Goal: Task Accomplishment & Management: Complete application form

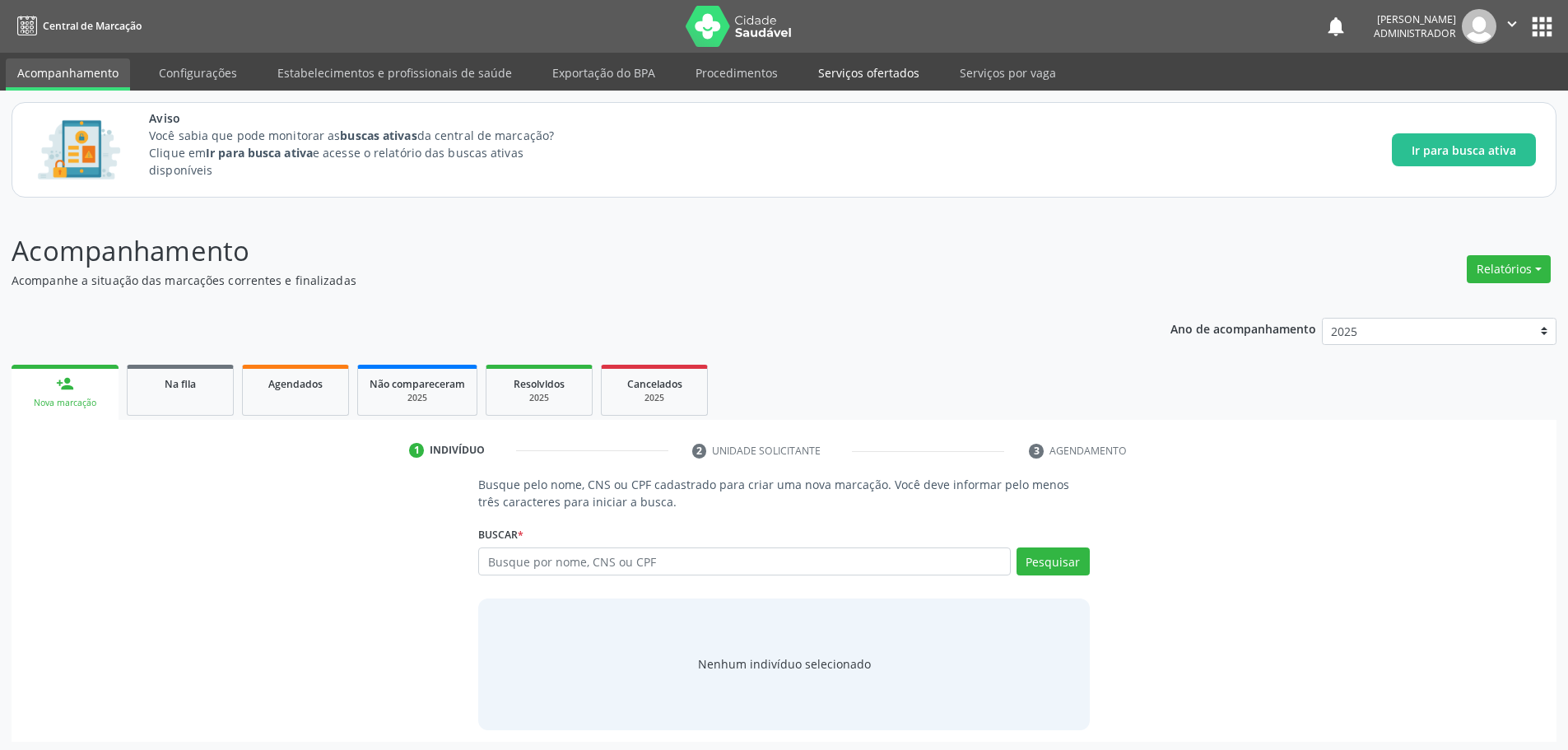
click at [861, 75] on link "Serviços ofertados" at bounding box center [868, 73] width 124 height 28
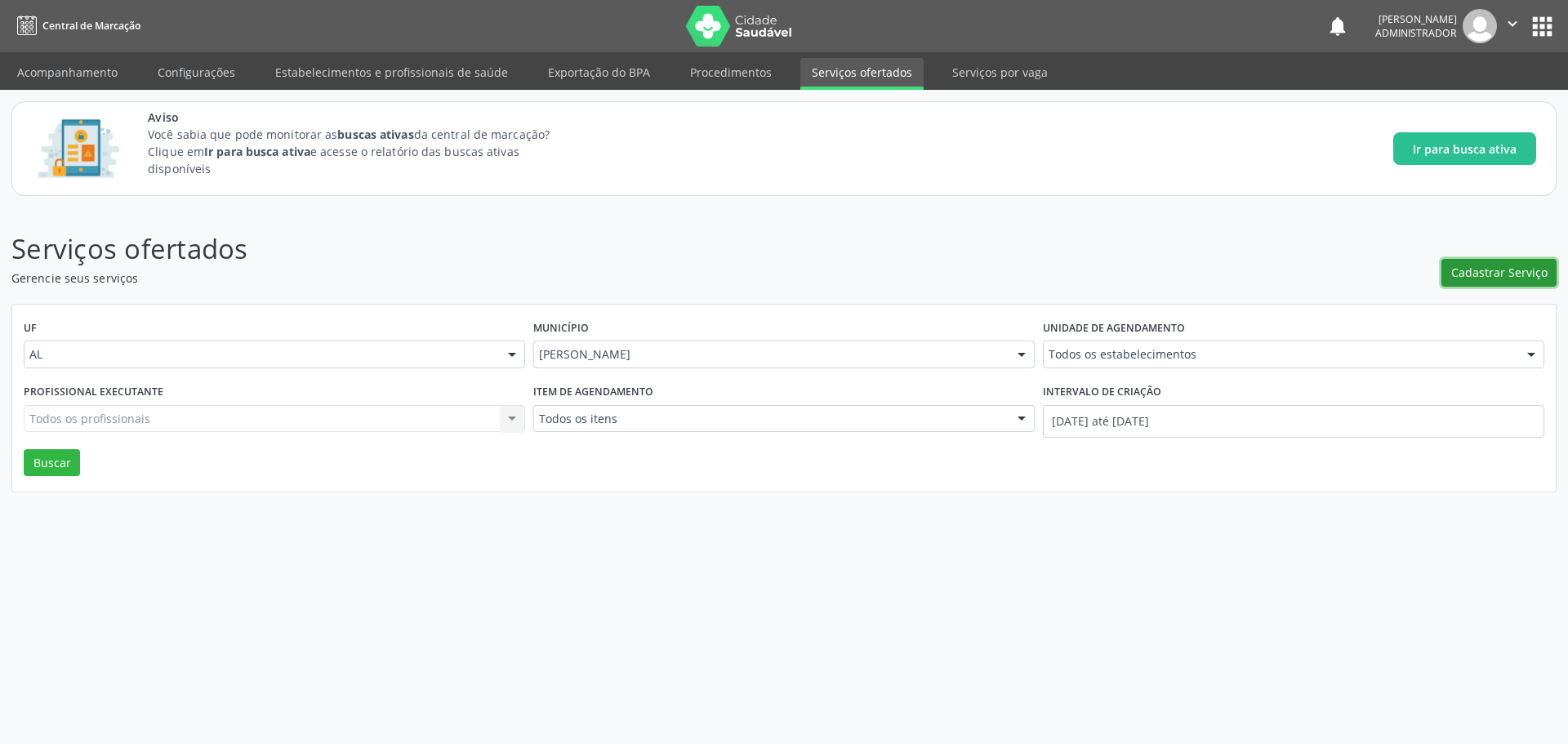
click at [1476, 281] on button "Cadastrar Serviço" at bounding box center [1499, 272] width 115 height 27
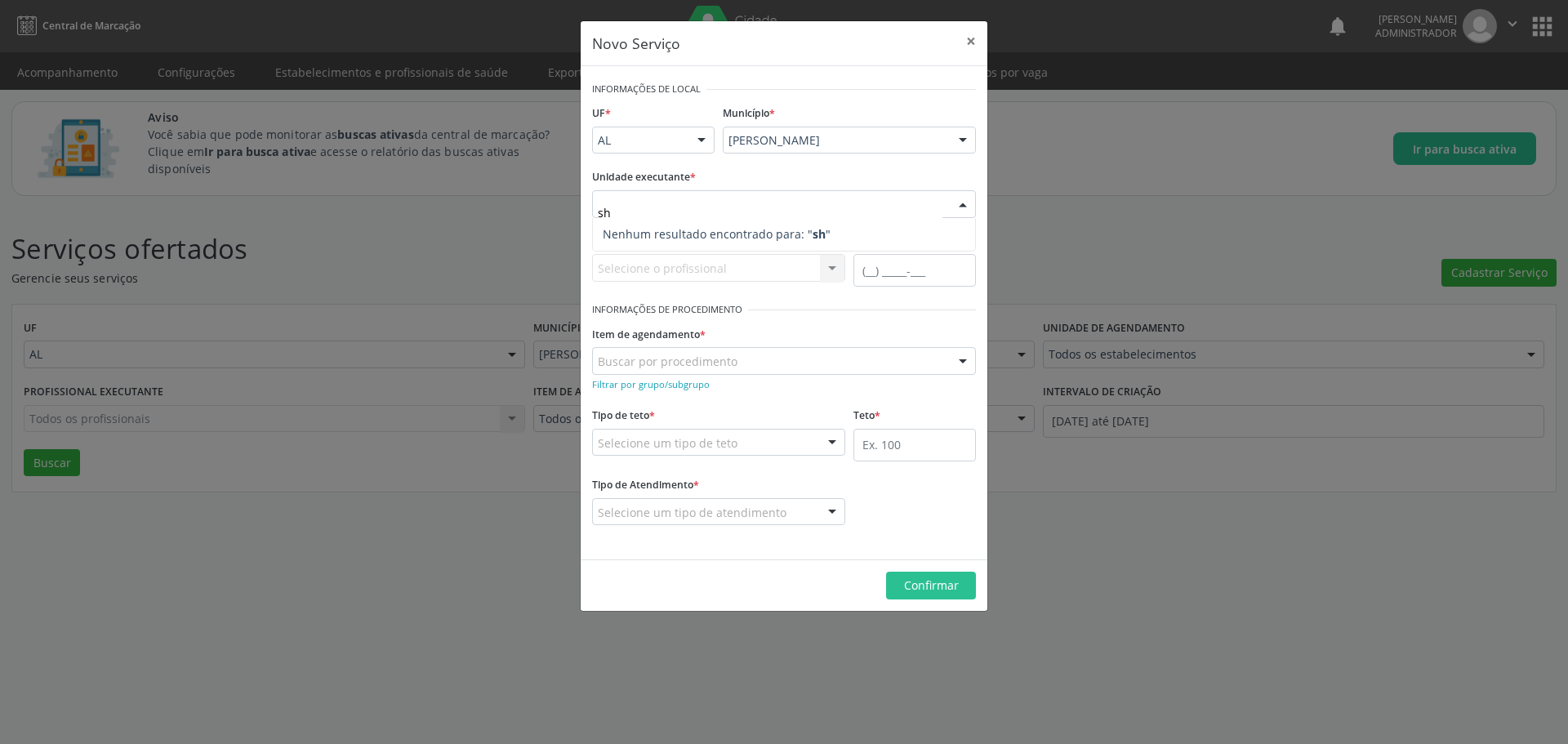
type input "s"
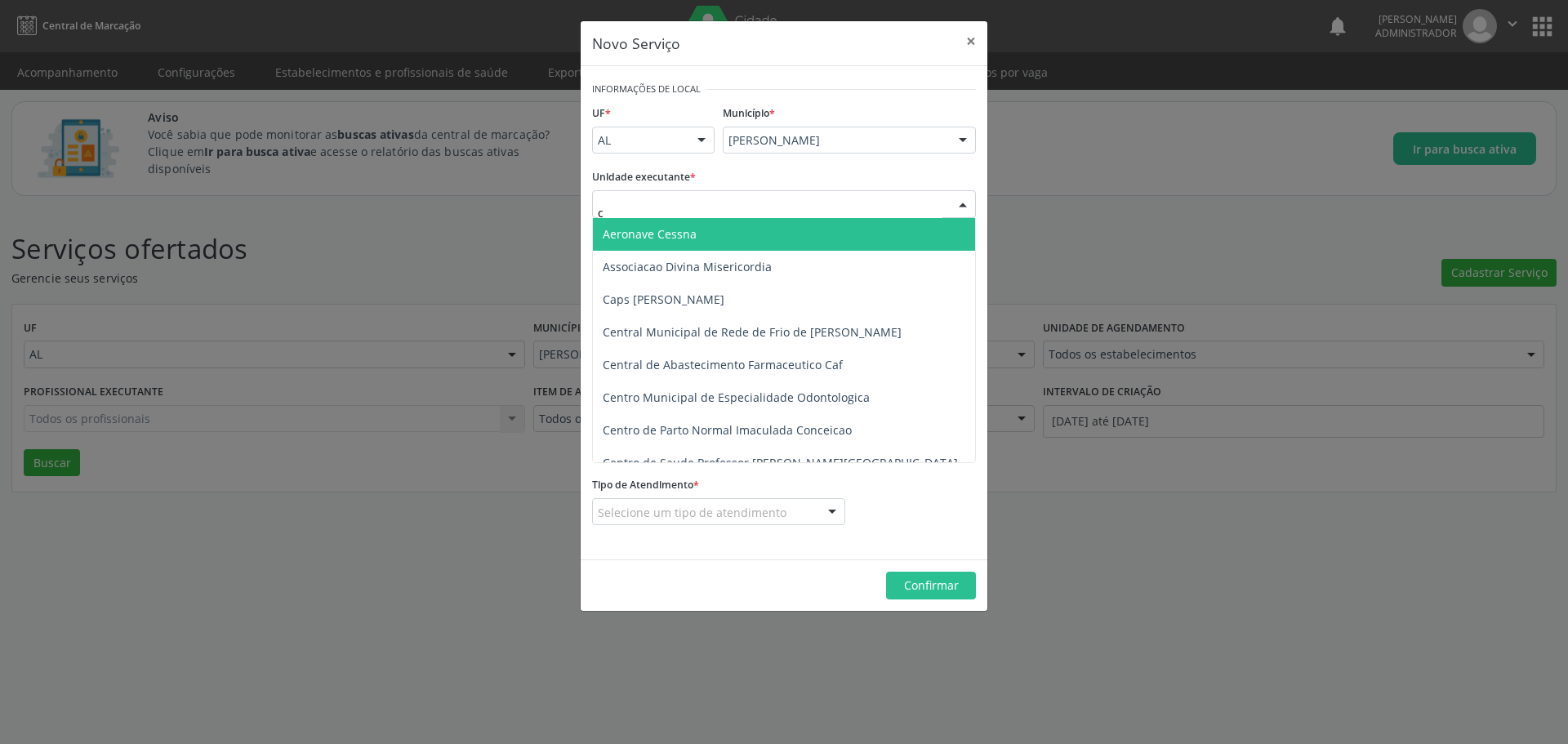
type input "ce"
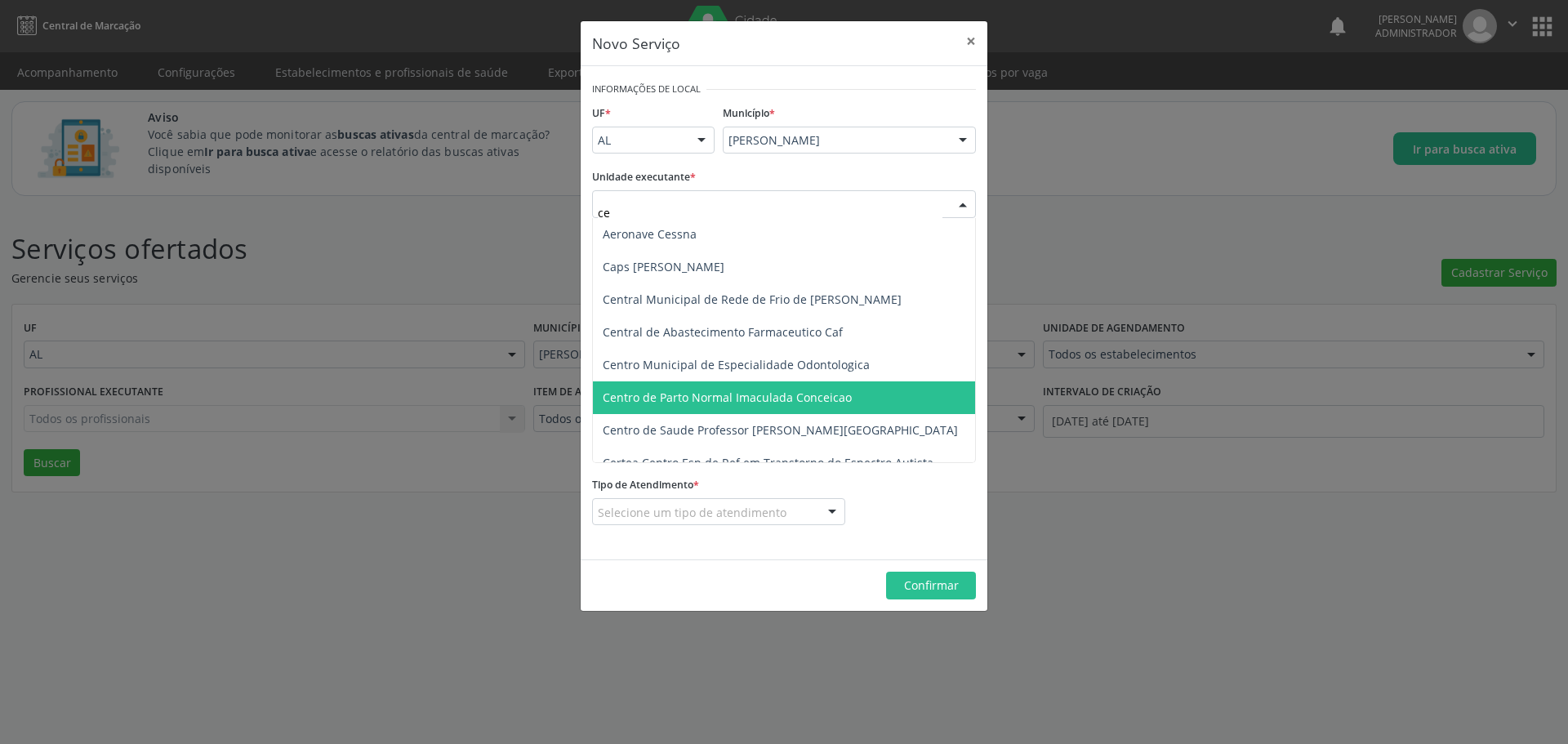
click at [789, 408] on span "Centro de Parto Normal Imaculada Conceicao" at bounding box center [784, 398] width 383 height 33
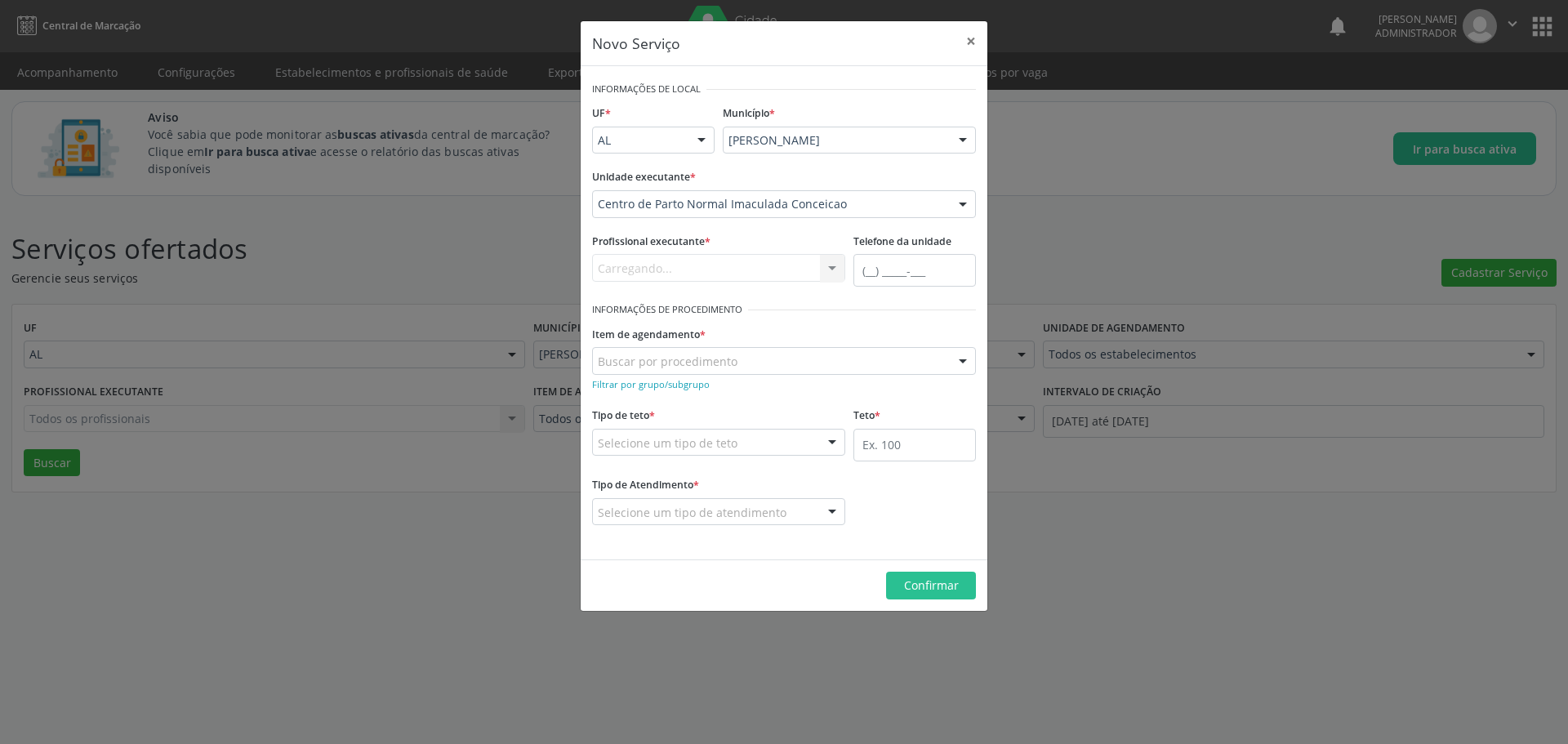
click at [789, 408] on form "Informações de Local UF * AL AL Nenhum resultado encontrado para: " " Não há ne…" at bounding box center [784, 312] width 384 height 470
type input "s"
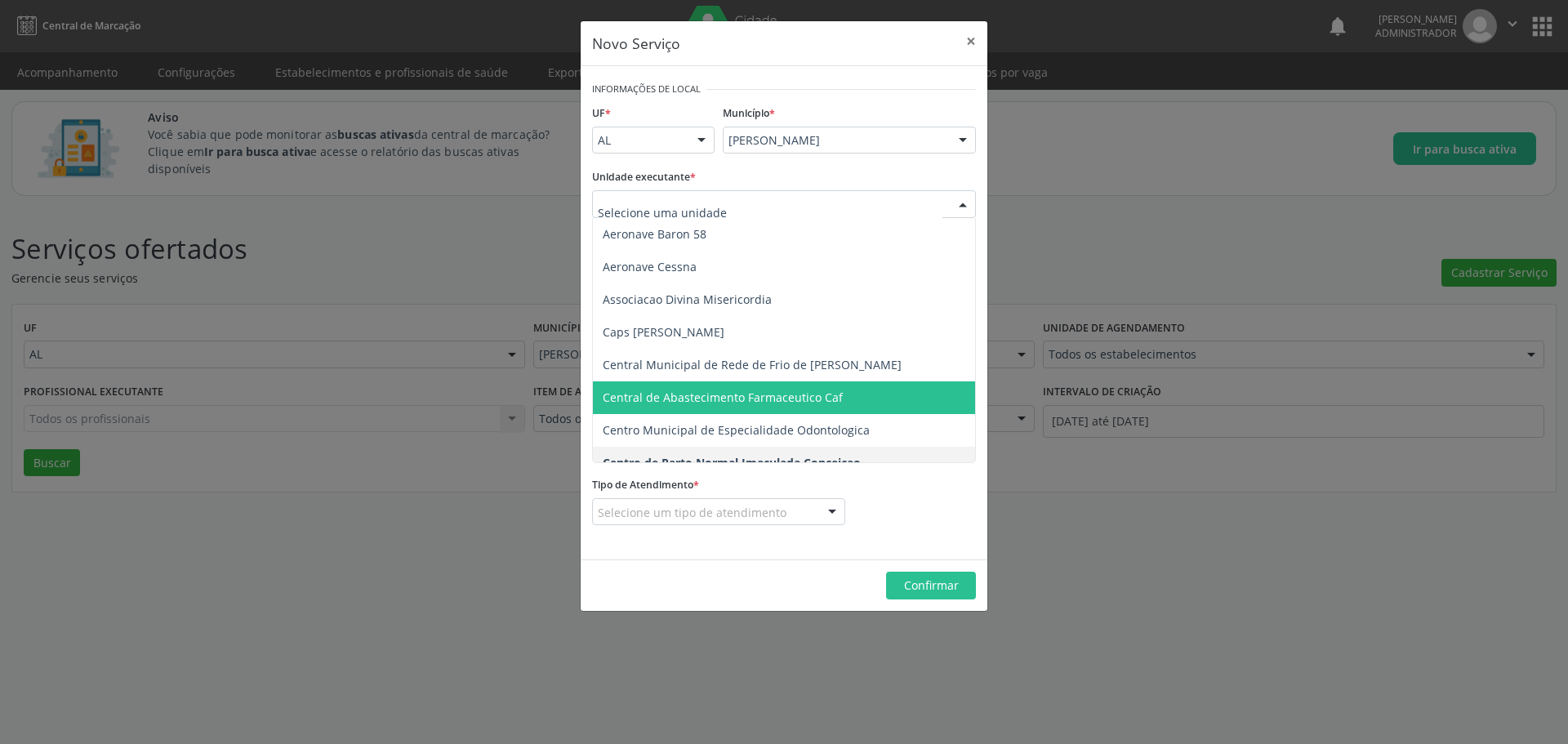
click at [647, 194] on div at bounding box center [784, 204] width 384 height 27
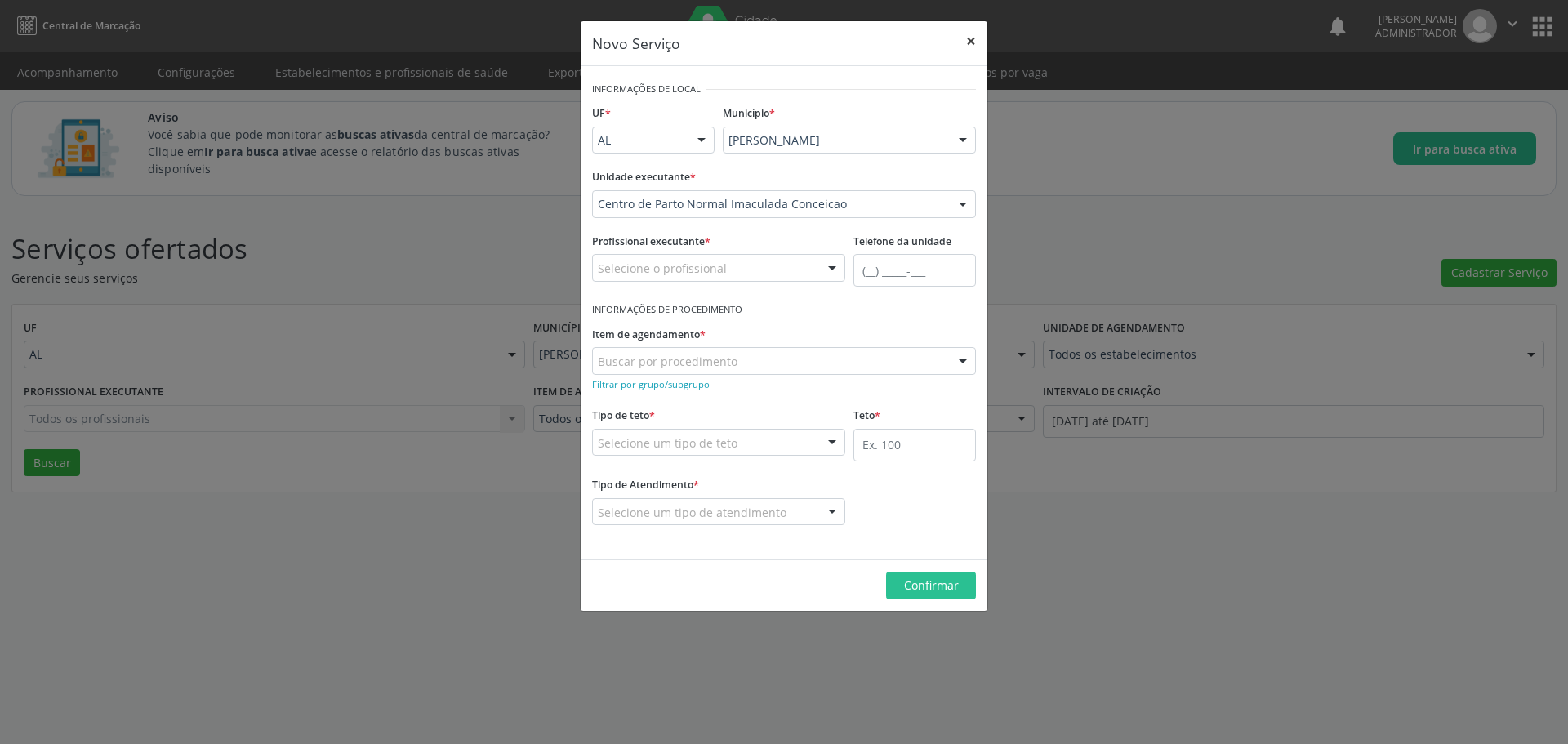
click at [969, 48] on button "×" at bounding box center [971, 41] width 33 height 40
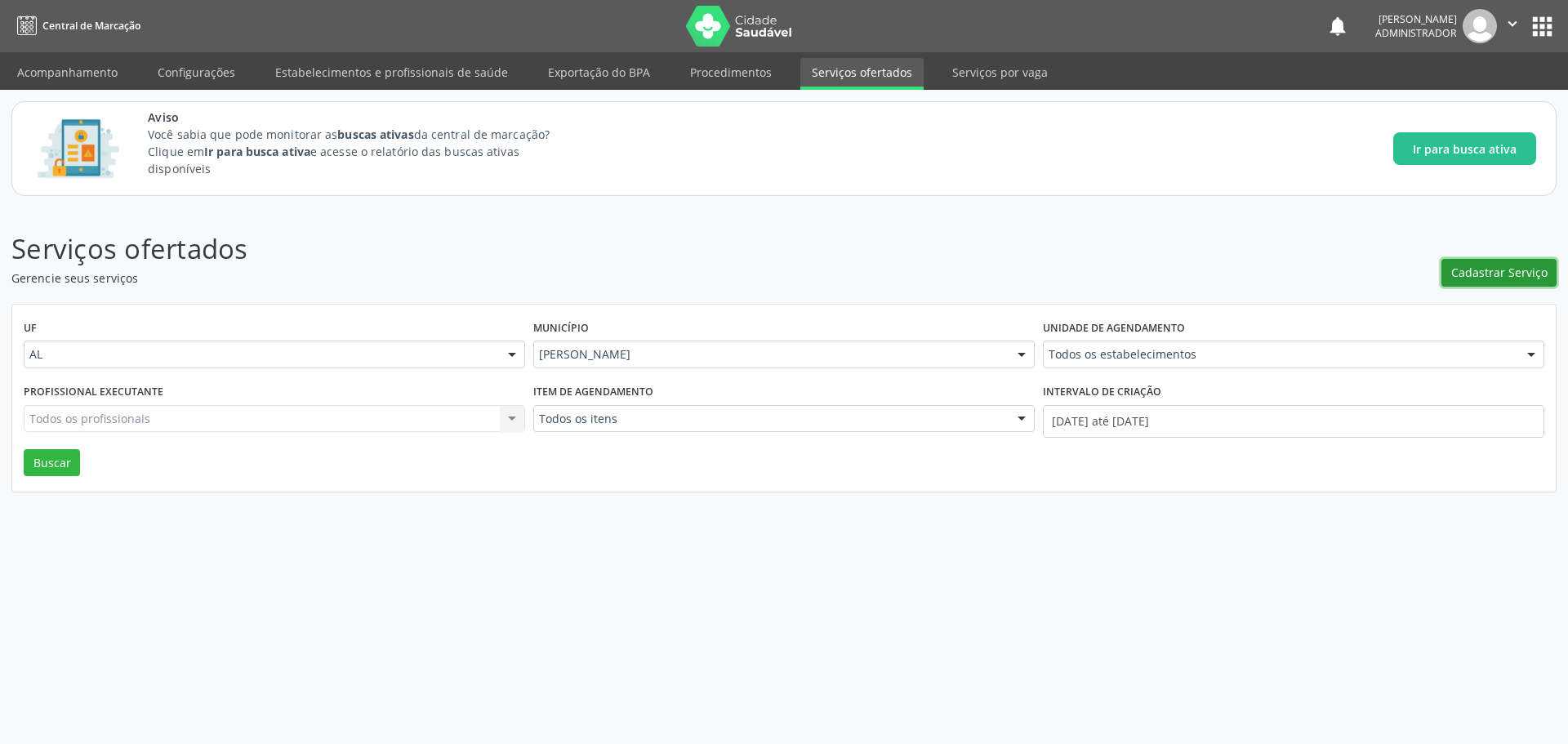
click at [1485, 272] on span "Cadastrar Serviço" at bounding box center [1500, 272] width 97 height 17
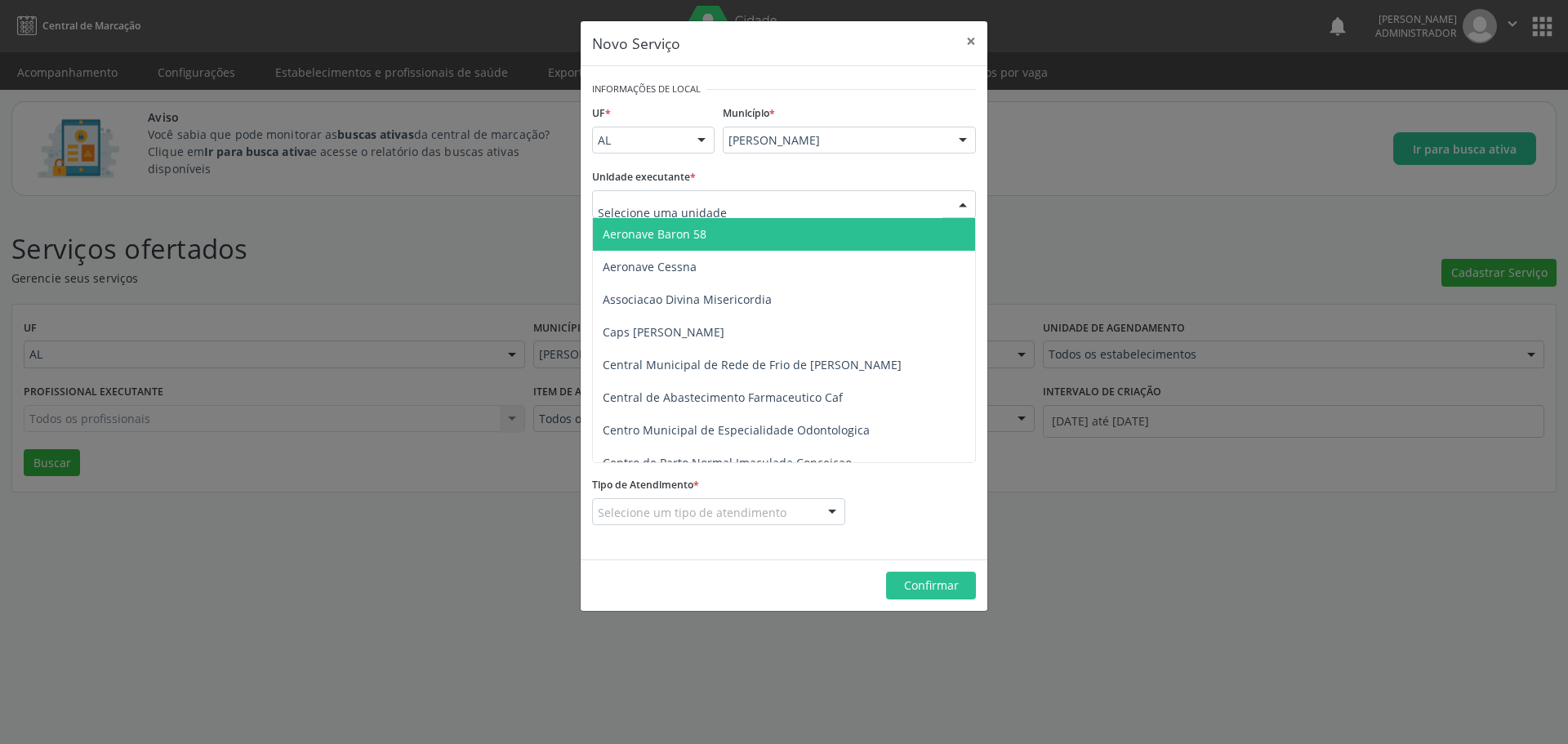
click at [676, 215] on div at bounding box center [784, 204] width 384 height 27
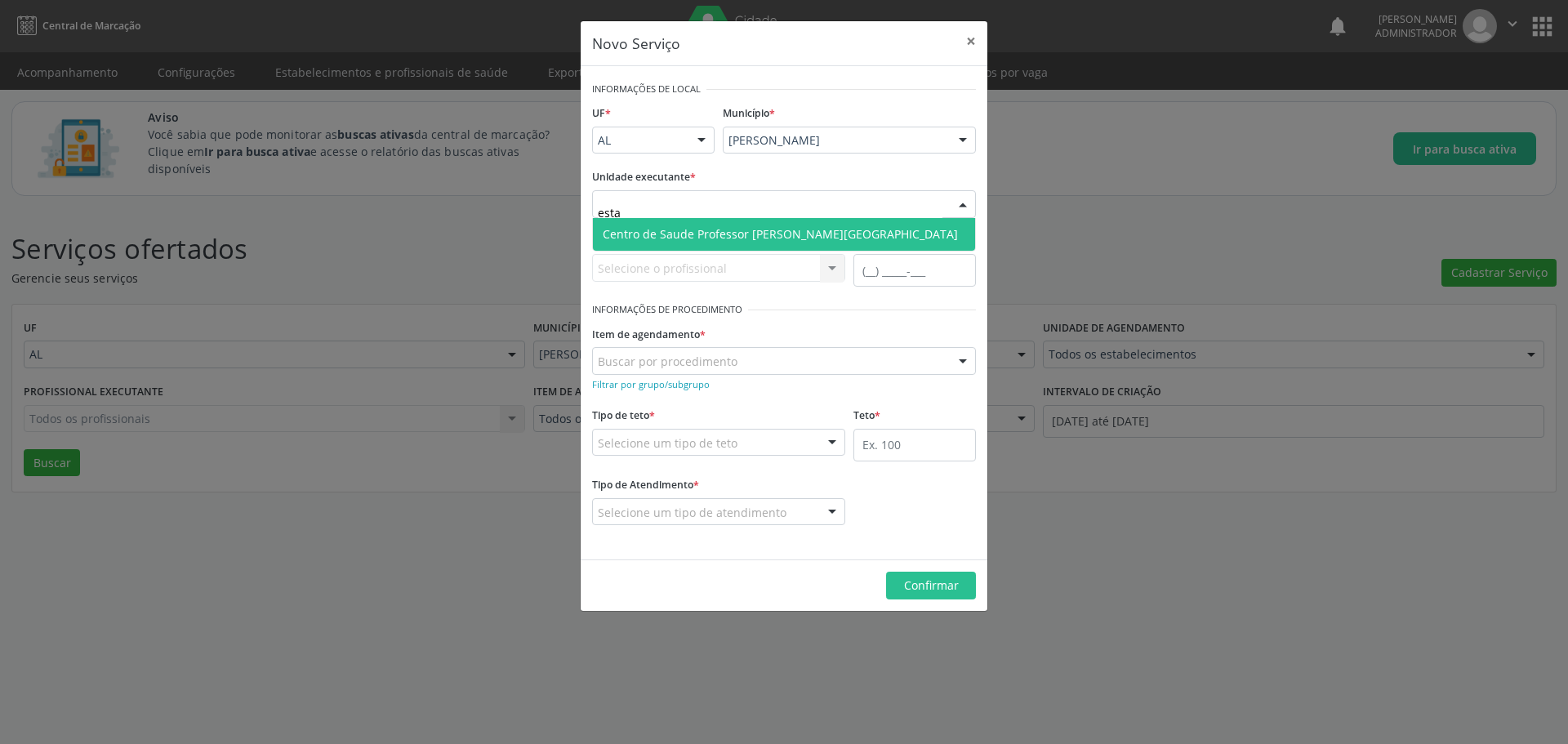
type input "estac"
click at [670, 232] on span "Centro de Saude [PERSON_NAME] [PERSON_NAME][GEOGRAPHIC_DATA]" at bounding box center [781, 233] width 355 height 15
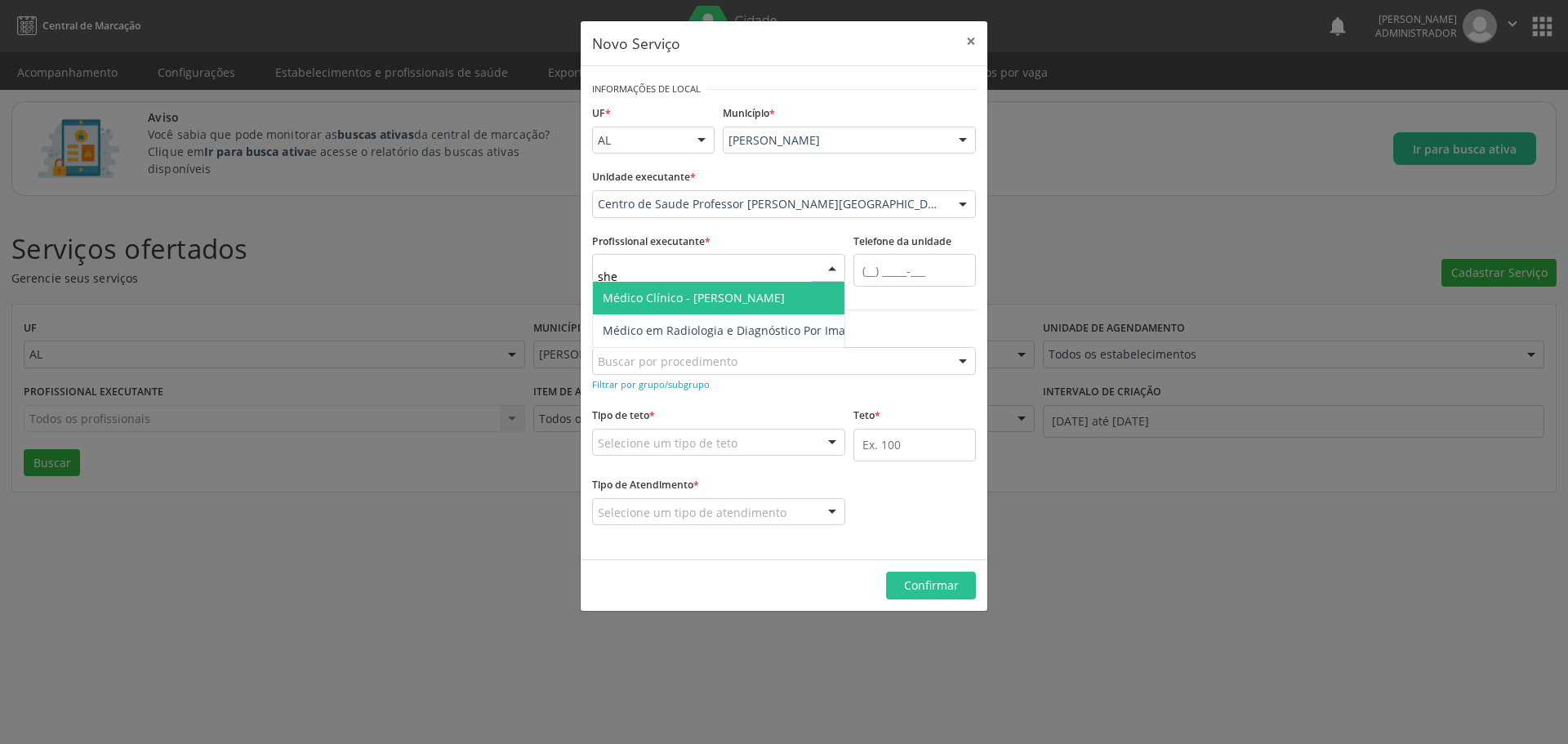
type input "shei"
click at [784, 301] on span "Médico Clínico - Sheila Raquel Souza Remigio" at bounding box center [694, 297] width 182 height 15
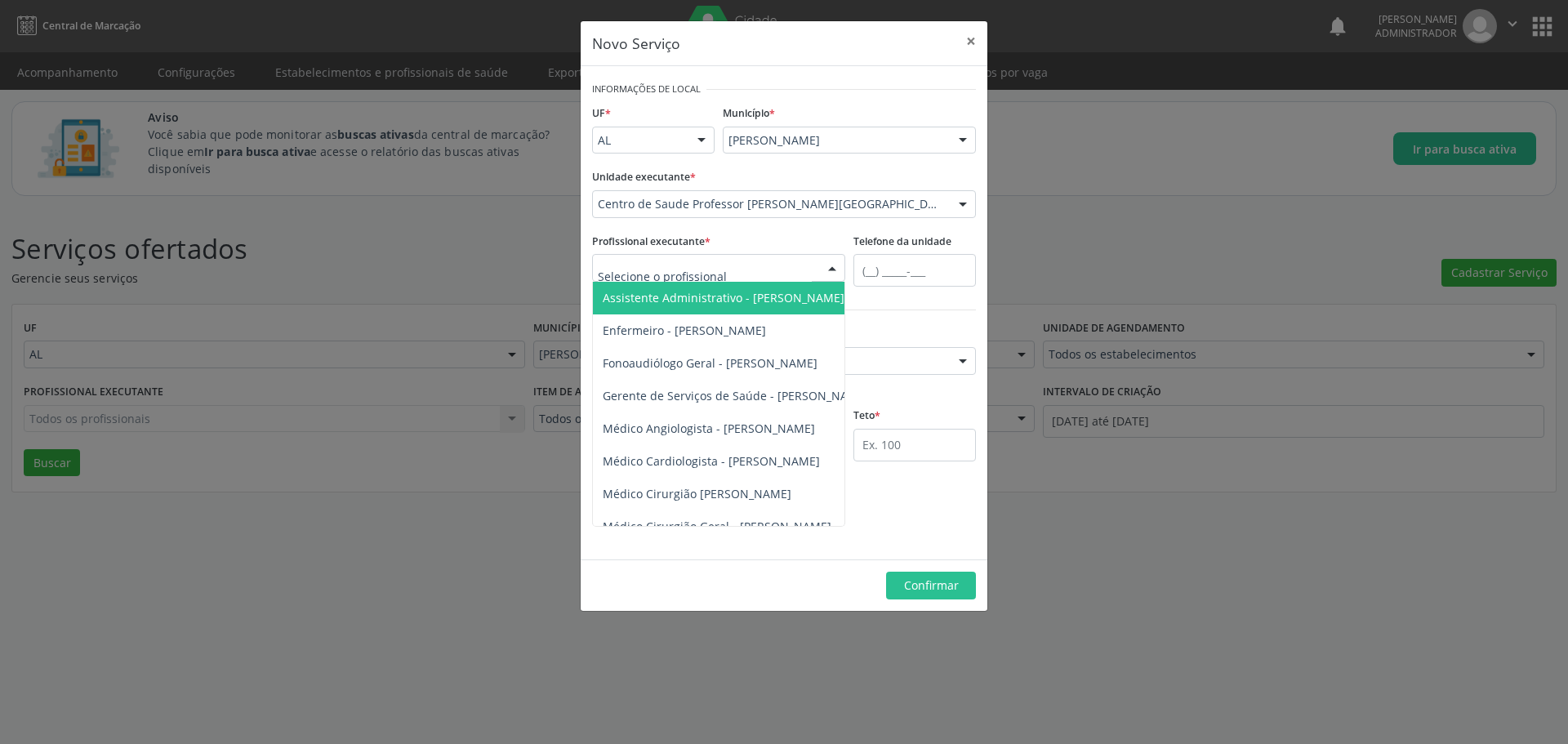
click at [830, 271] on div at bounding box center [832, 269] width 25 height 27
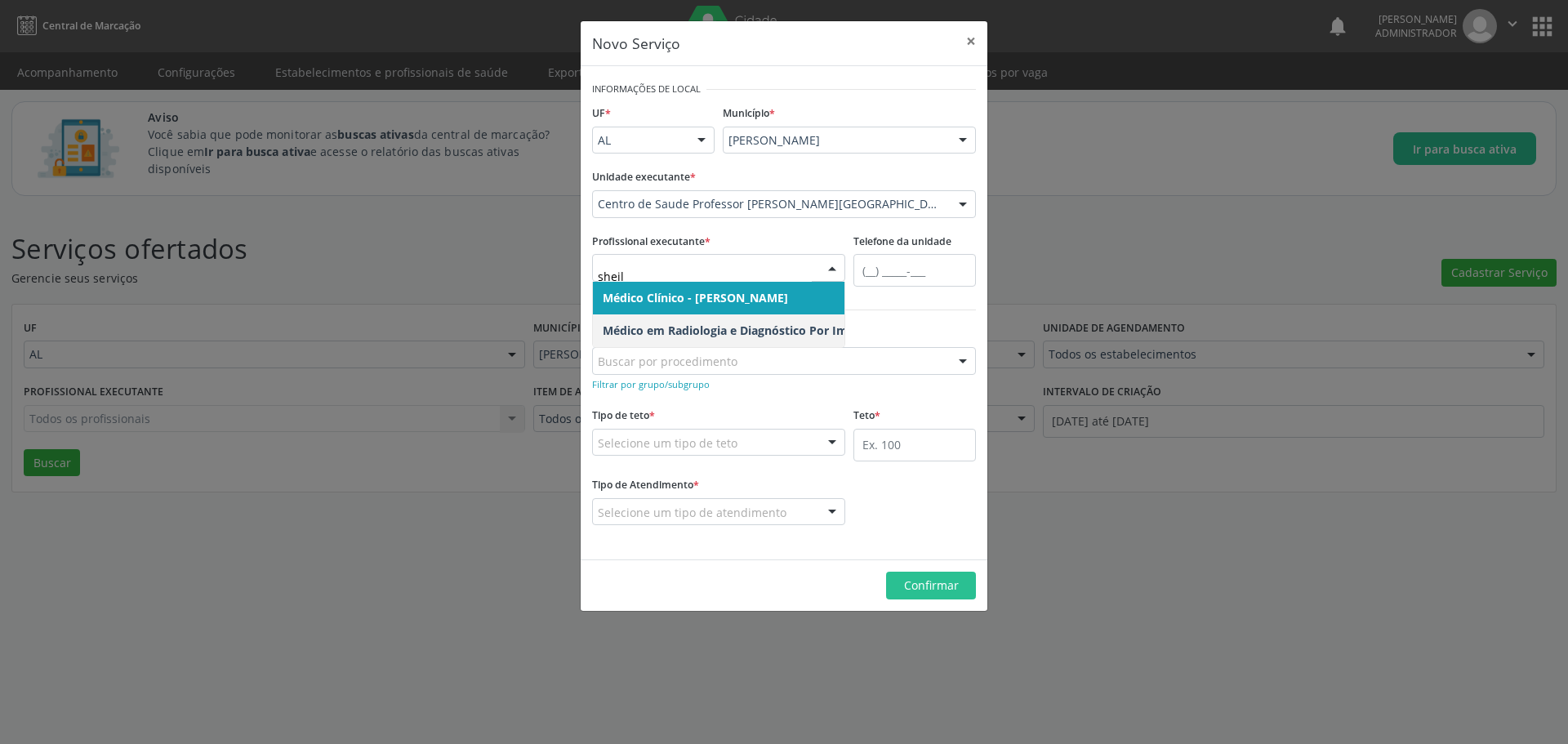
type input "sheila"
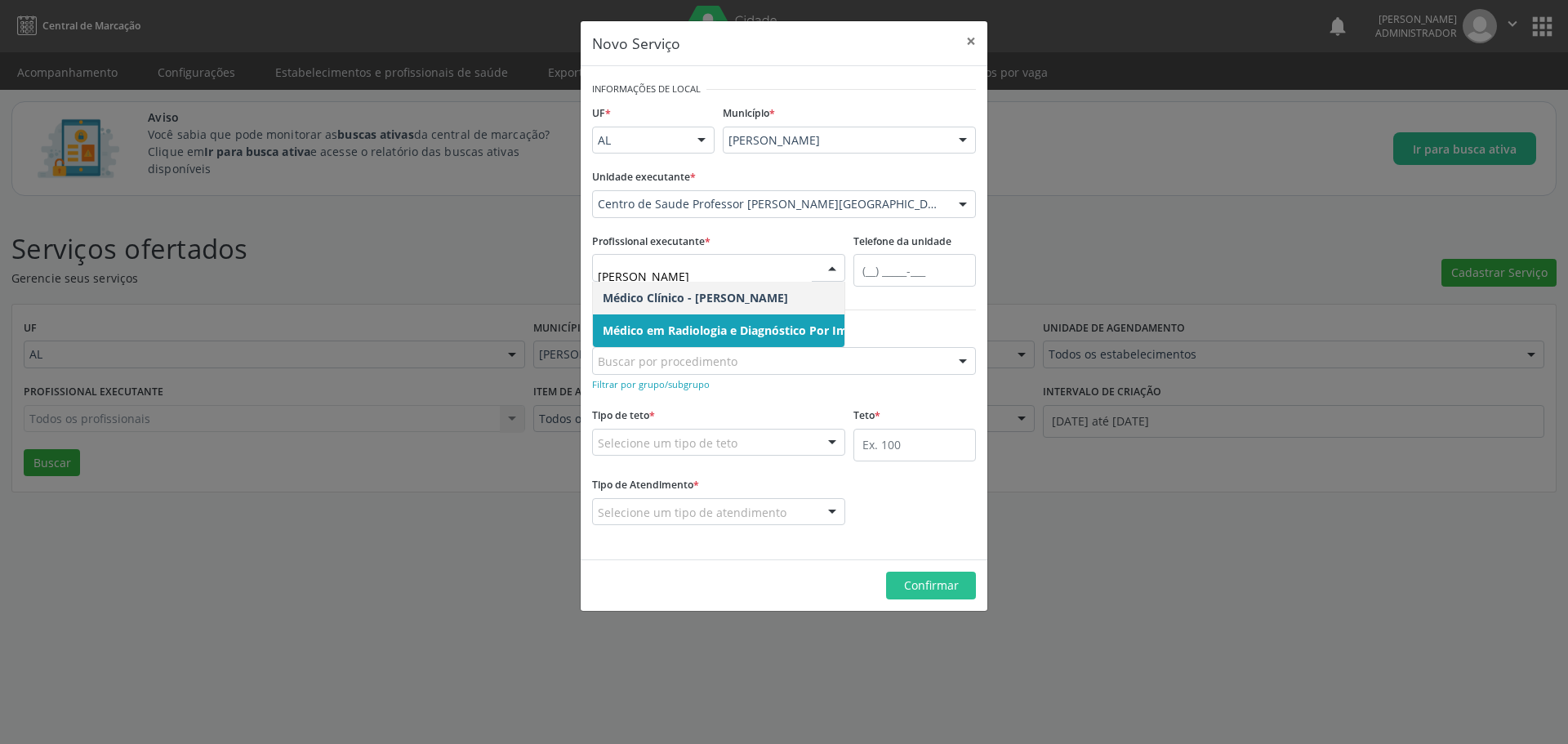
click at [717, 331] on span "Médico em Radiologia e Diagnóstico Por Imagem - Sheila Raquel Souza Remigio" at bounding box center [793, 330] width 380 height 15
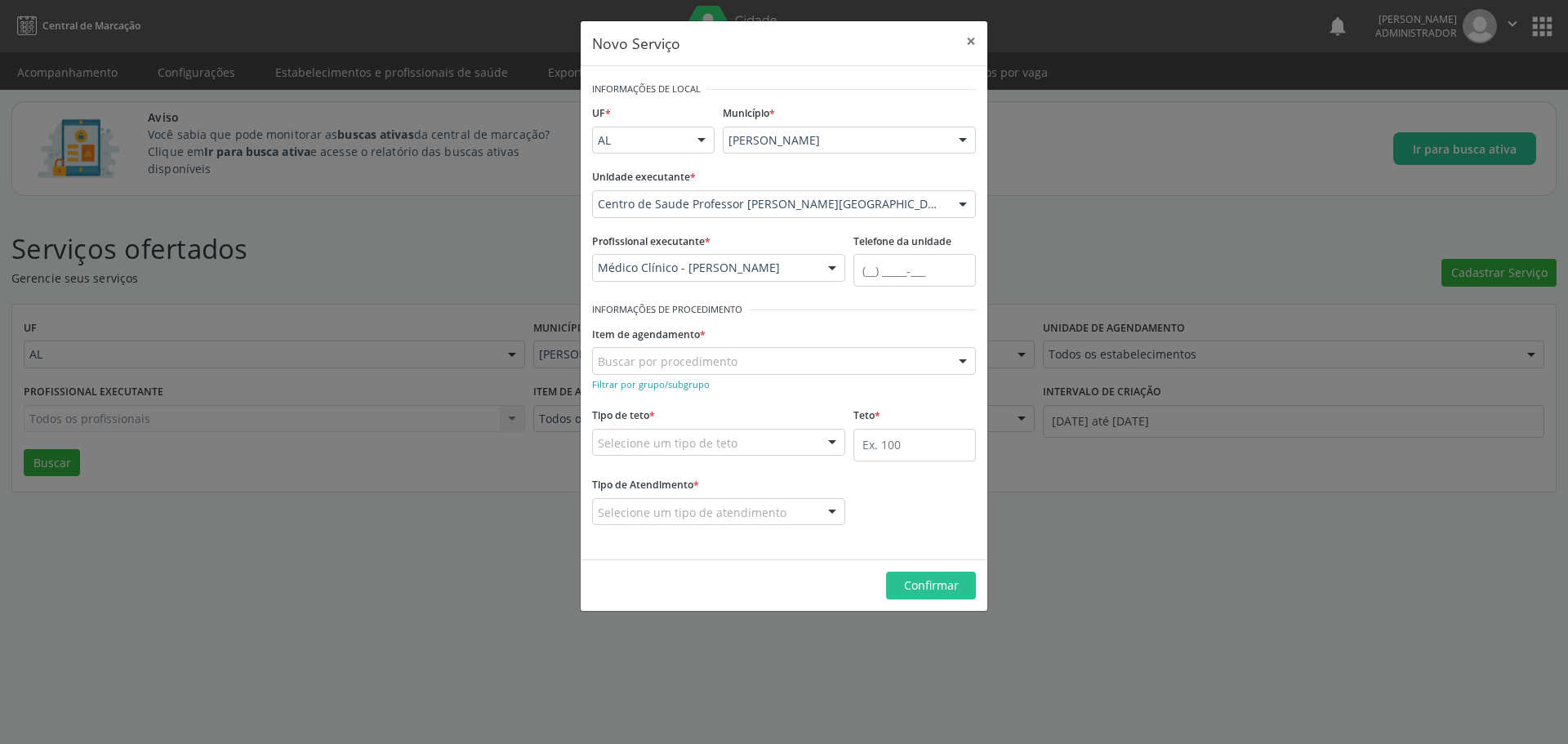
click at [746, 359] on div "Buscar por procedimento" at bounding box center [784, 361] width 384 height 27
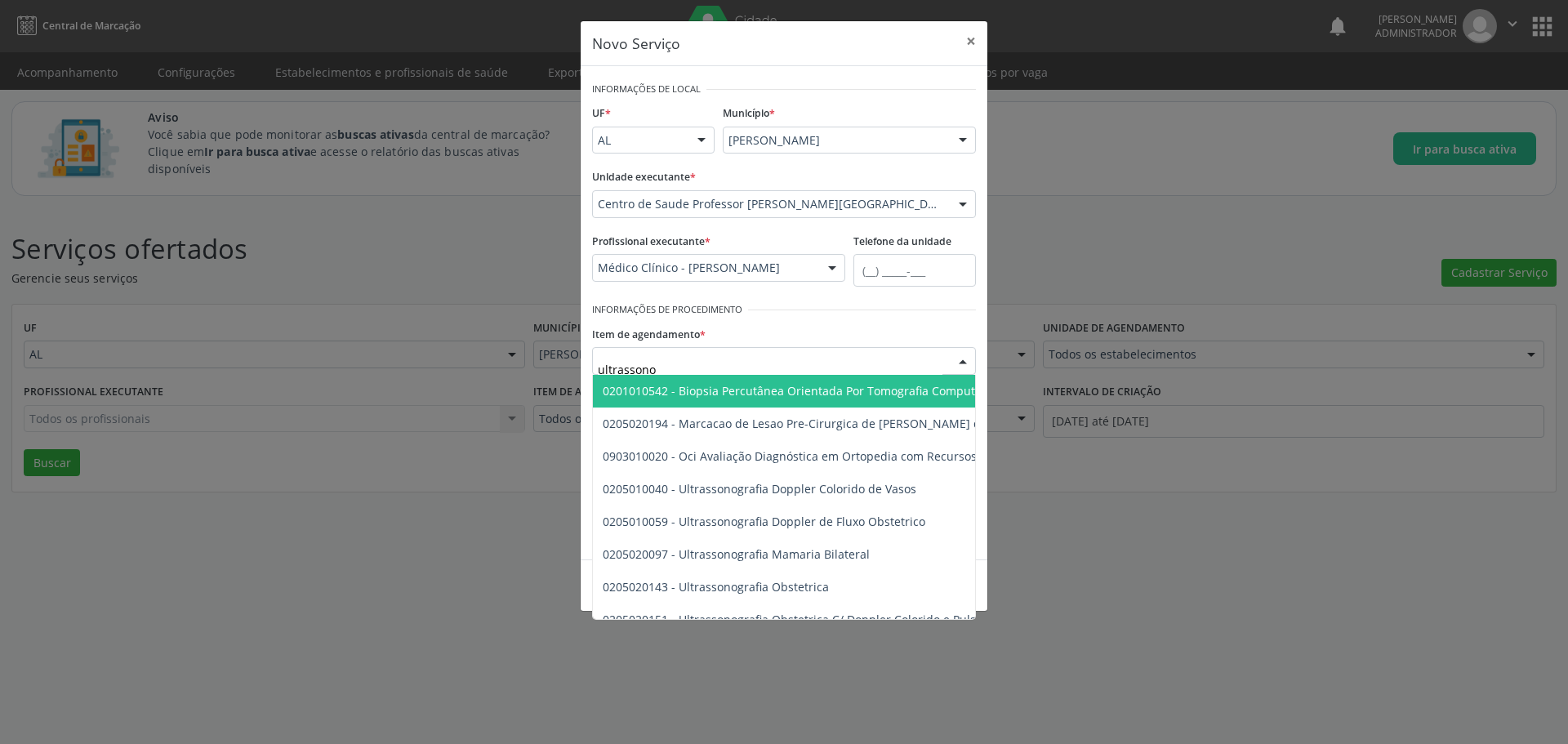
click at [746, 359] on input "ultrassono" at bounding box center [770, 369] width 344 height 33
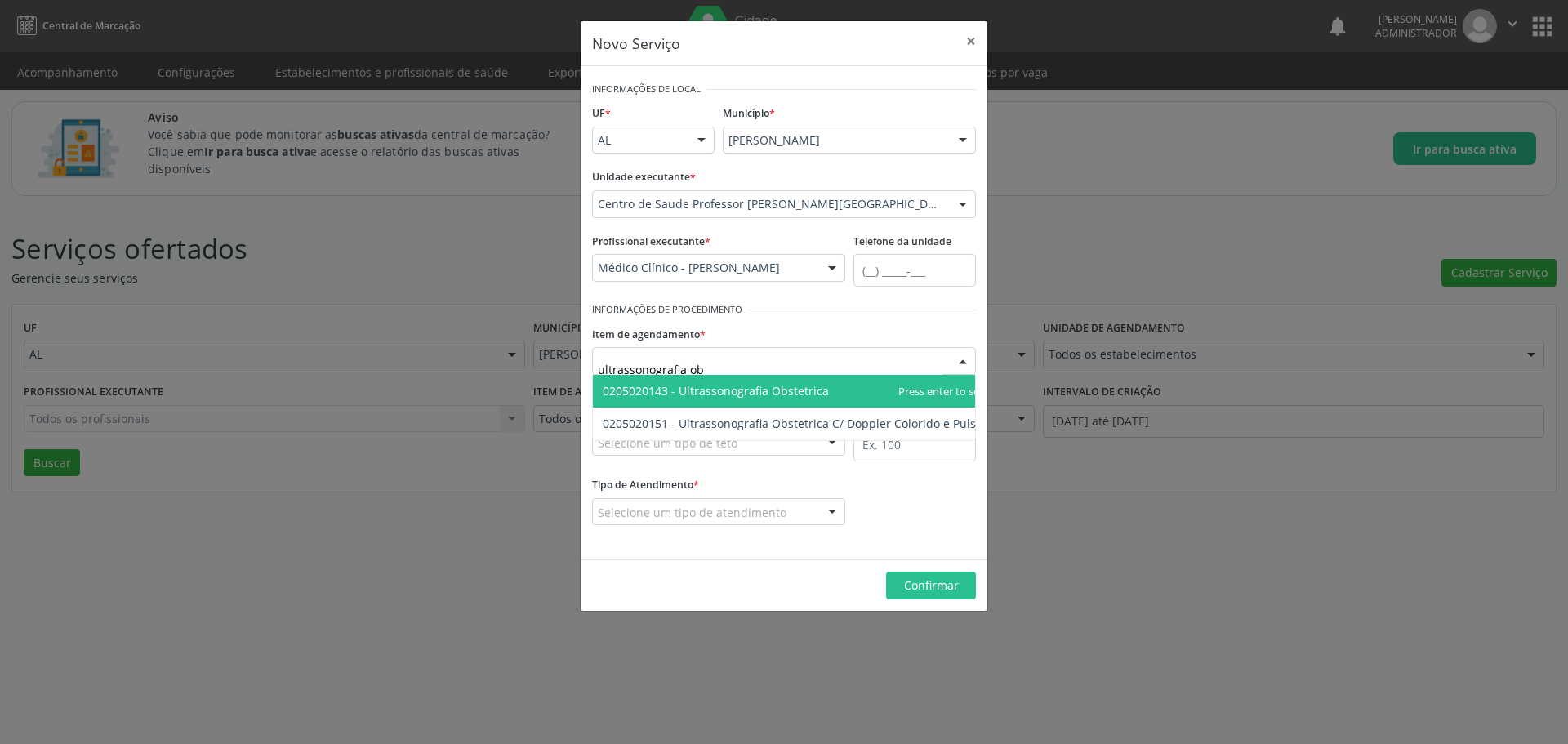
type input "ultrassonografia obs"
click at [753, 388] on span "0205020143 - Ultrassonografia Obstetrica" at bounding box center [716, 390] width 226 height 15
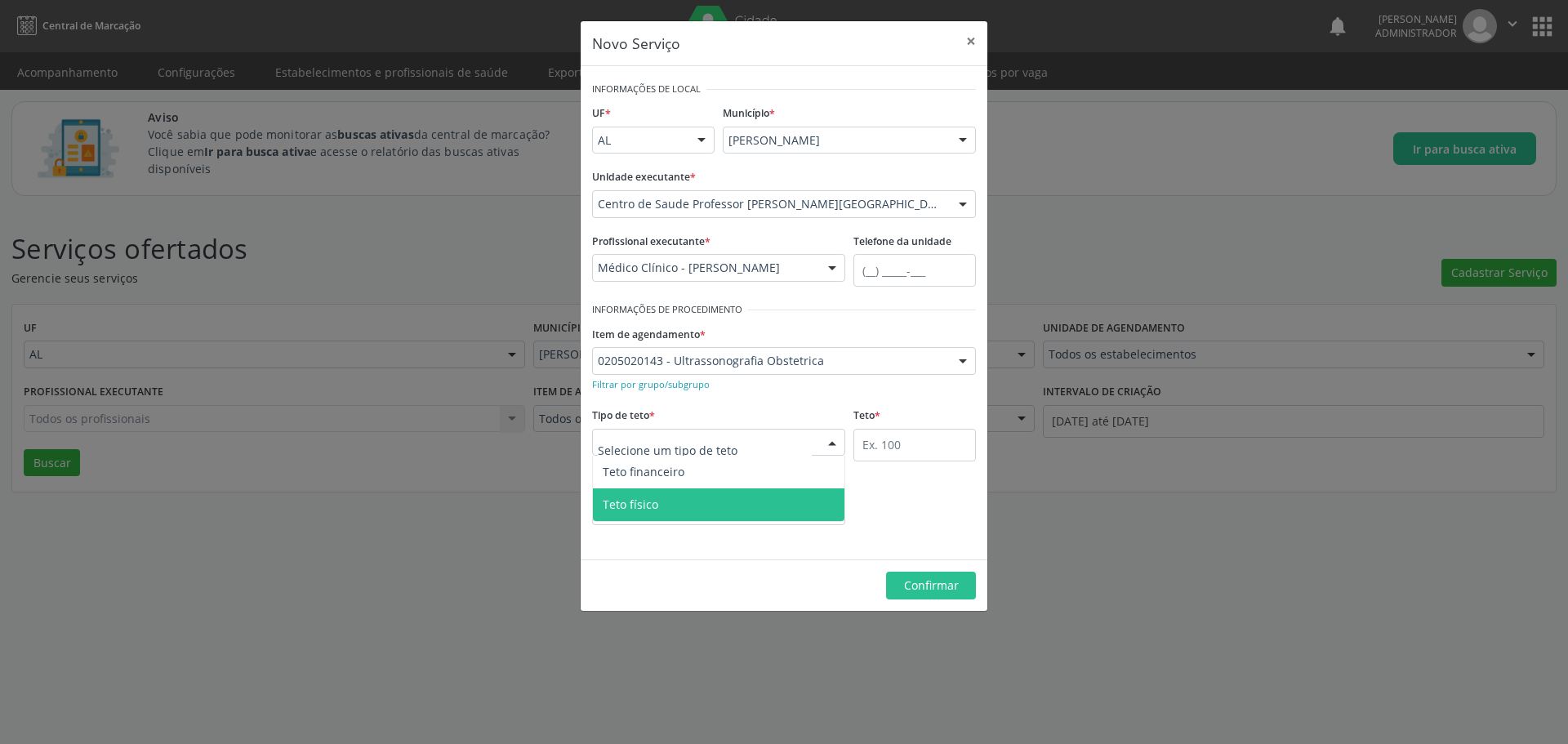
click at [695, 509] on span "Teto físico" at bounding box center [719, 504] width 251 height 33
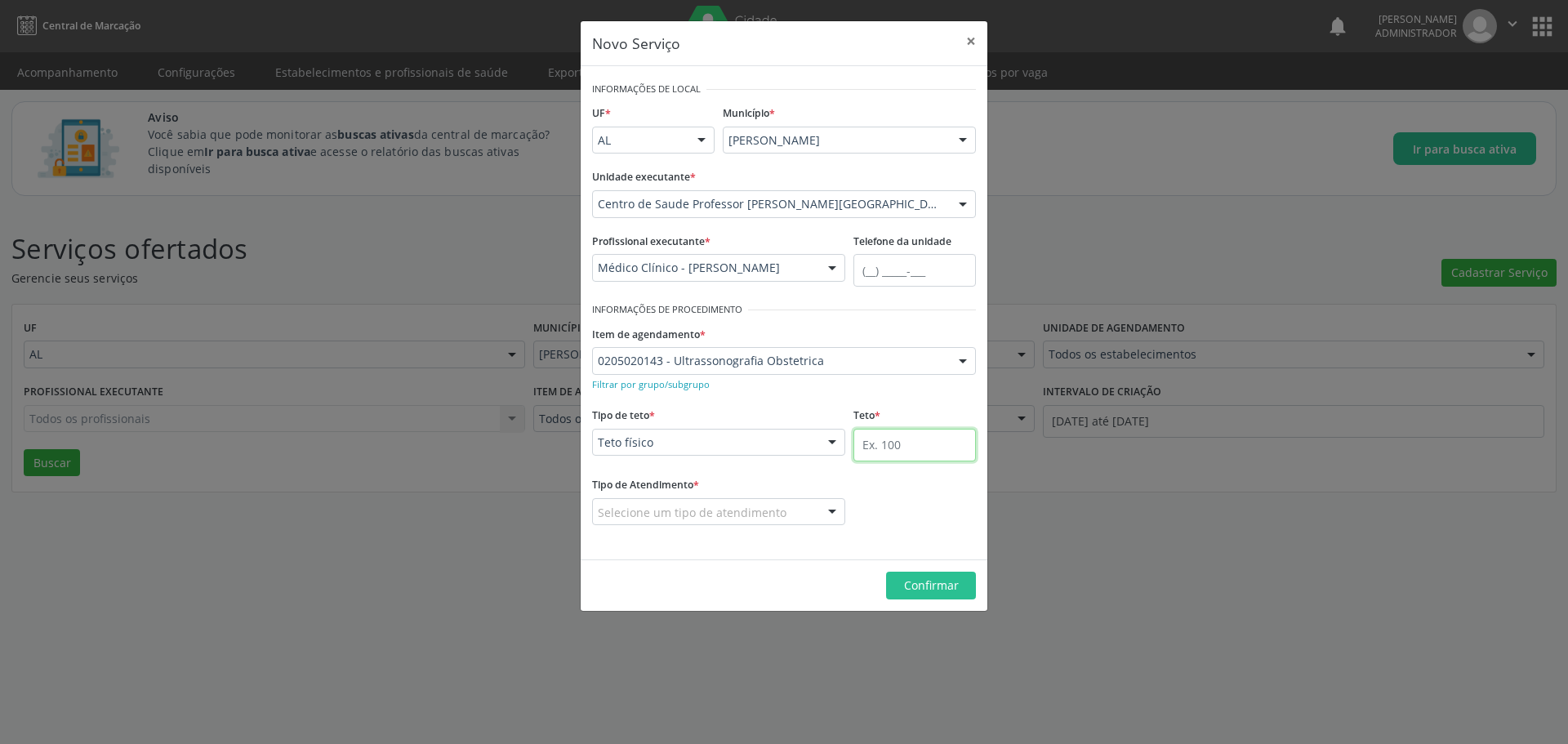
click at [904, 441] on input "text" at bounding box center [915, 445] width 122 height 33
type input "100"
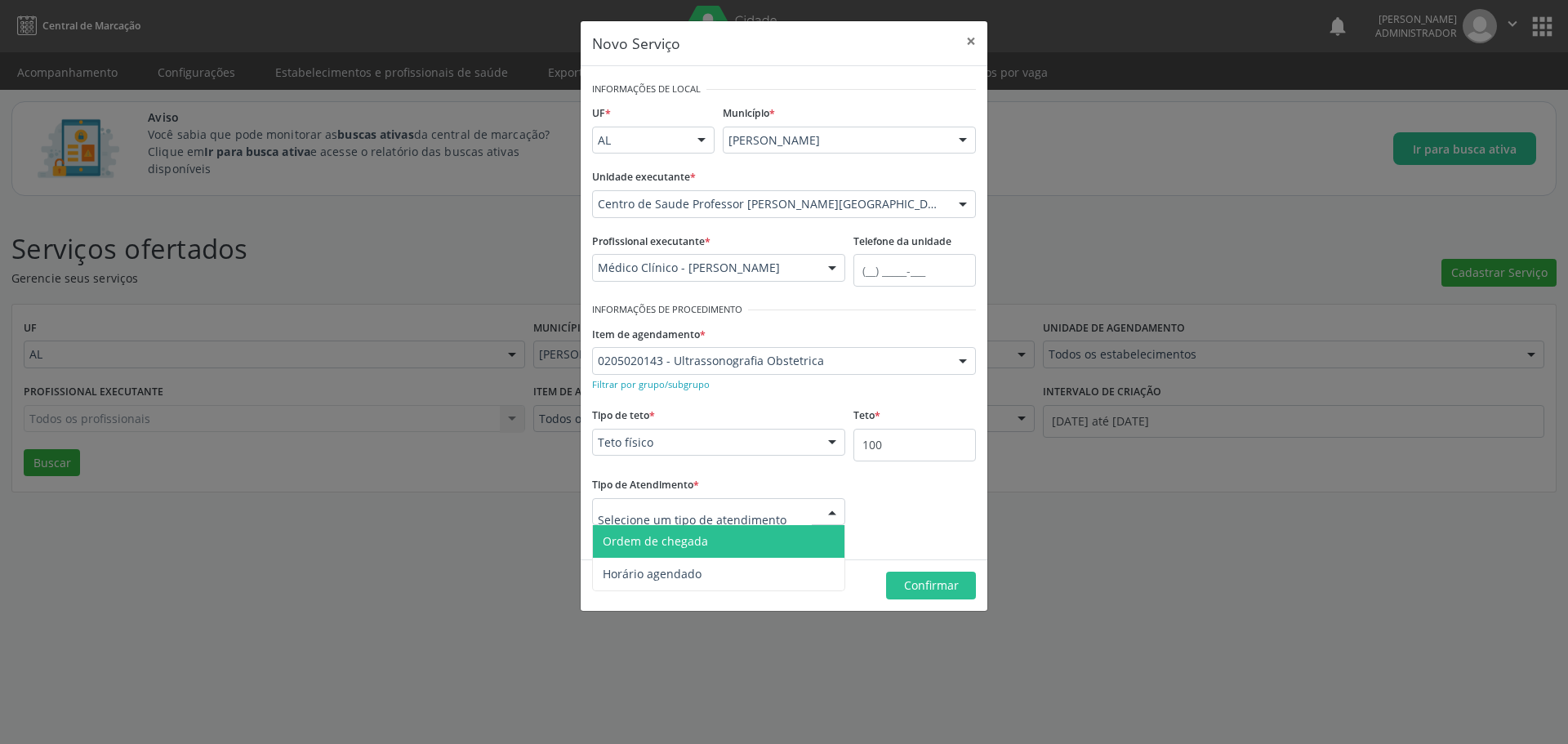
click at [696, 542] on span "Ordem de chegada" at bounding box center [656, 540] width 106 height 15
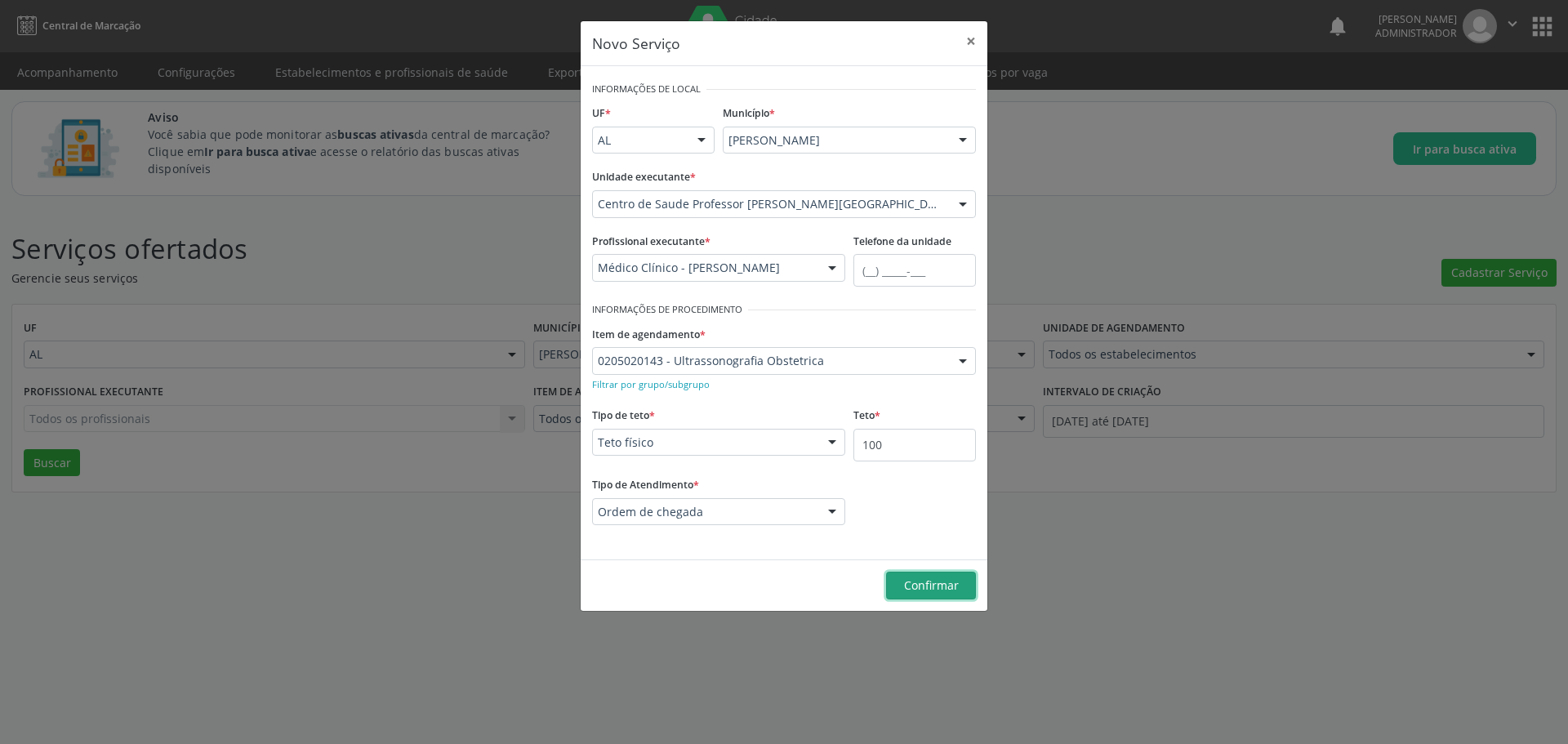
click at [924, 581] on span "Confirmar" at bounding box center [931, 585] width 55 height 15
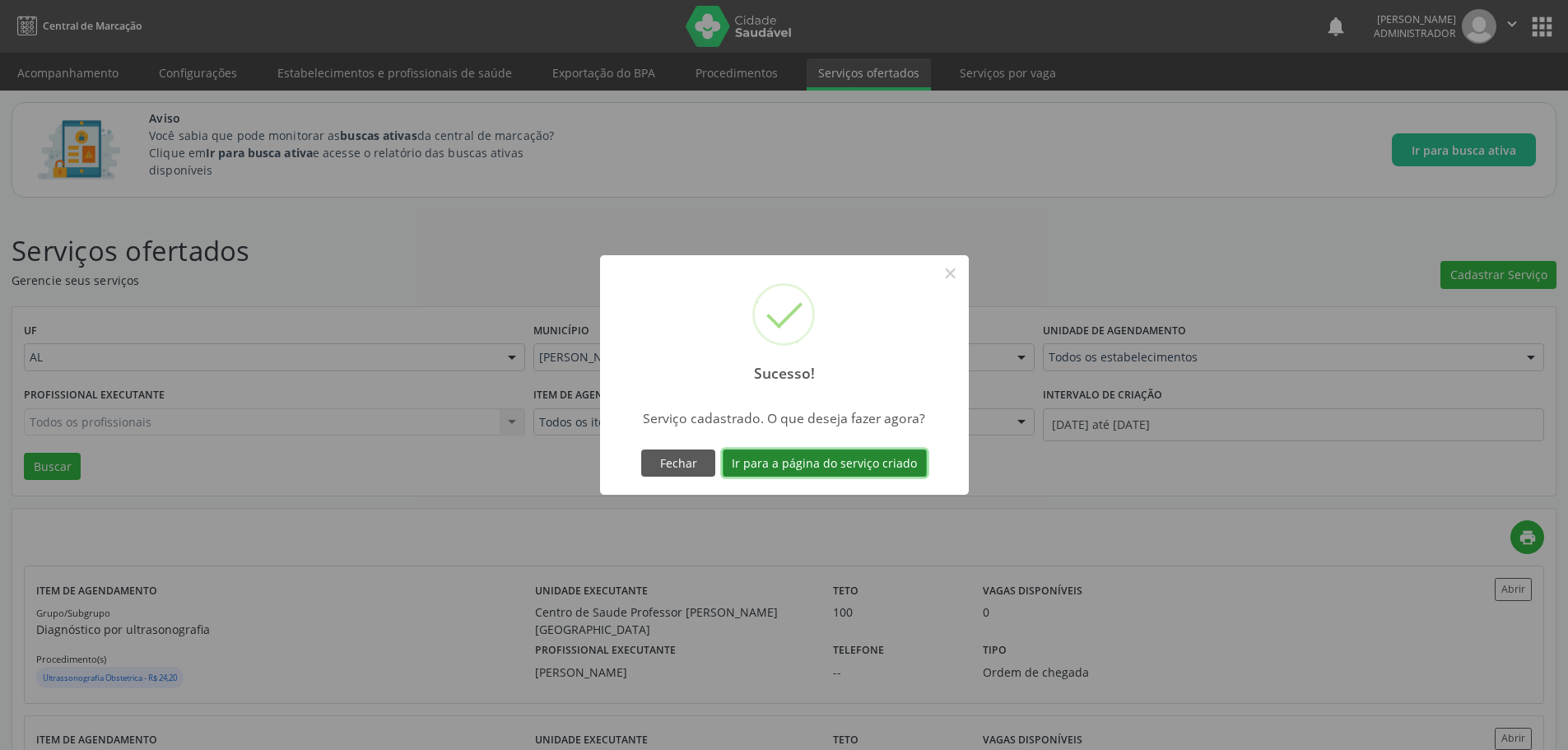
click at [824, 456] on button "Ir para a página do serviço criado" at bounding box center [824, 463] width 204 height 28
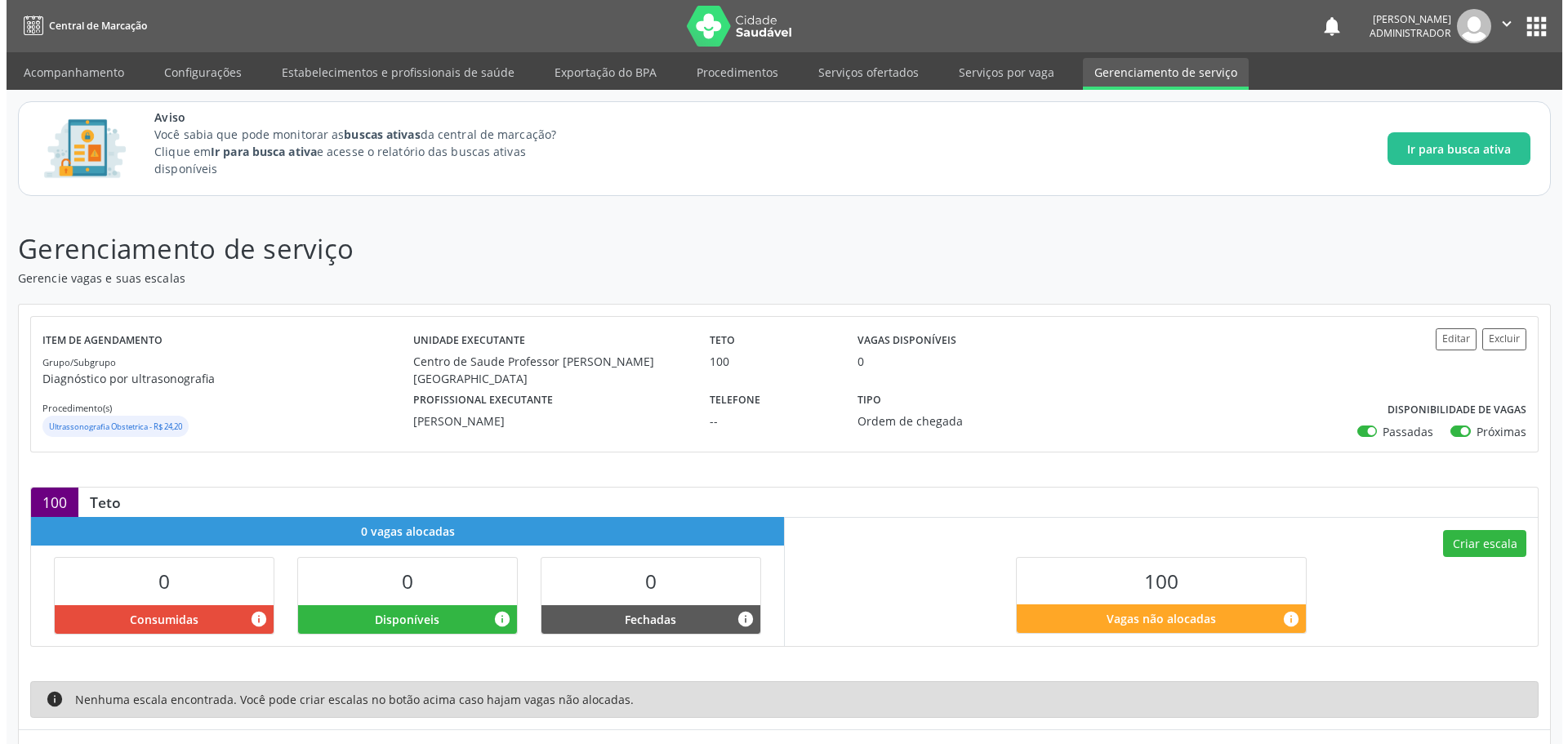
scroll to position [86, 0]
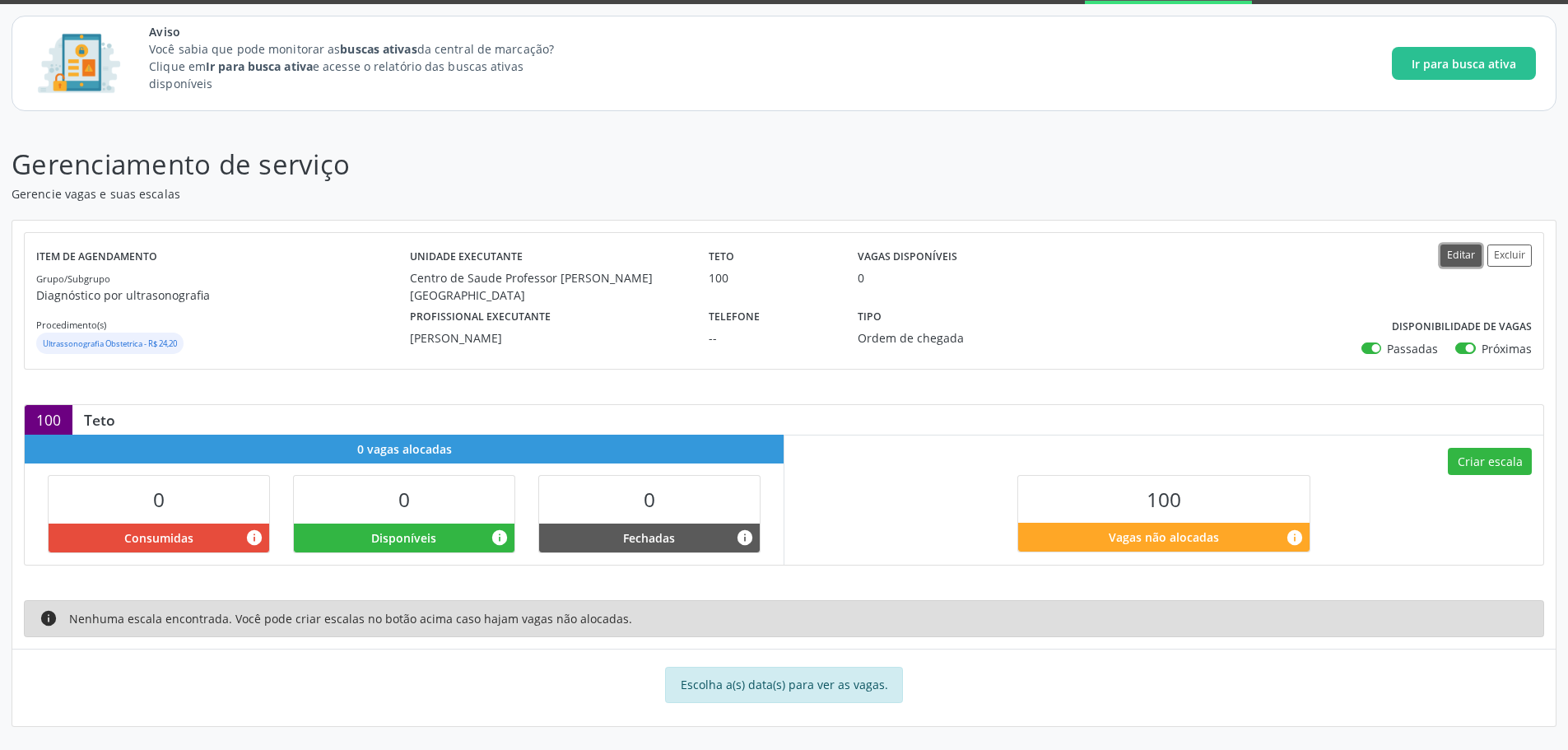
click at [1450, 264] on button "Editar" at bounding box center [1461, 255] width 41 height 22
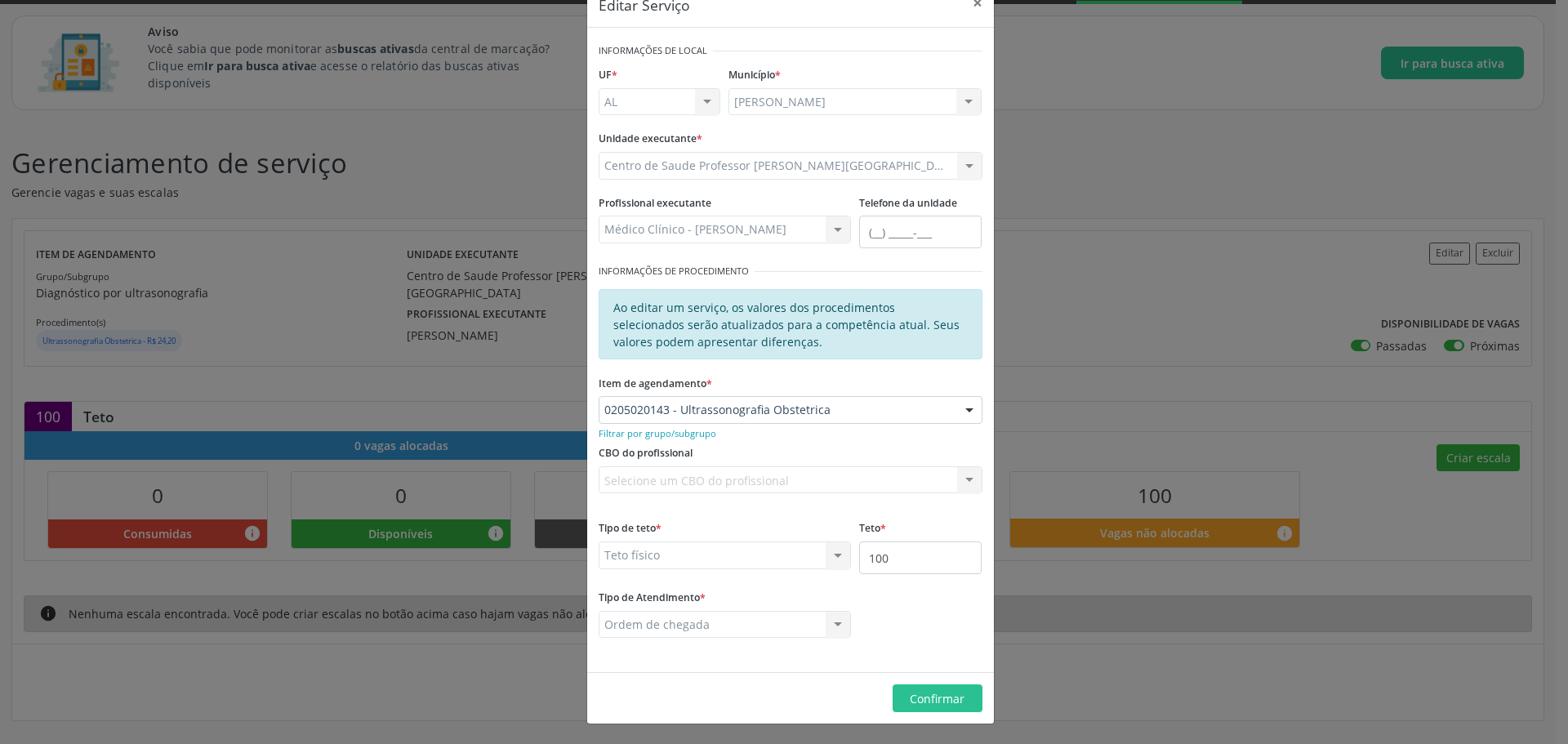
scroll to position [38, 0]
click at [970, 7] on button "×" at bounding box center [978, 3] width 33 height 40
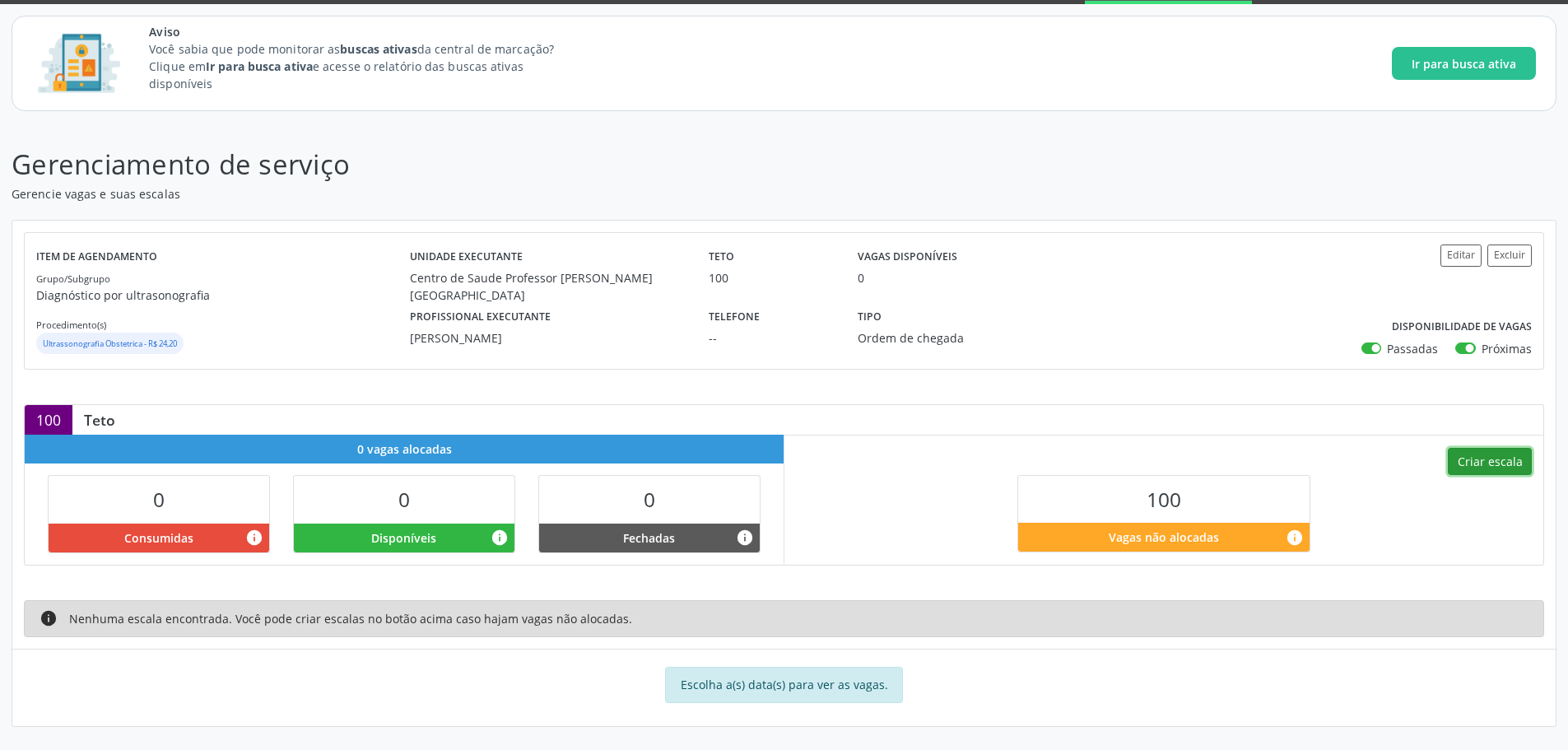
click at [1478, 468] on button "Criar escala" at bounding box center [1489, 462] width 84 height 28
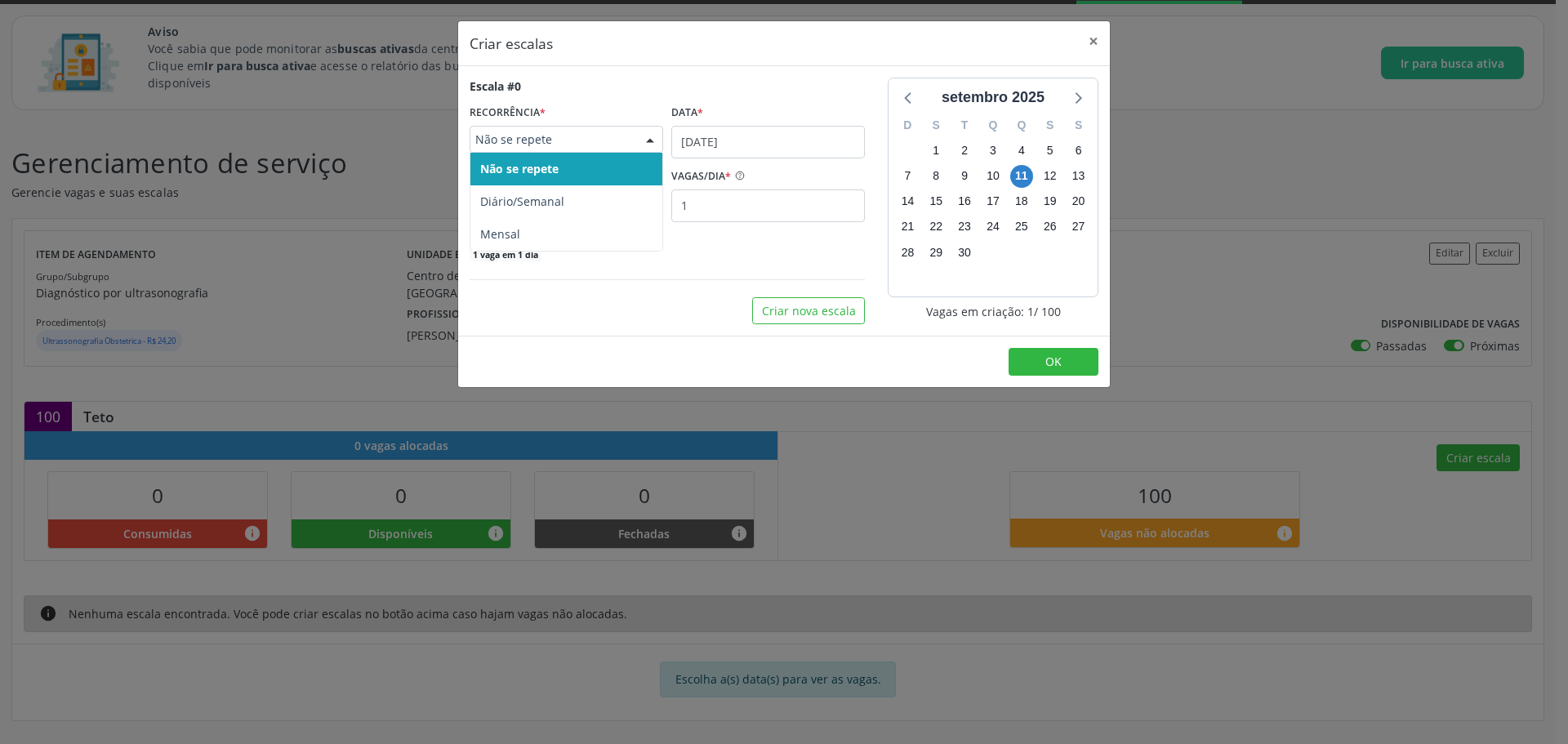
click at [629, 146] on span "Não se repete" at bounding box center [552, 139] width 154 height 16
click at [530, 189] on span "Diário/Semanal" at bounding box center [566, 201] width 192 height 33
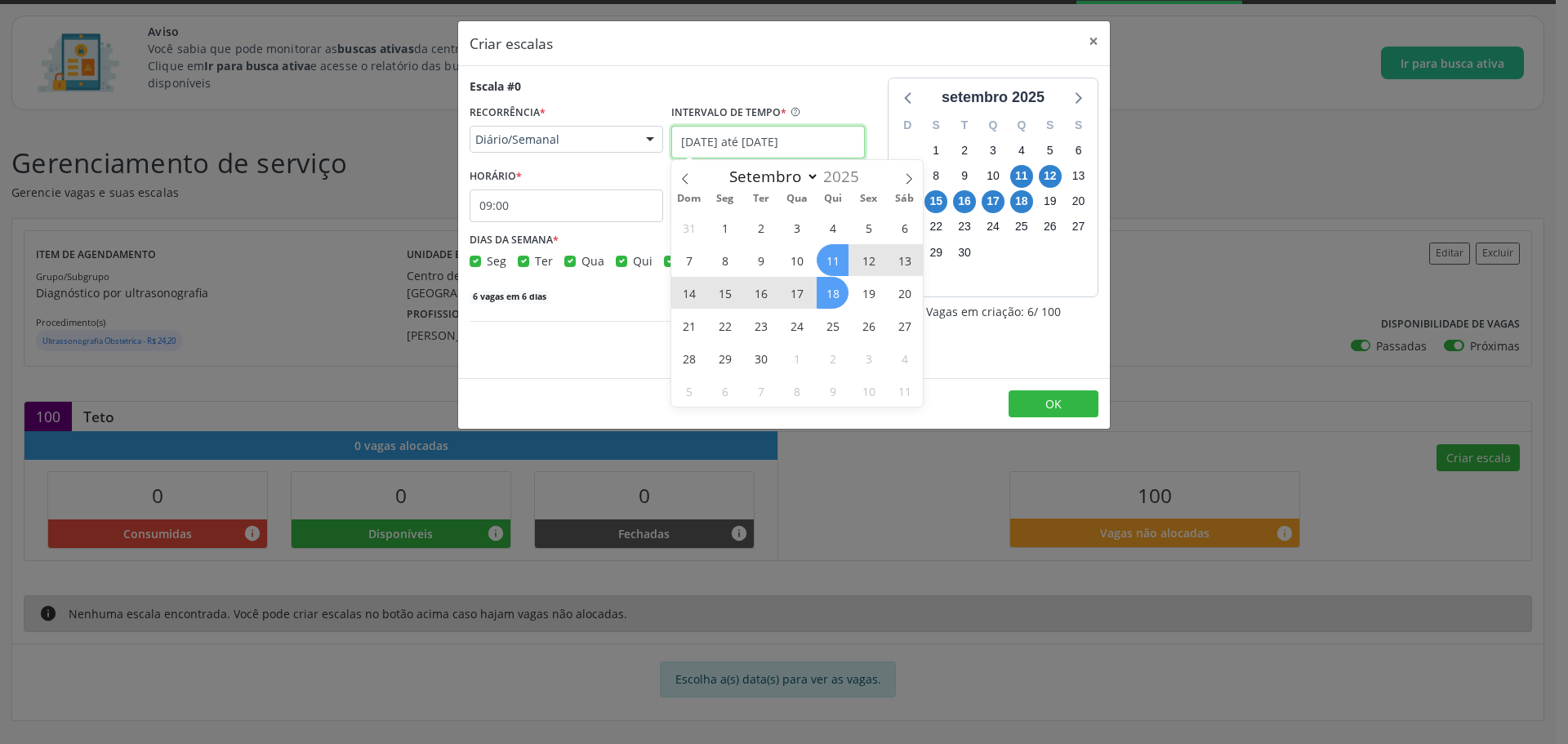
click at [702, 142] on input "11/09/2025 até 18/09/2025" at bounding box center [768, 142] width 193 height 33
click at [832, 255] on span "11" at bounding box center [832, 260] width 32 height 32
type input "11/09/2025"
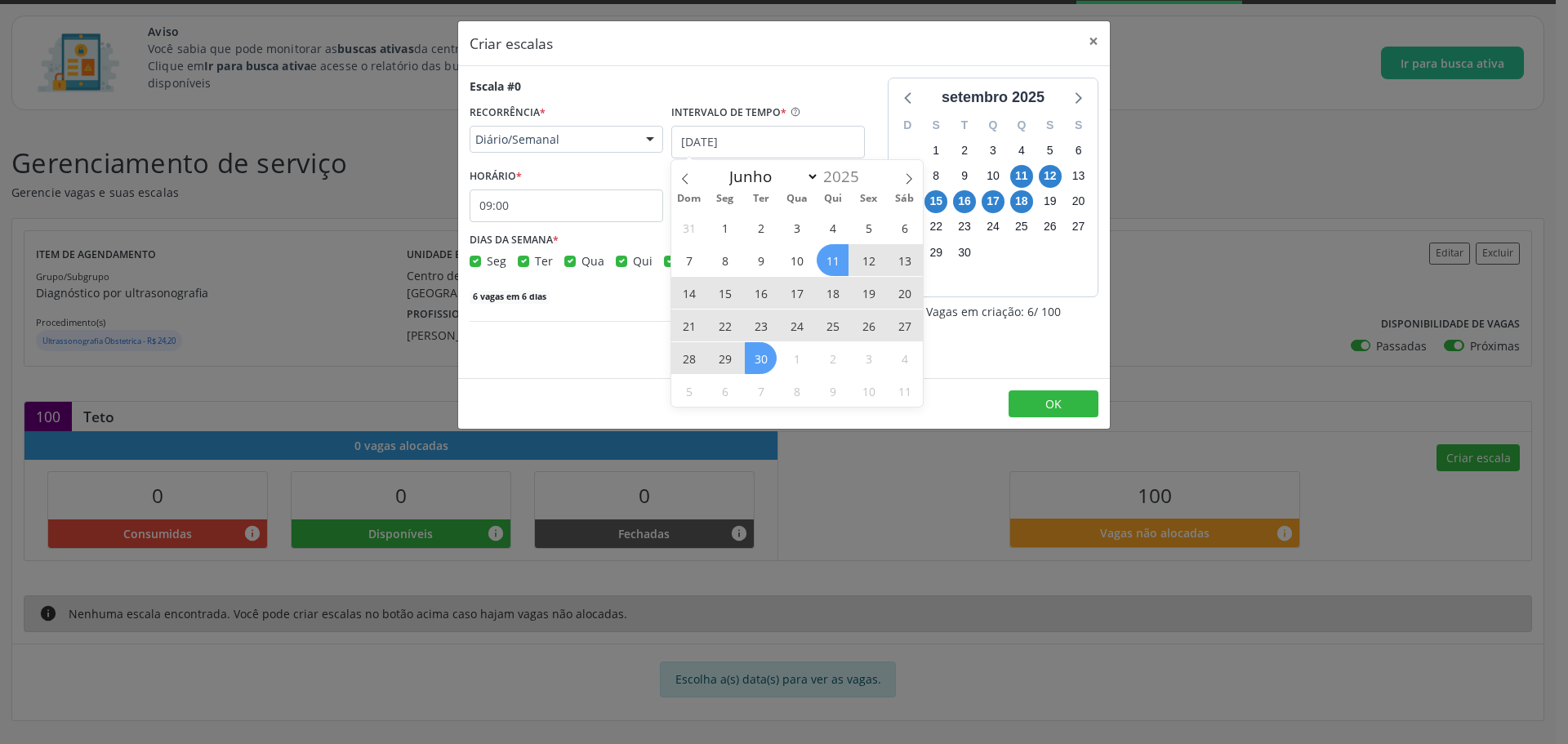
click at [760, 366] on span "30" at bounding box center [761, 358] width 32 height 32
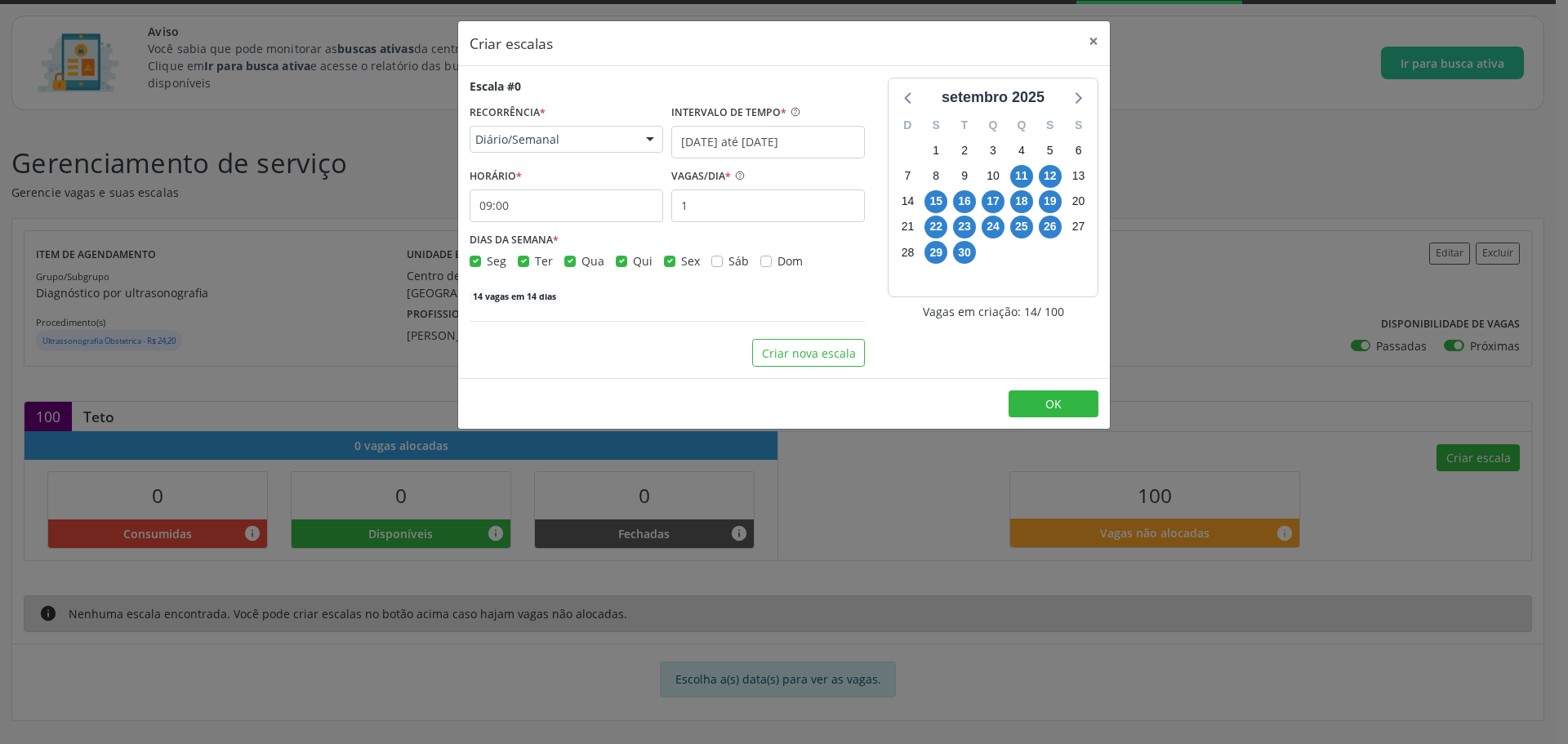
click at [487, 256] on label "Seg" at bounding box center [497, 260] width 20 height 17
click at [477, 256] on input "Seg" at bounding box center [475, 260] width 12 height 15
checkbox input "false"
click at [535, 260] on label "Ter" at bounding box center [544, 260] width 18 height 17
click at [521, 260] on input "Ter" at bounding box center [523, 260] width 12 height 15
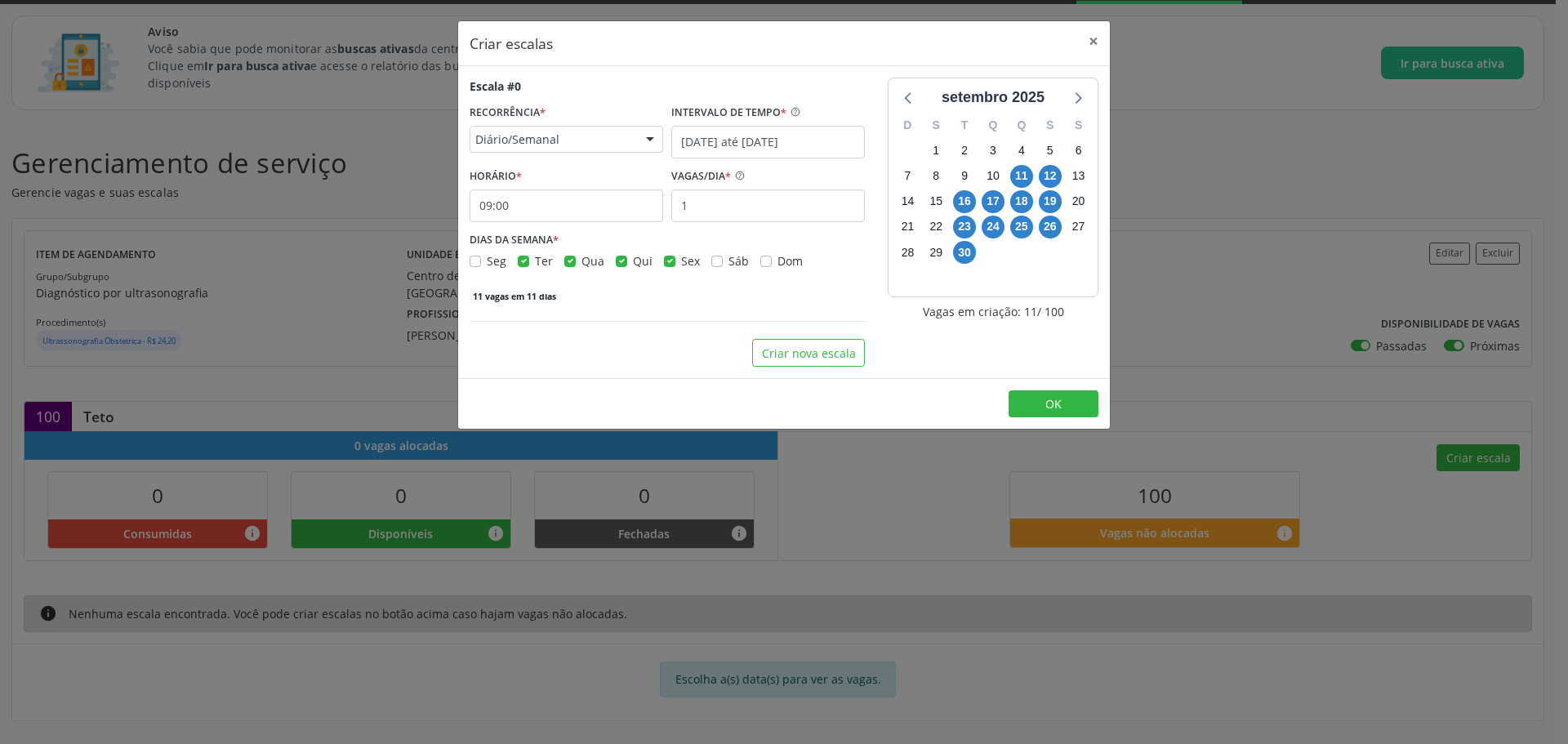
checkbox input "false"
click at [581, 263] on label "Qua" at bounding box center [592, 260] width 23 height 17
click at [570, 263] on input "Qua" at bounding box center [569, 260] width 12 height 15
checkbox input "false"
click at [682, 261] on label "Sex" at bounding box center [691, 260] width 19 height 17
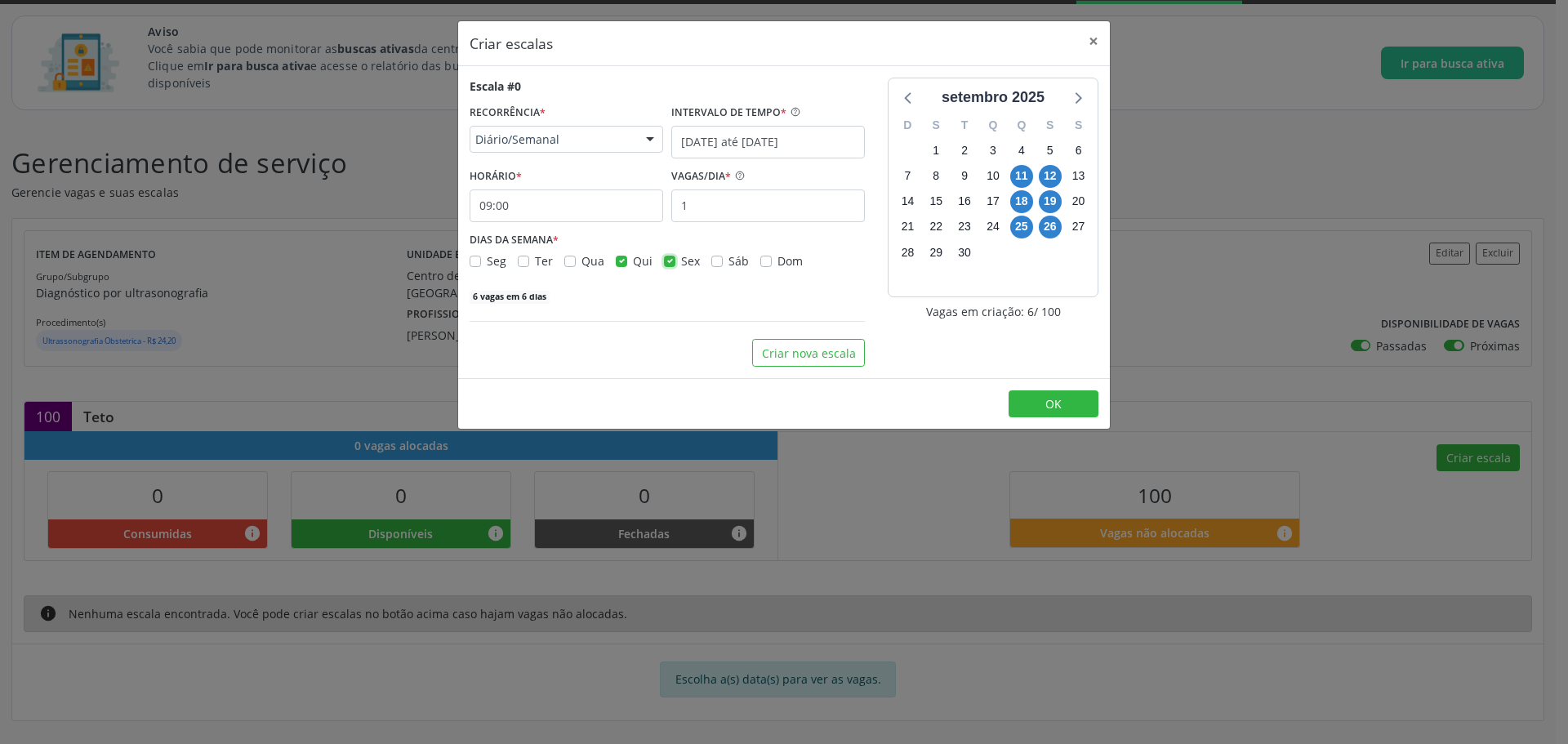
click at [669, 261] on input "Sex" at bounding box center [670, 260] width 12 height 15
checkbox input "false"
click at [707, 206] on input "1" at bounding box center [768, 206] width 193 height 33
type input "10"
click at [664, 297] on div "30 vagas em 3 dias" at bounding box center [667, 295] width 395 height 17
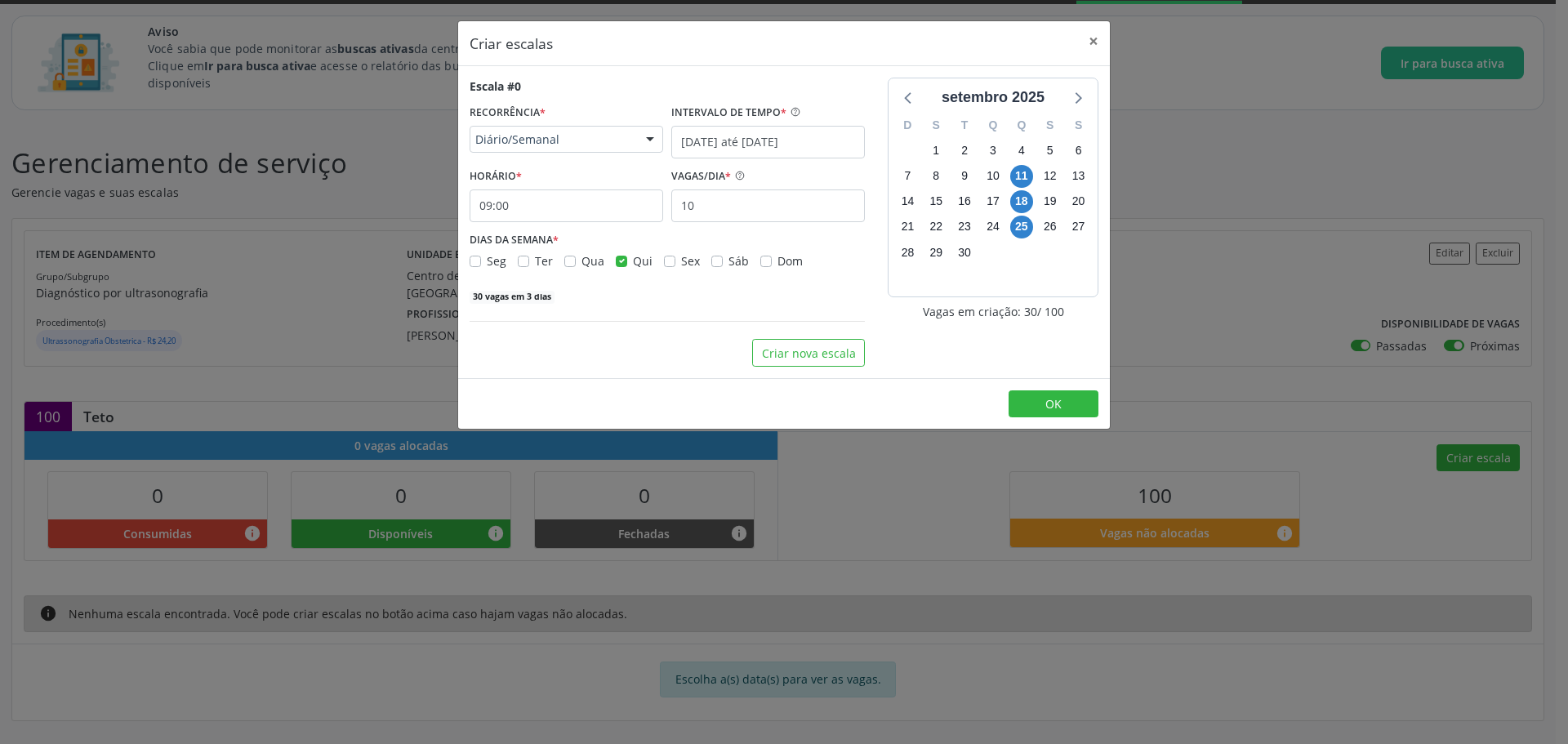
click at [867, 299] on div "Escala #0 RECORRÊNCIA * Diário/Semanal Não se repete Diário/Semanal Mensal Nenh…" at bounding box center [667, 221] width 418 height 289
click at [827, 347] on button "Criar nova escala" at bounding box center [809, 352] width 113 height 27
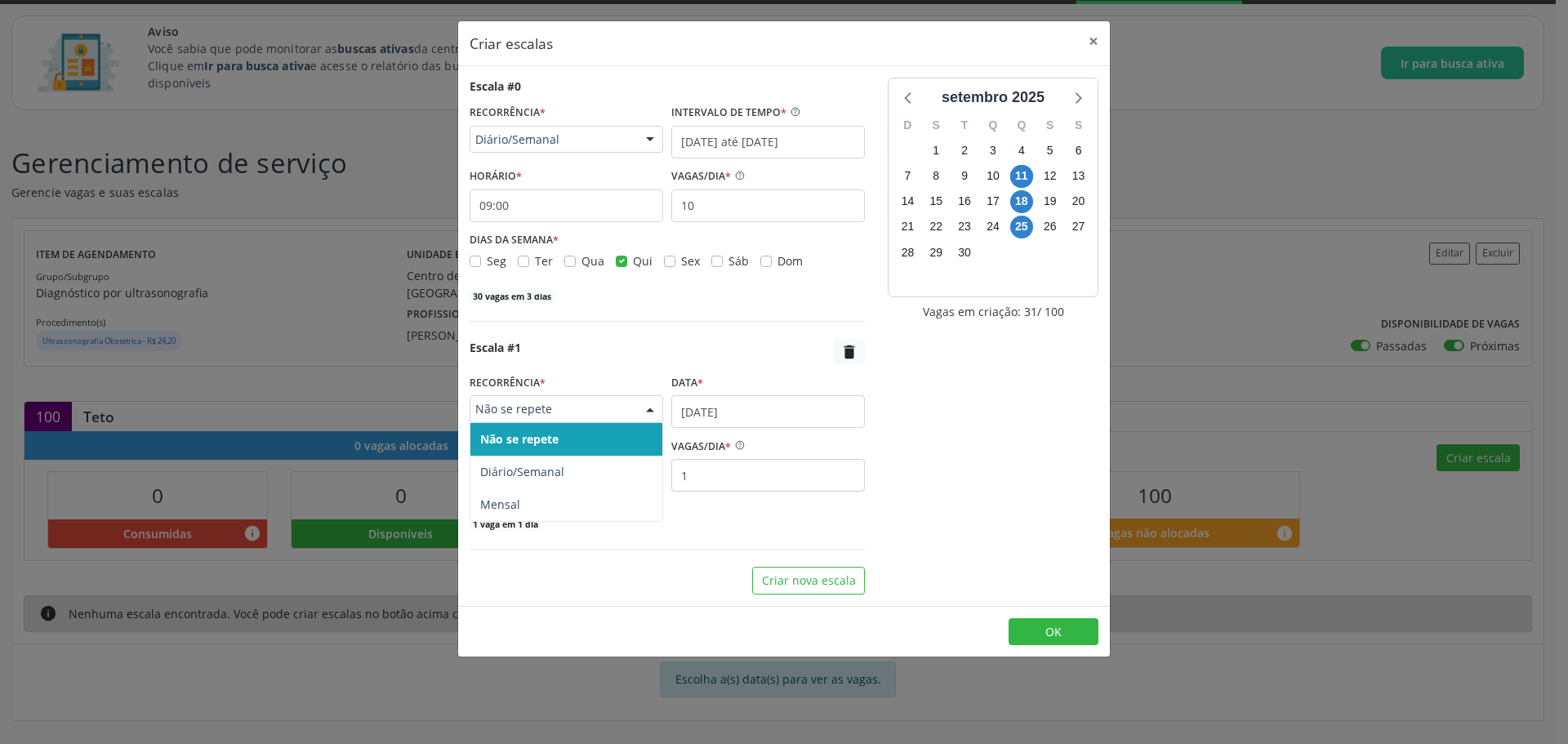
click at [571, 410] on span "Não se repete" at bounding box center [552, 409] width 154 height 16
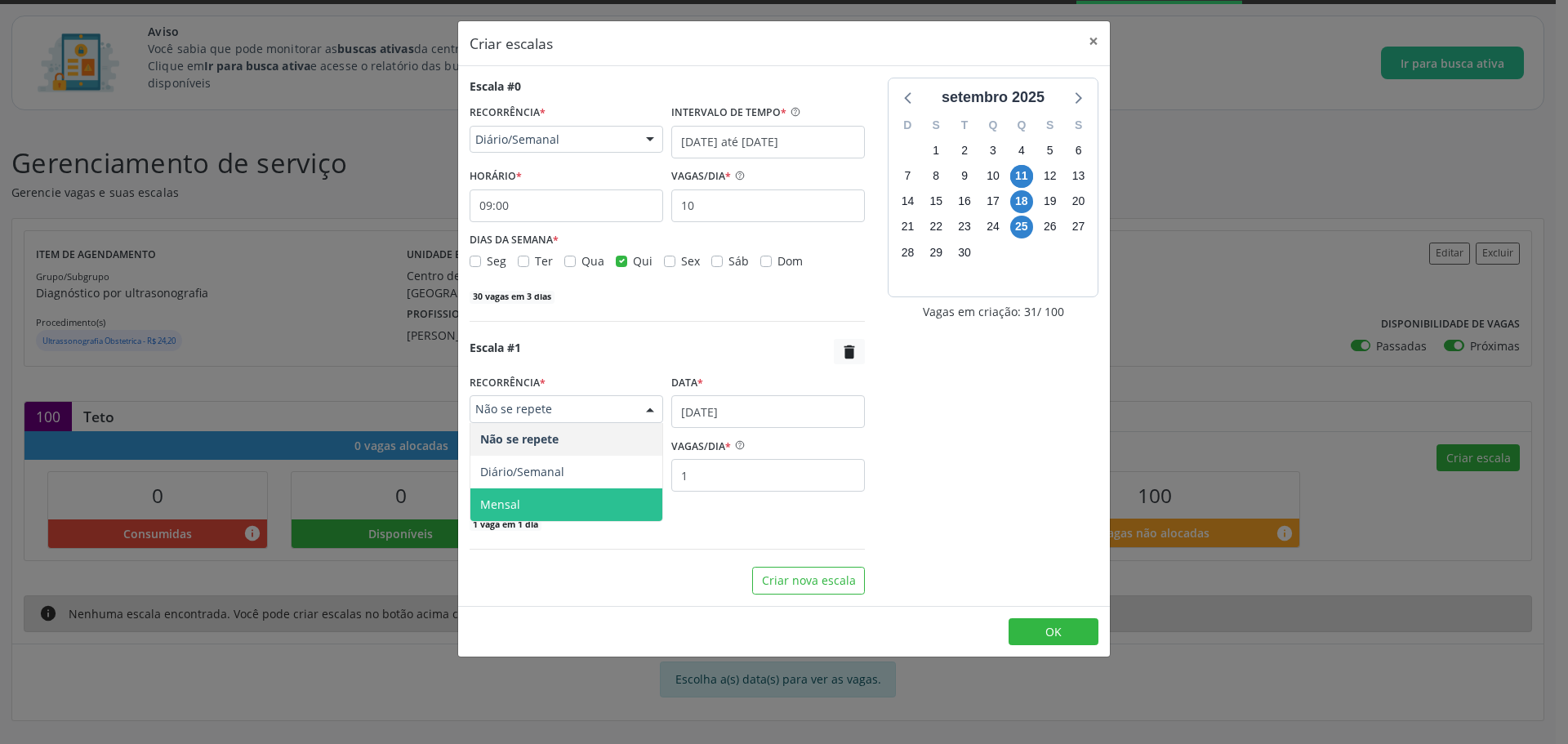
click at [526, 493] on span "Mensal" at bounding box center [566, 504] width 192 height 33
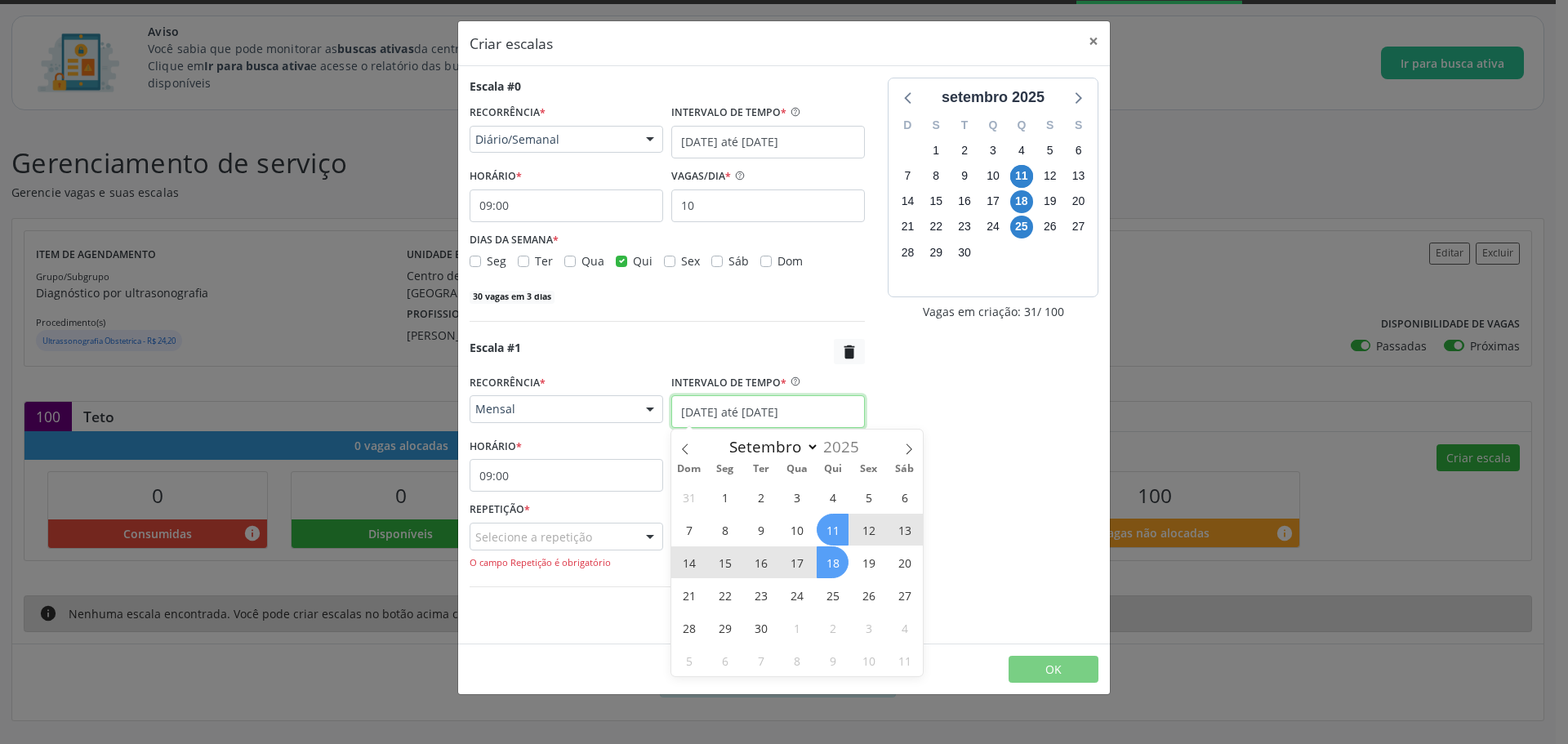
click at [709, 415] on input "11/09/2025 até 18/09/2025" at bounding box center [768, 412] width 193 height 33
click at [911, 447] on icon at bounding box center [909, 449] width 5 height 11
select select "9"
click at [801, 492] on span "1" at bounding box center [796, 496] width 32 height 32
type input "01/10/2025"
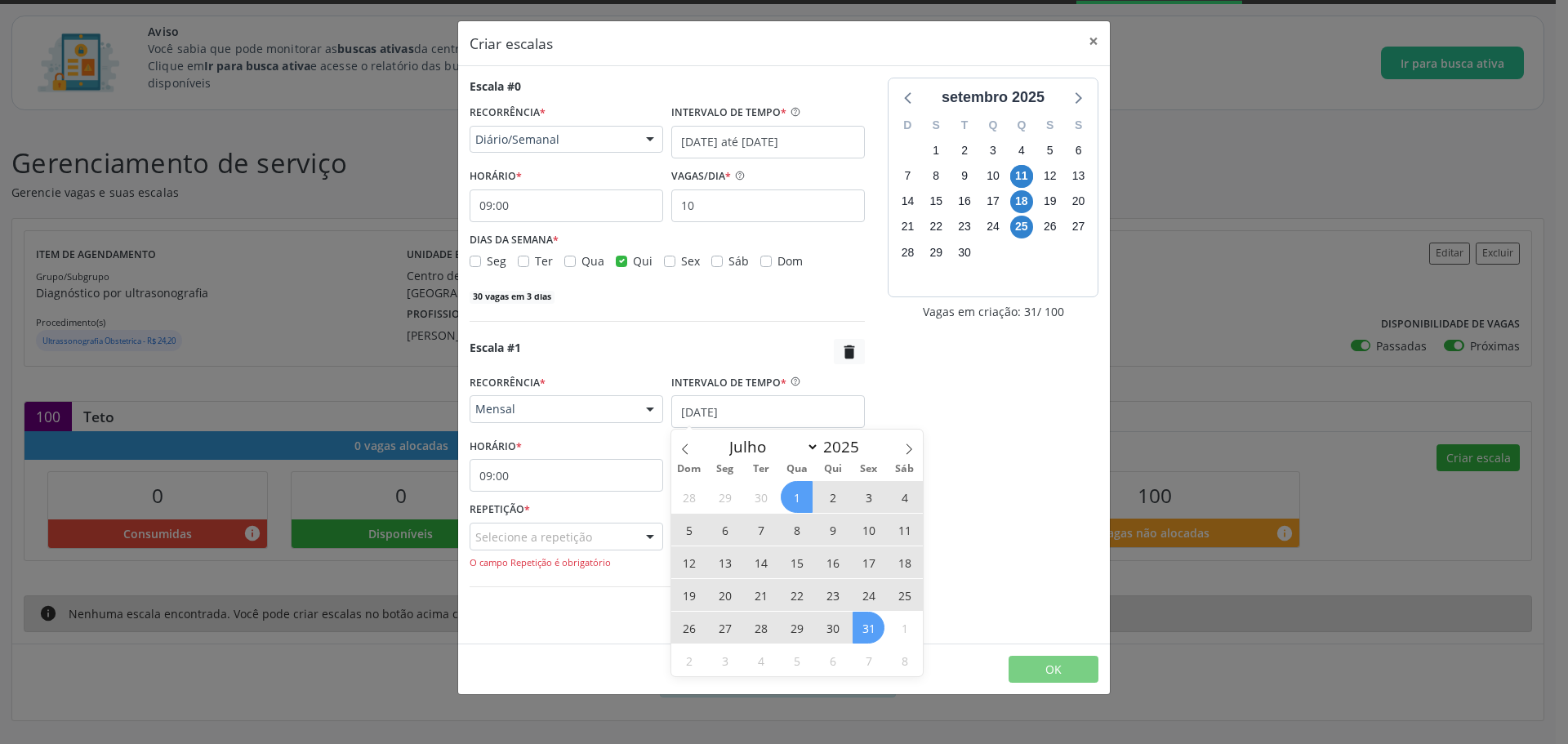
click at [867, 618] on span "31" at bounding box center [868, 627] width 32 height 32
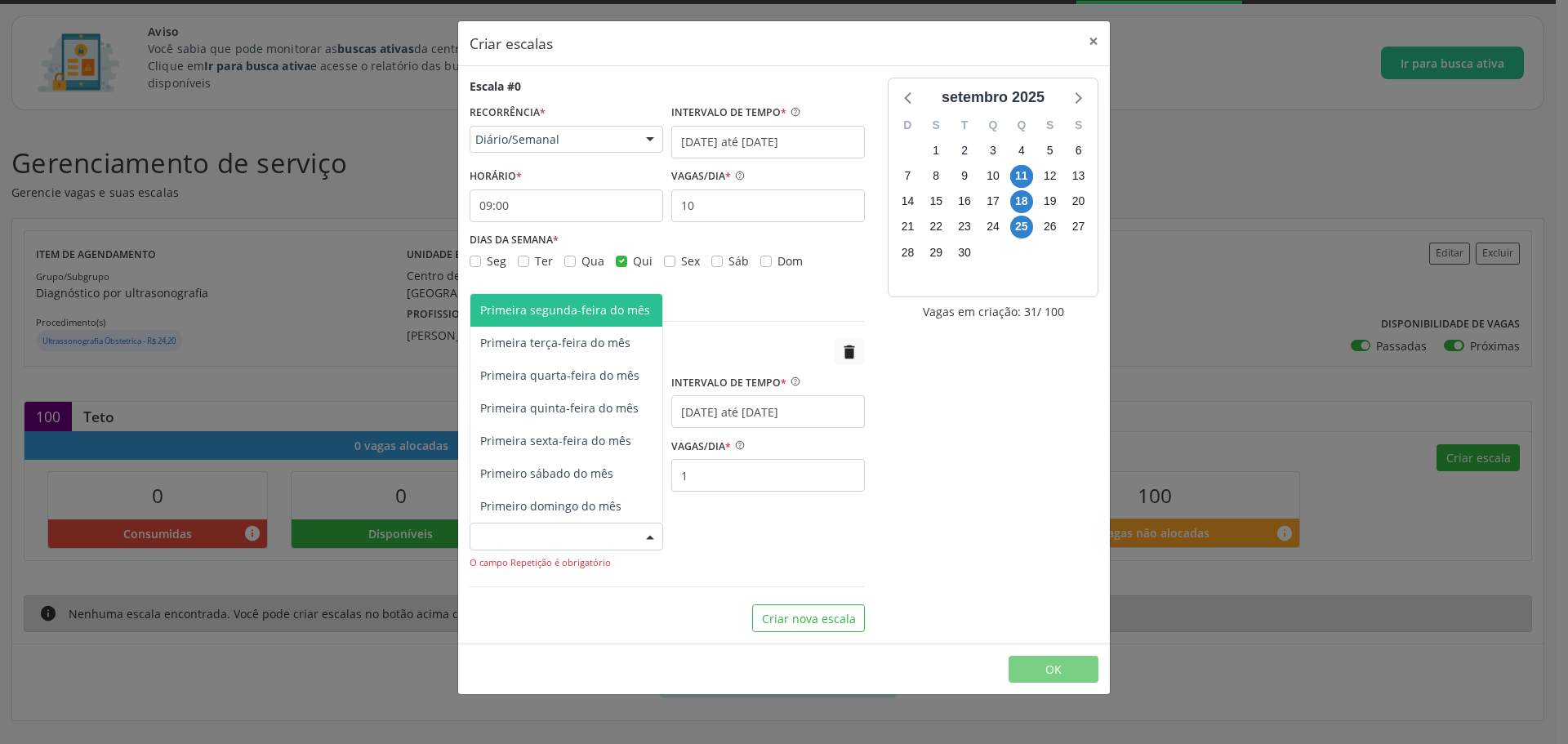
click at [579, 540] on div "Selecione a repetição" at bounding box center [566, 536] width 193 height 27
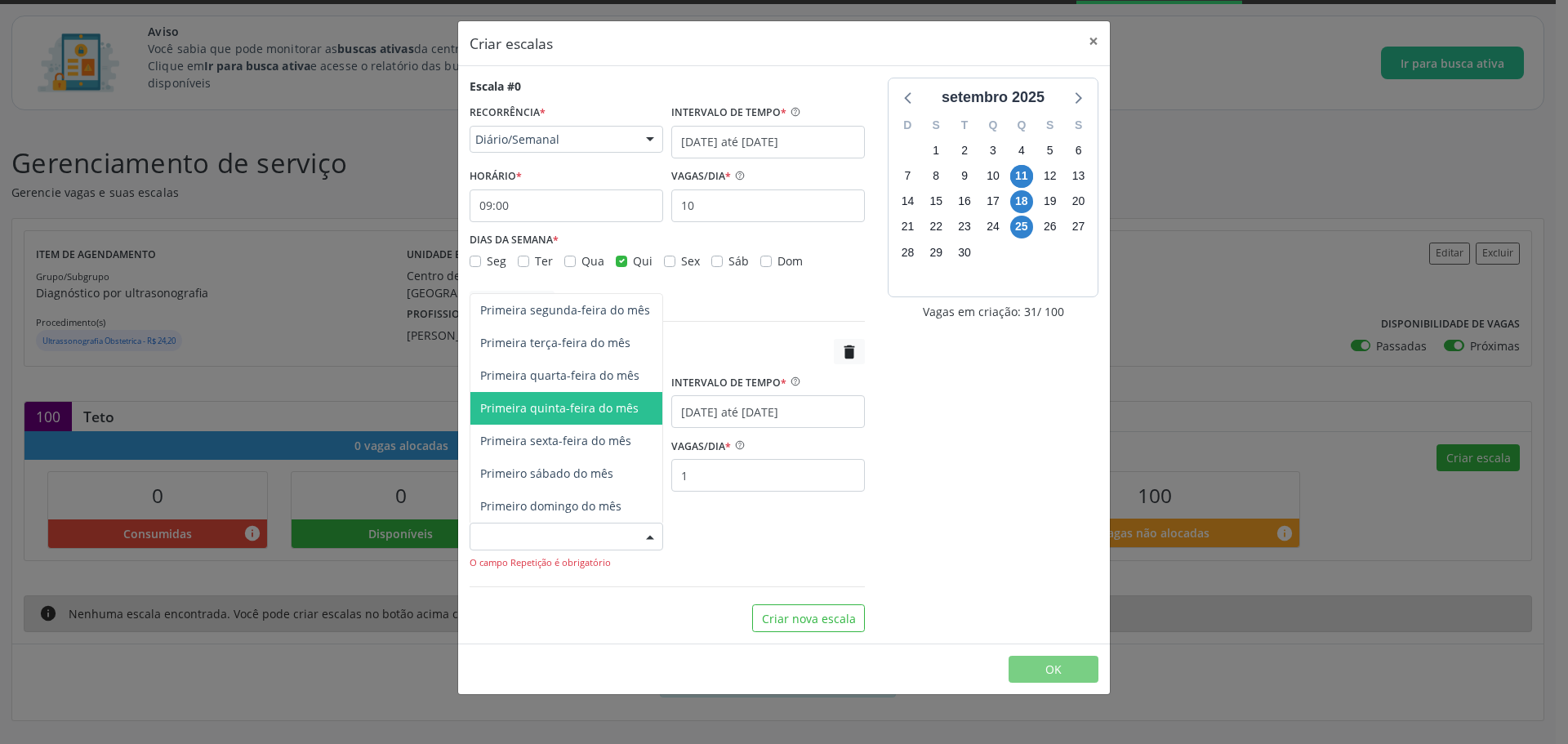
click at [603, 404] on span "Primeira quinta-feira do mês" at bounding box center [559, 407] width 159 height 15
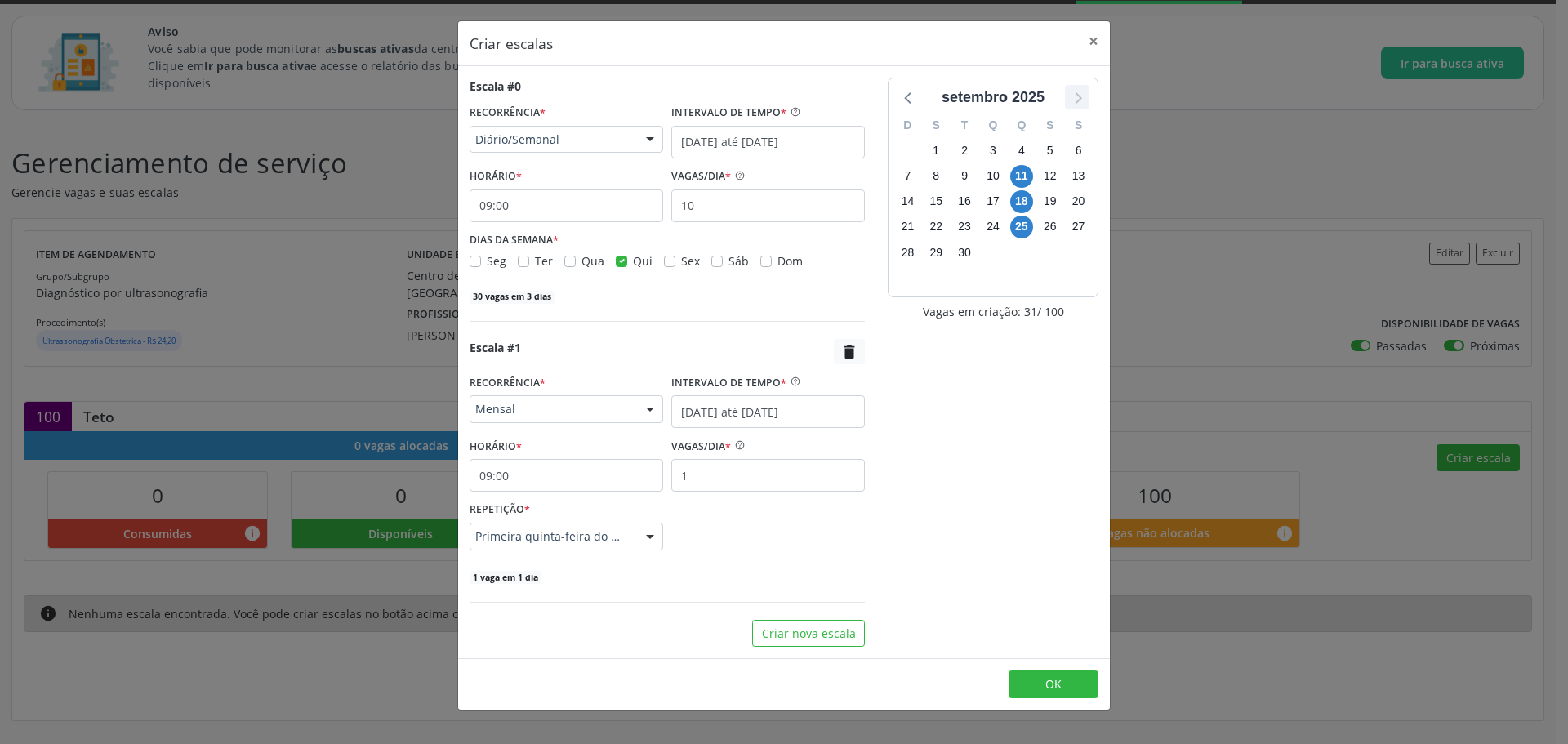
click at [1071, 96] on icon at bounding box center [1077, 97] width 21 height 21
click at [854, 354] on icon "" at bounding box center [849, 352] width 18 height 18
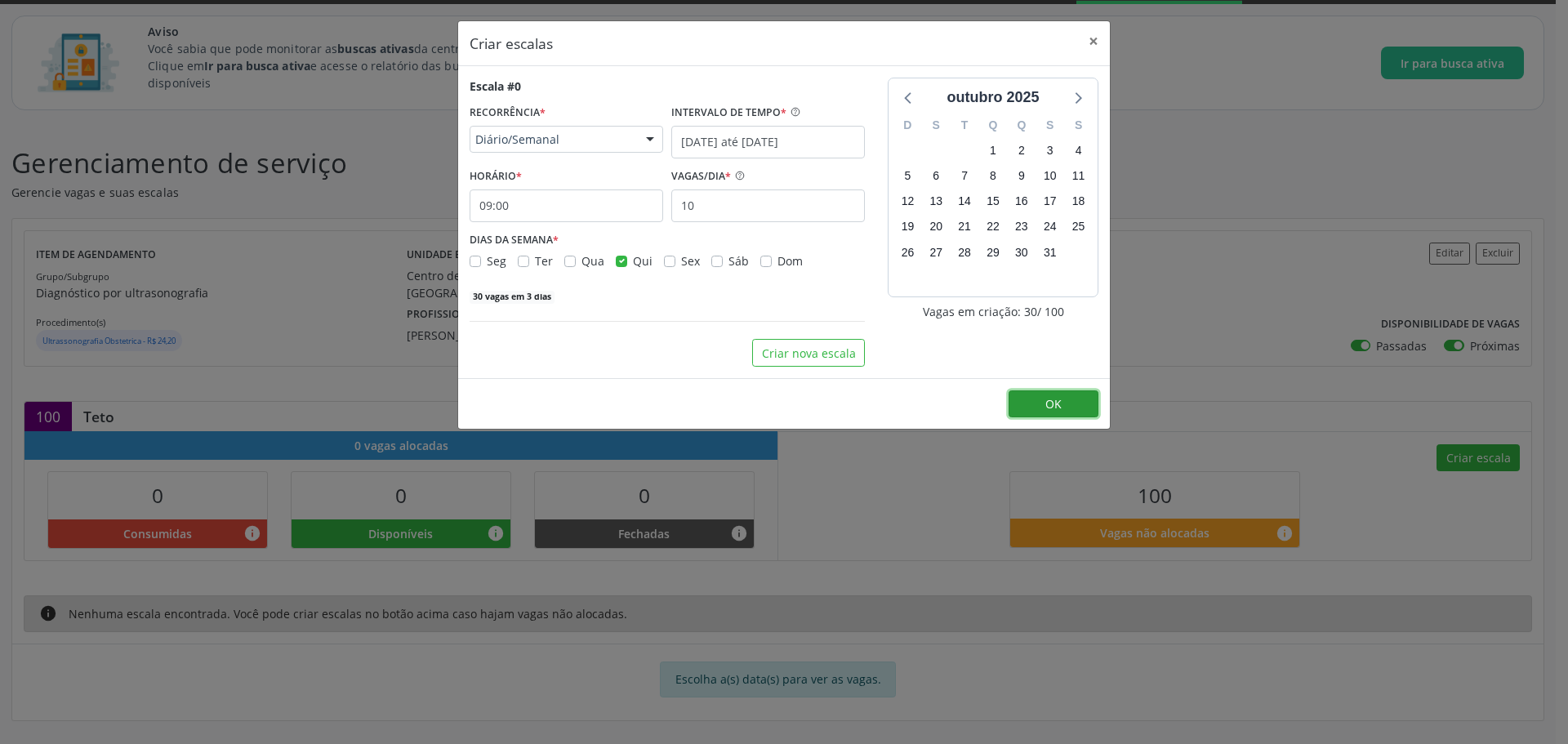
click at [1071, 405] on button "OK" at bounding box center [1053, 403] width 90 height 27
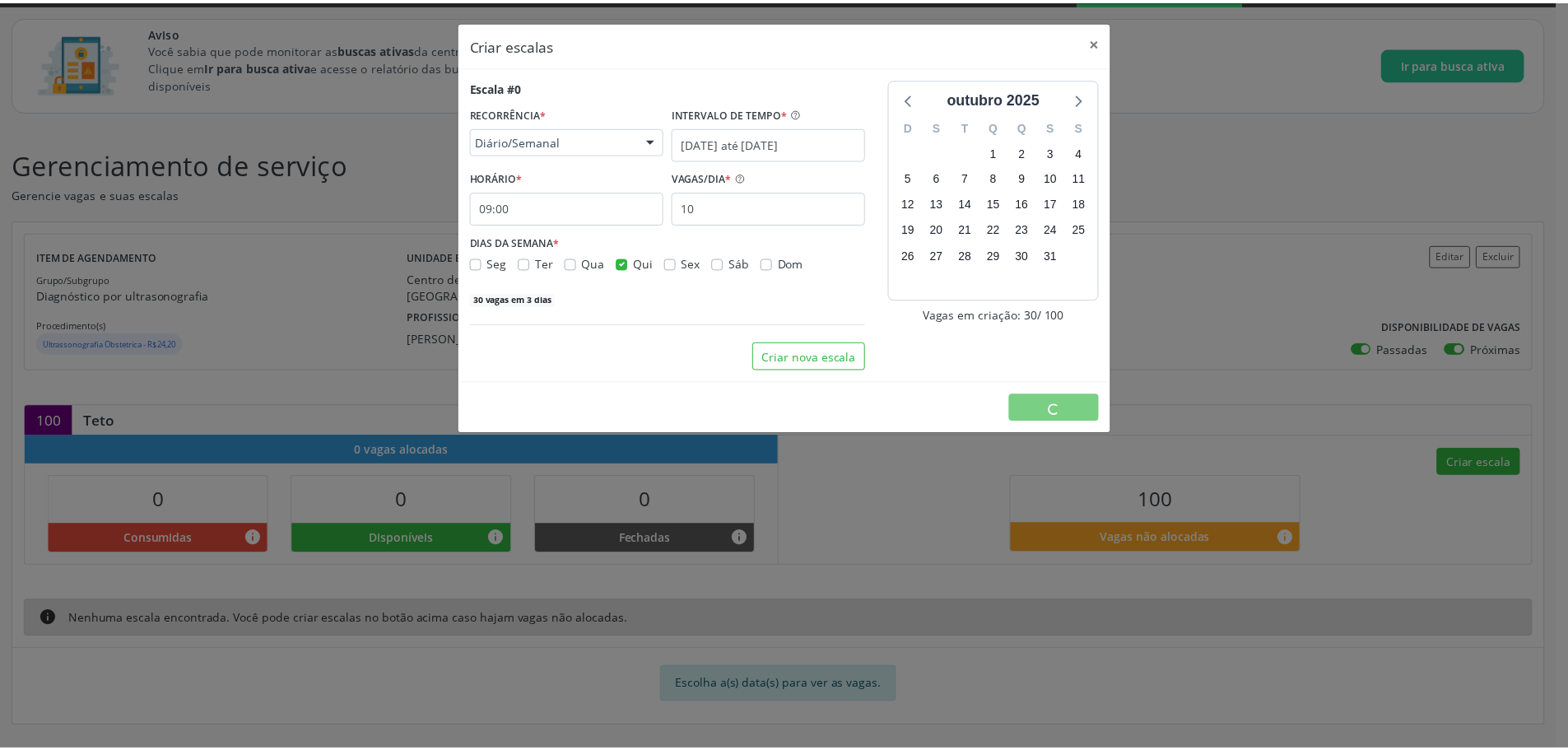
scroll to position [0, 0]
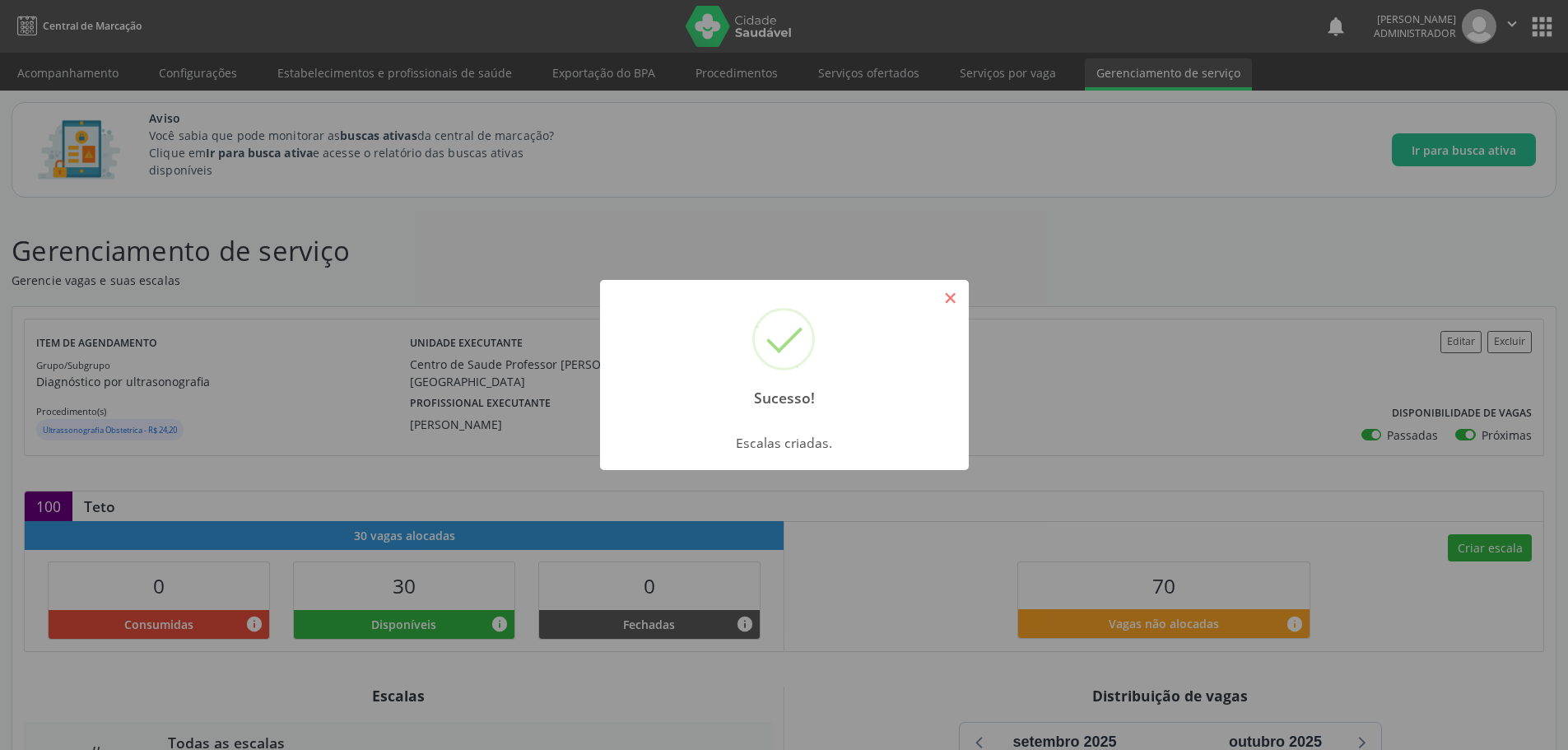
click at [952, 306] on button "×" at bounding box center [950, 297] width 28 height 28
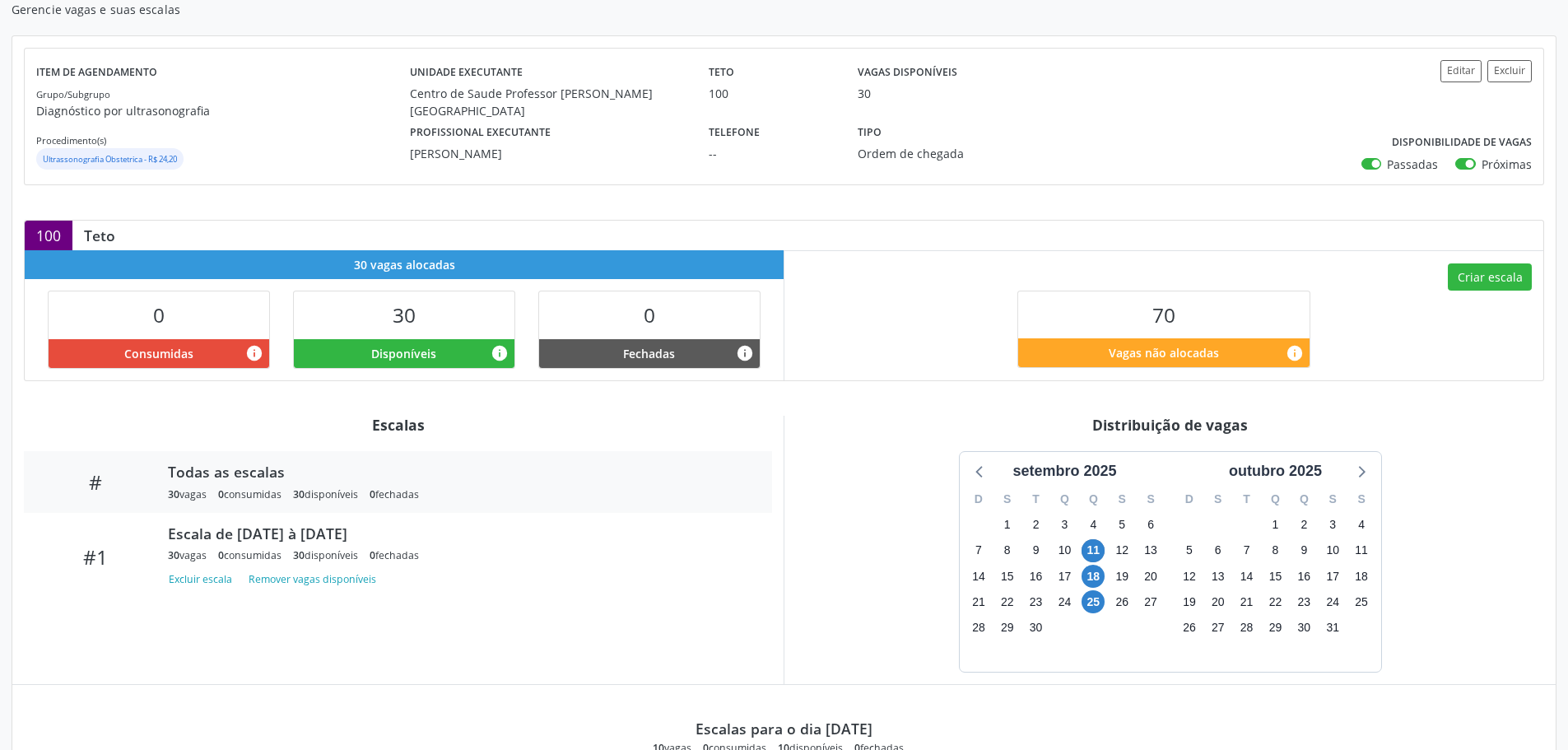
scroll to position [1, 0]
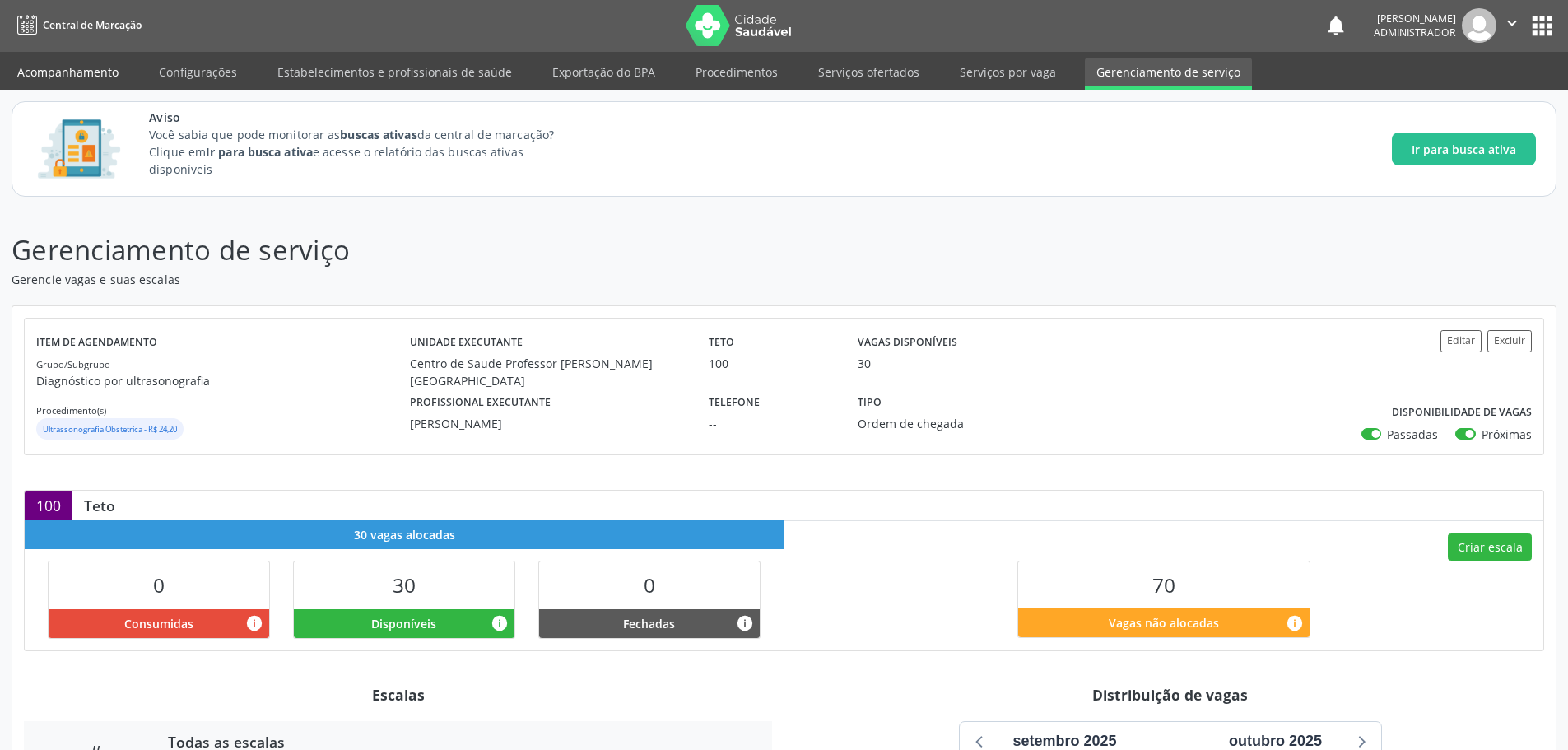
click at [88, 80] on link "Acompanhamento" at bounding box center [67, 72] width 124 height 28
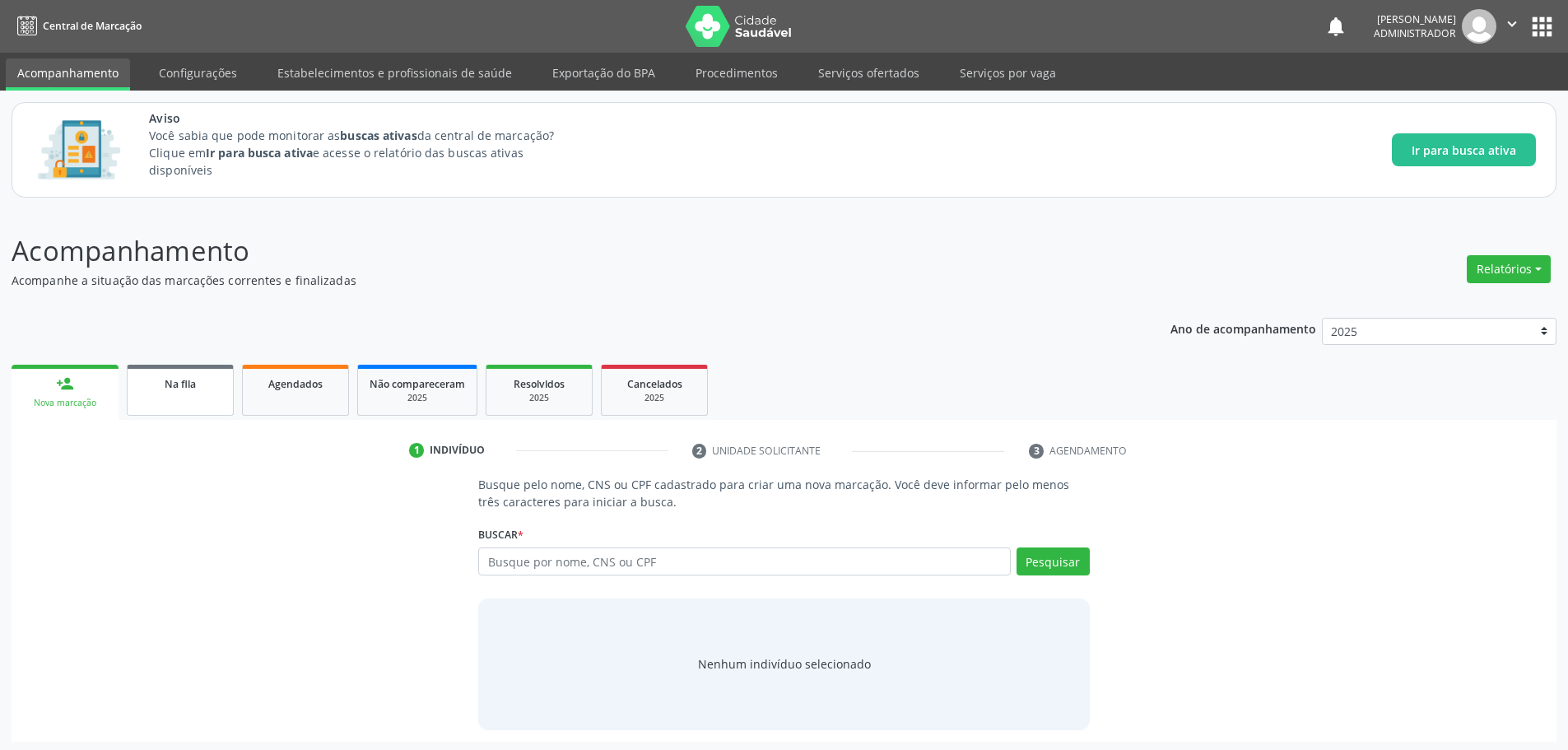
click at [210, 386] on div "Na fila" at bounding box center [180, 383] width 83 height 17
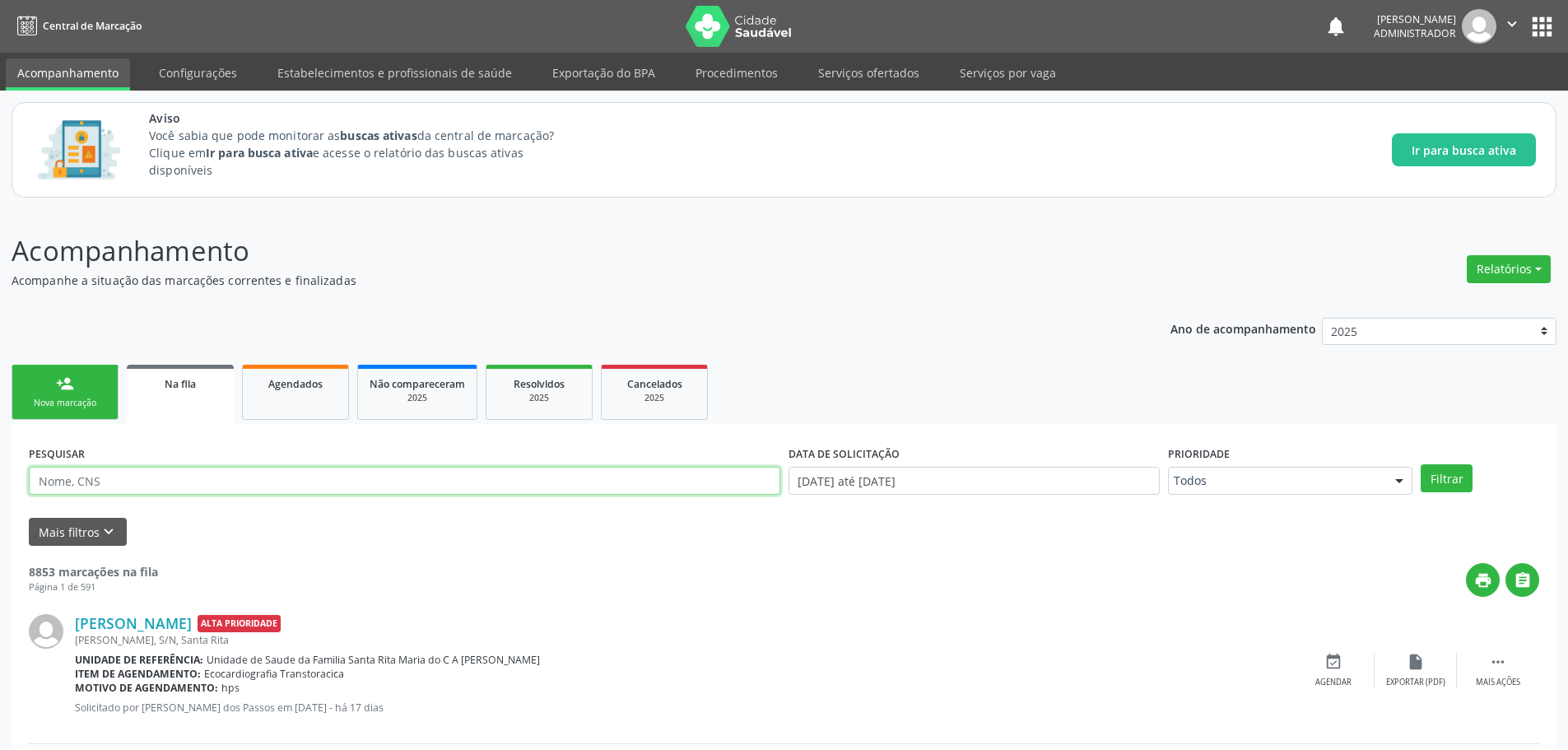
click at [154, 477] on input "text" at bounding box center [404, 480] width 751 height 28
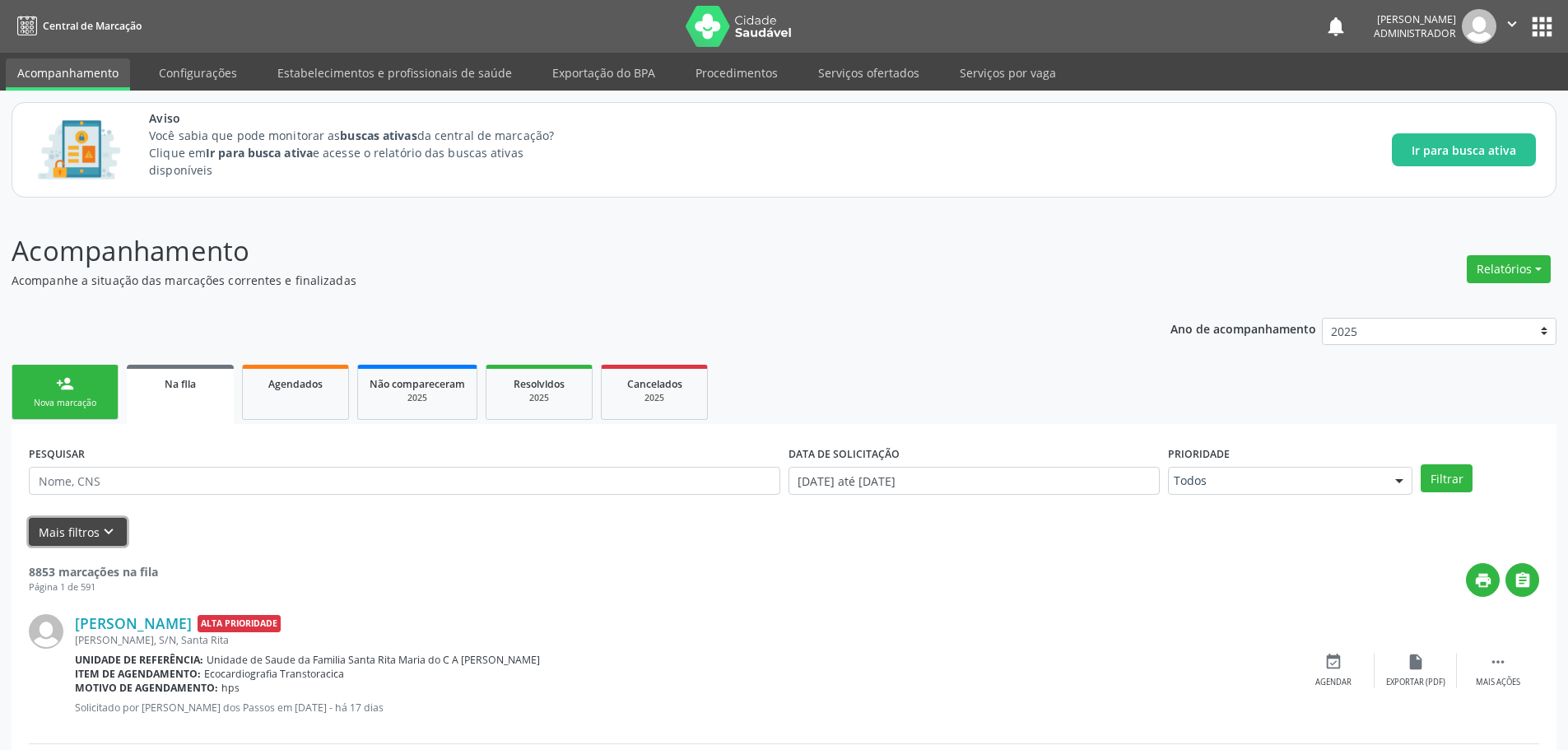
click at [81, 532] on button "Mais filtros keyboard_arrow_down" at bounding box center [77, 532] width 98 height 28
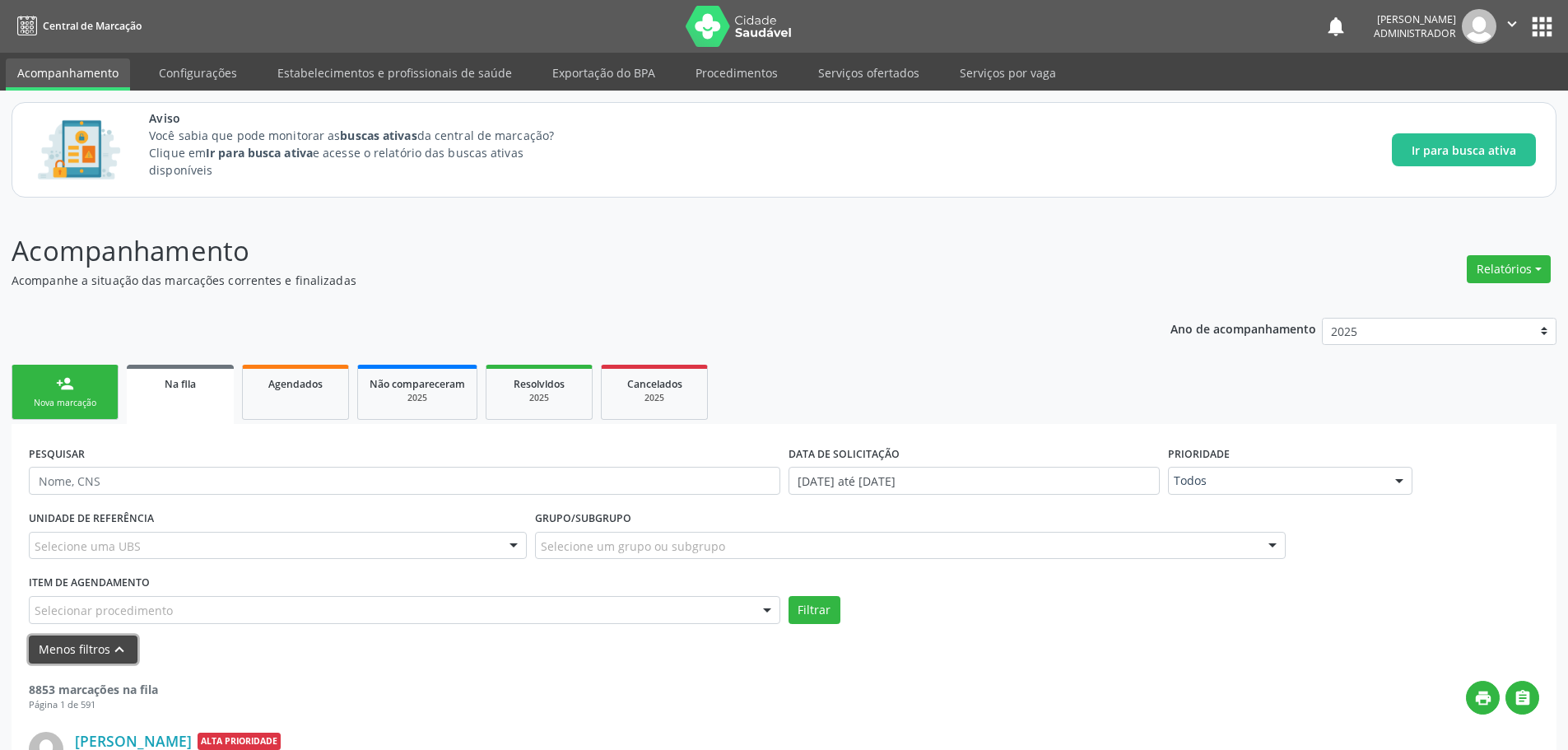
scroll to position [71, 0]
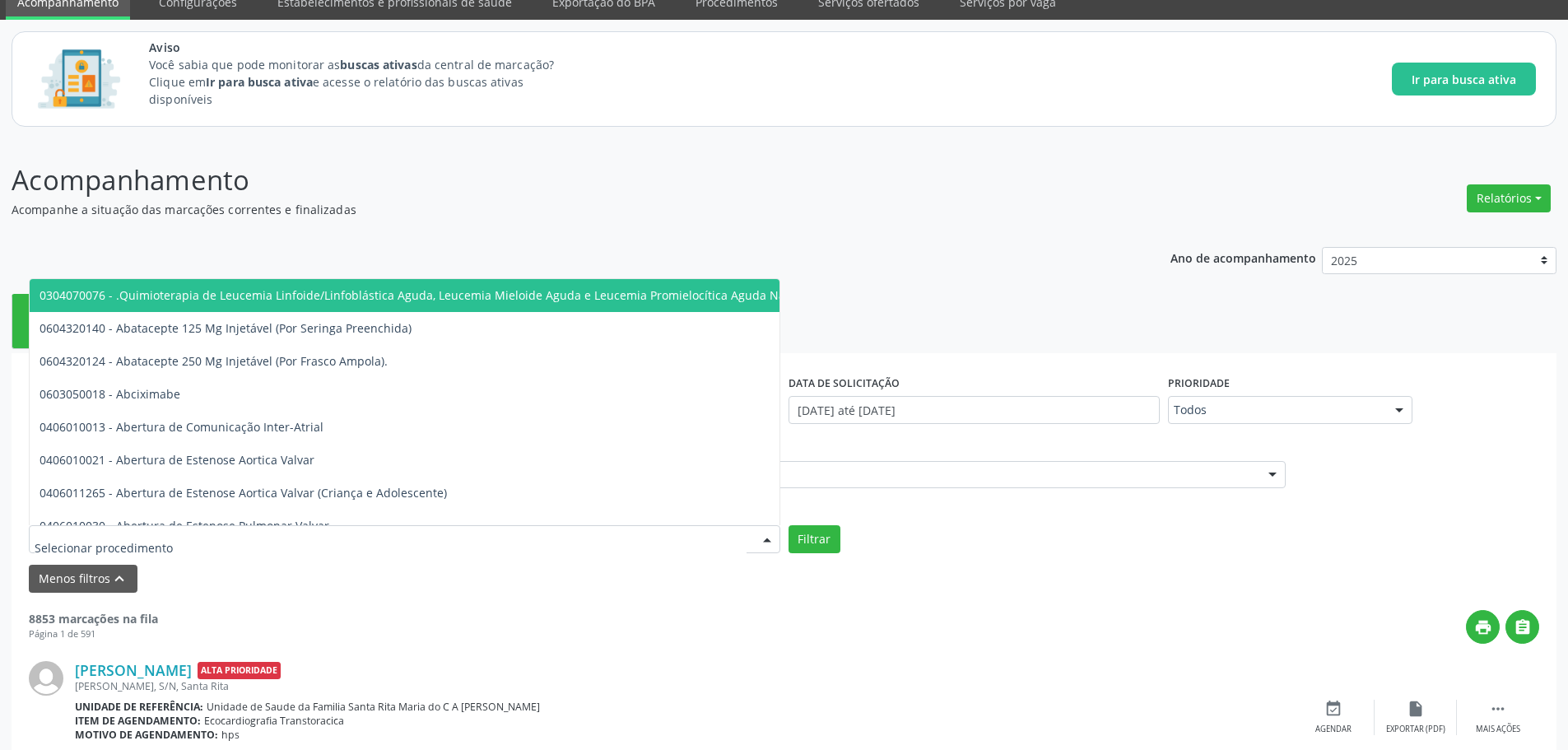
click at [218, 538] on div at bounding box center [404, 539] width 751 height 28
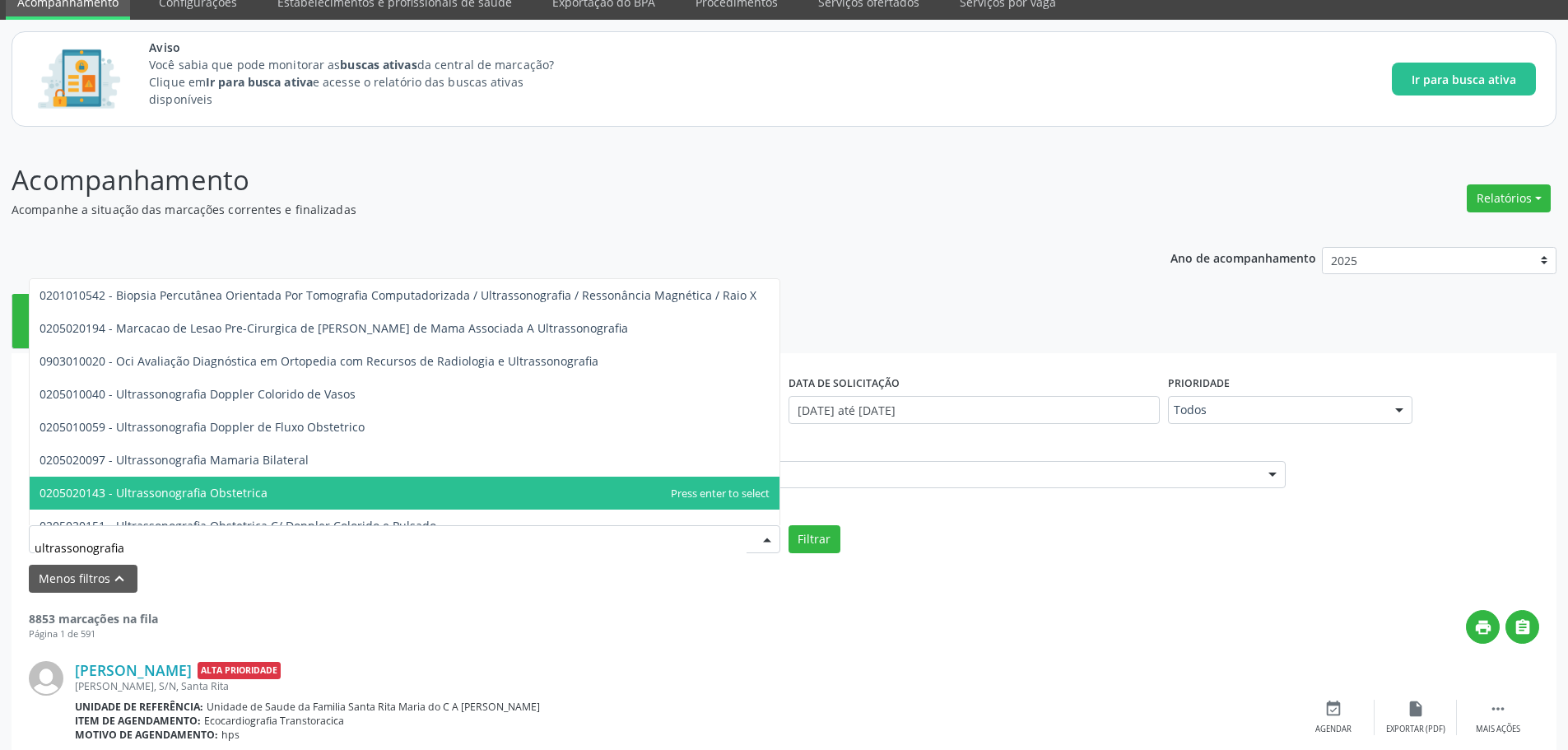
type input "ultrassonografia"
click at [195, 500] on span "0205020143 - Ultrassonografia Obstetrica" at bounding box center [153, 492] width 228 height 16
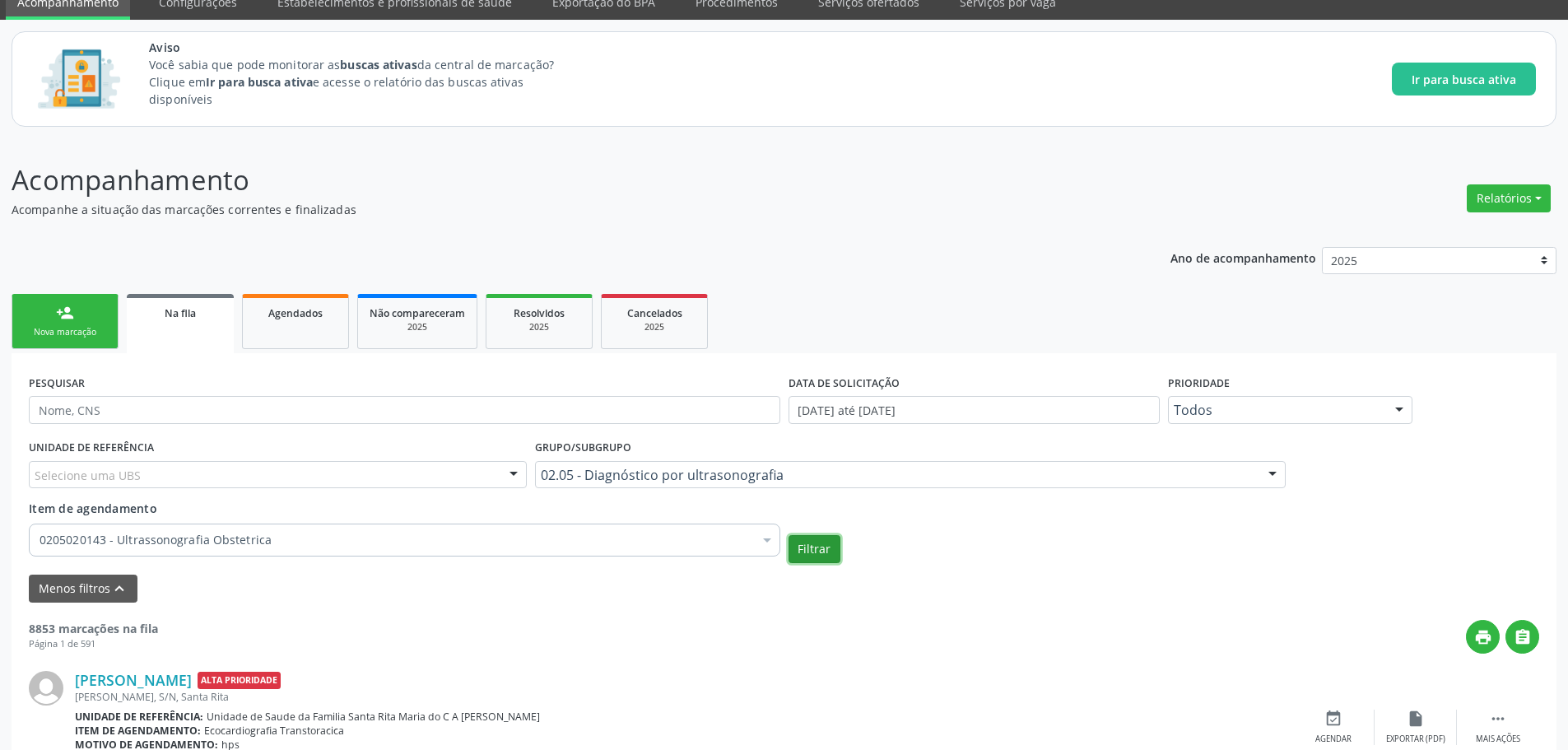
click at [816, 545] on button "Filtrar" at bounding box center [814, 549] width 51 height 28
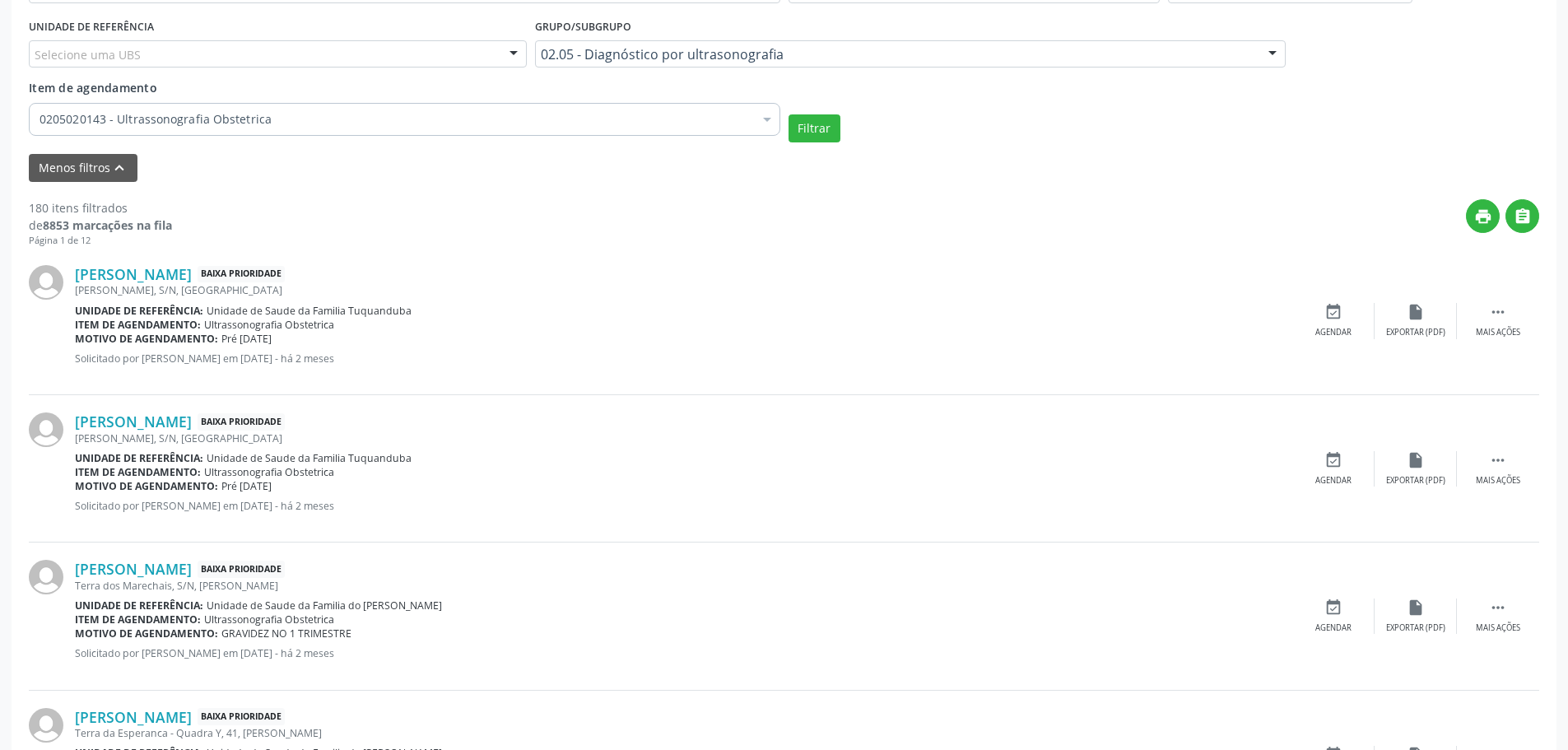
scroll to position [492, 0]
click at [1309, 307] on div "event_available Agendar" at bounding box center [1333, 319] width 83 height 36
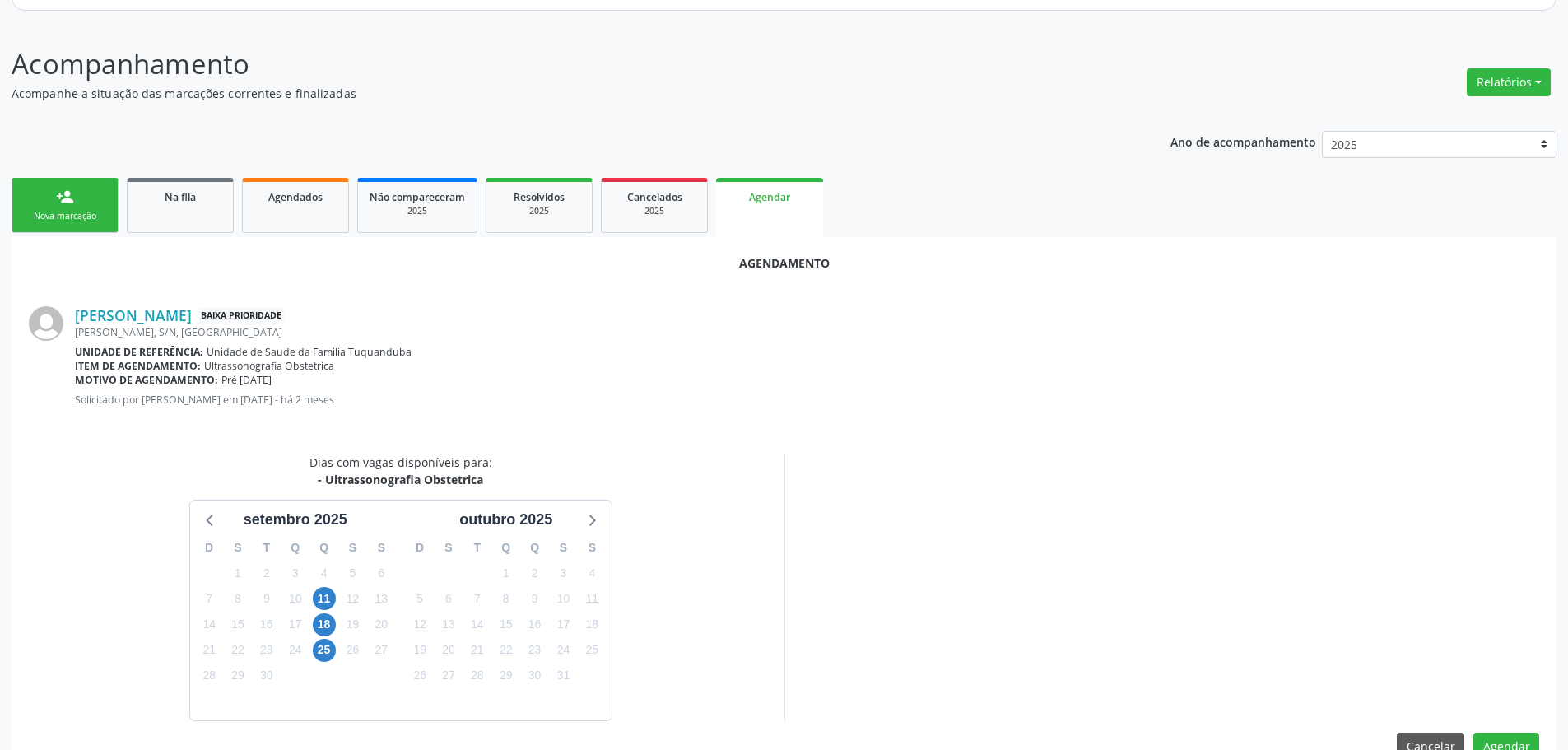
scroll to position [226, 0]
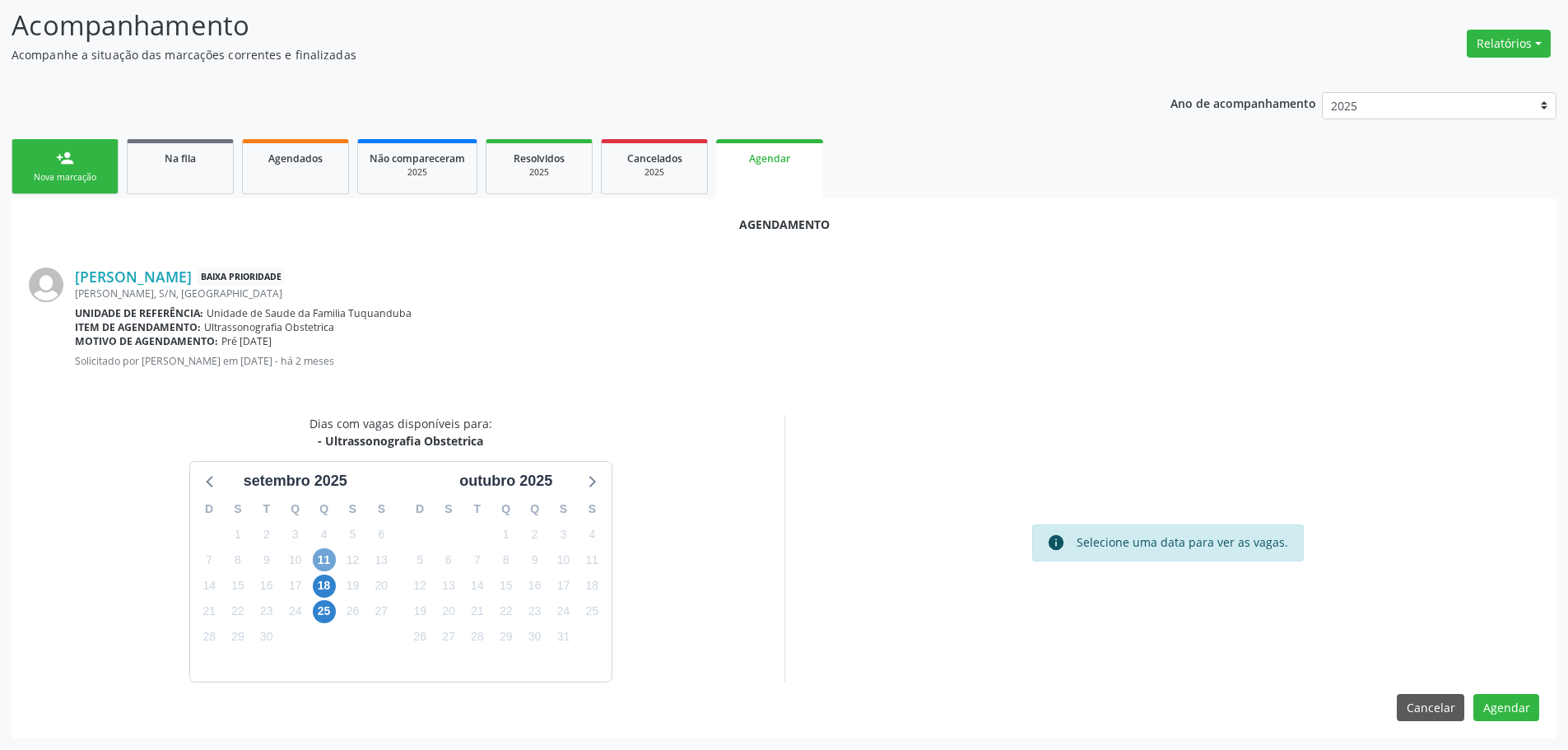
click at [319, 558] on span "11" at bounding box center [324, 559] width 23 height 23
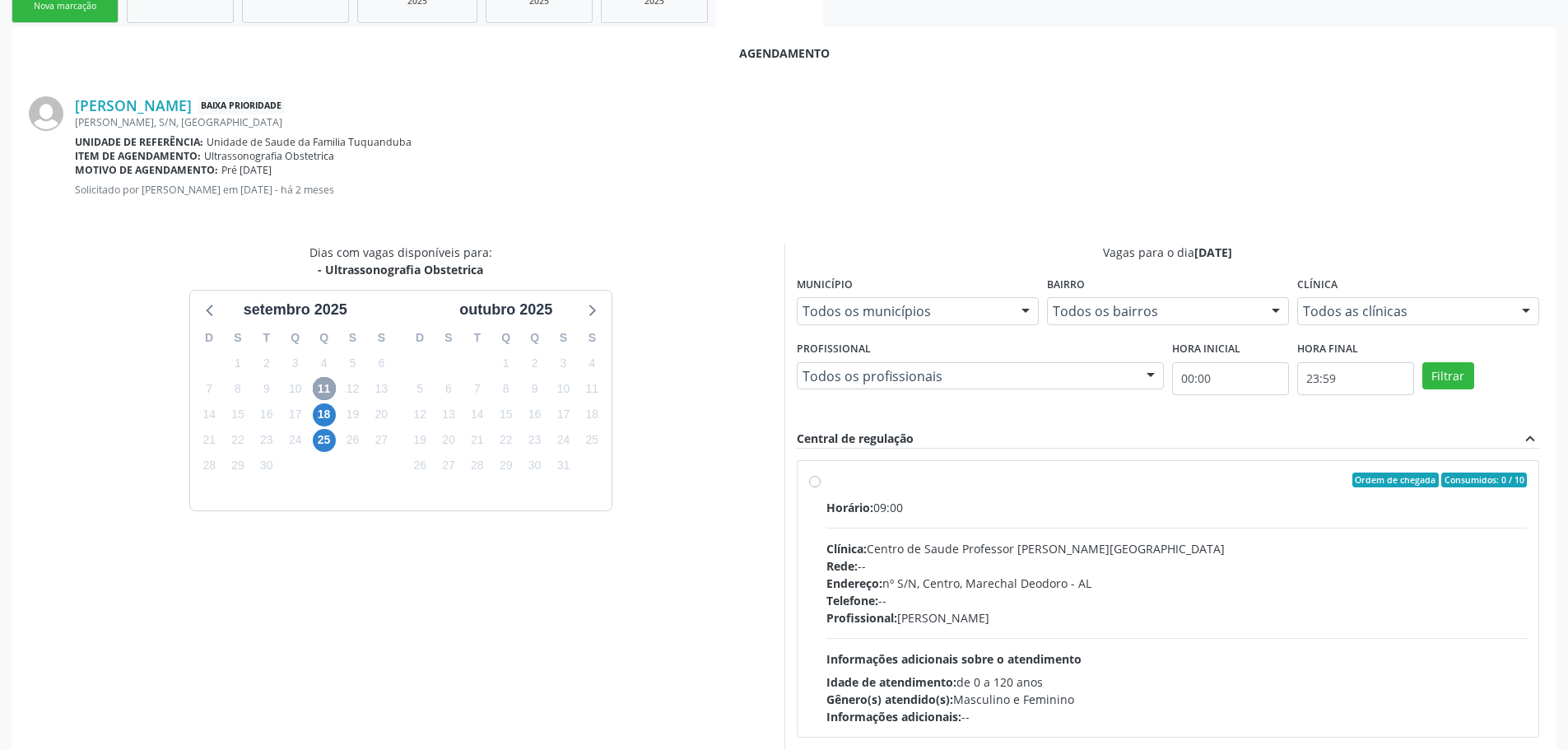
scroll to position [464, 0]
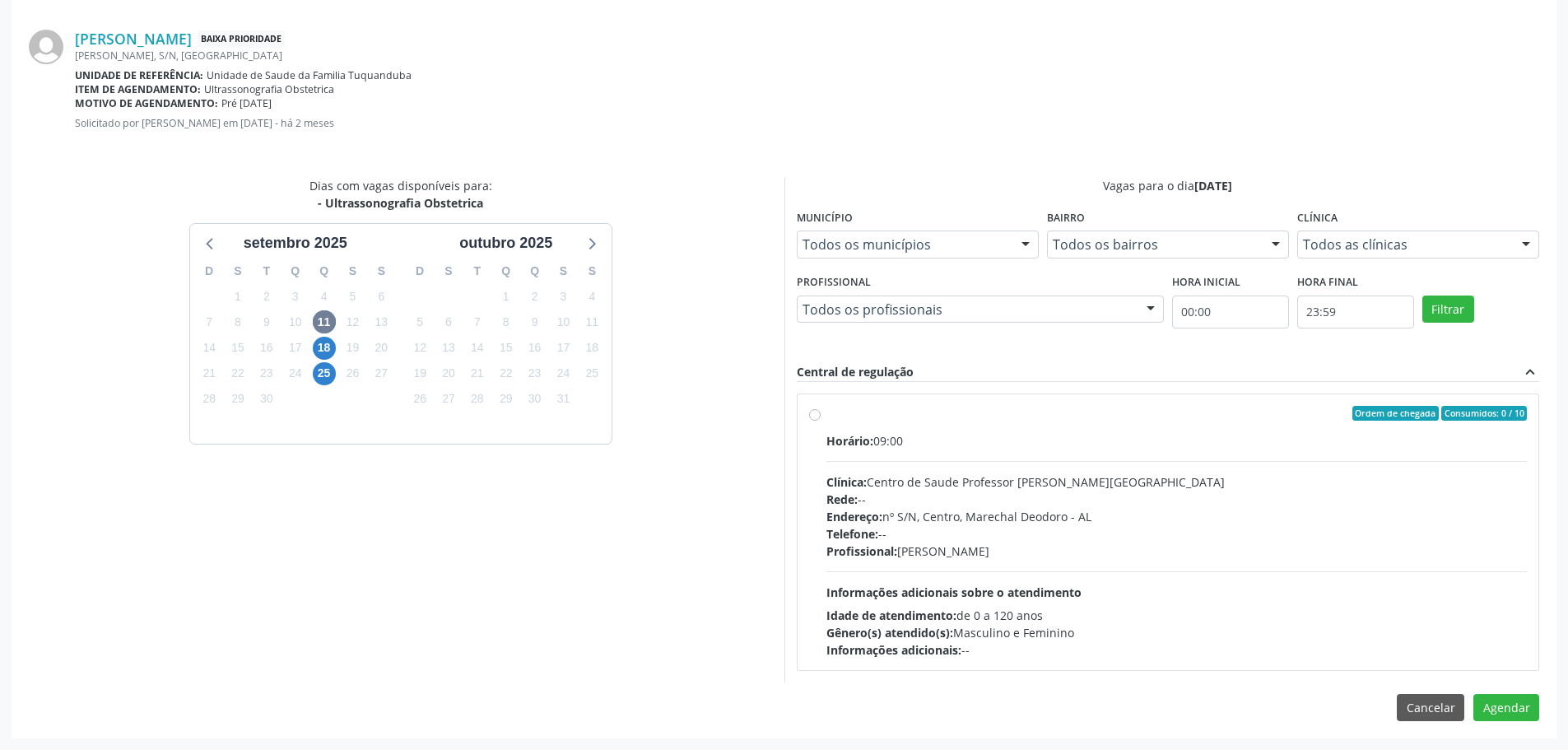
click at [826, 417] on label "Ordem de chegada Consumidos: 0 / 10 Horário: 09:00 Clínica: Centro de Saude Pro…" at bounding box center [1177, 532] width 701 height 252
click at [814, 417] on input "Ordem de chegada Consumidos: 0 / 10 Horário: 09:00 Clínica: Centro de Saude Pro…" at bounding box center [814, 413] width 12 height 15
radio input "true"
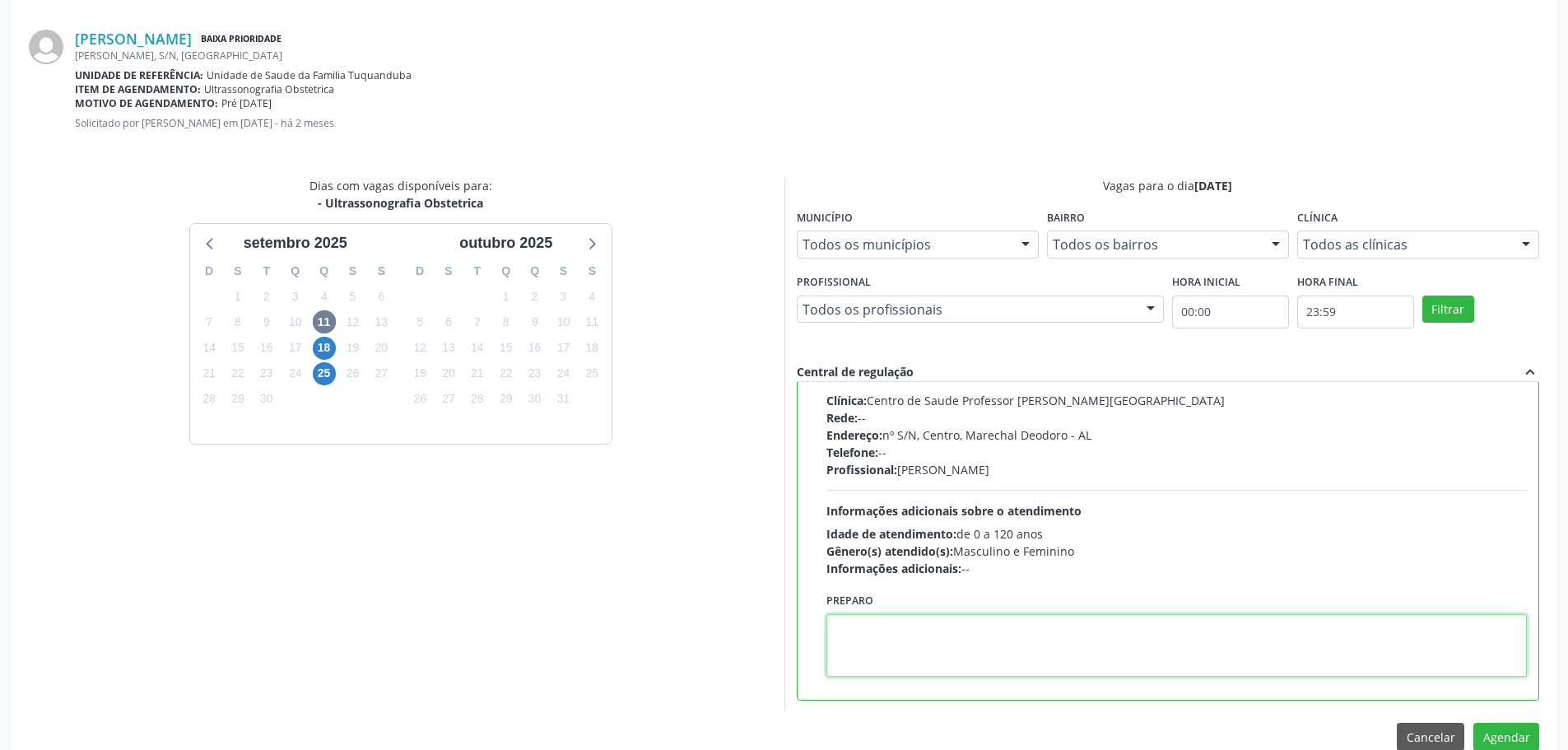
click at [935, 617] on textarea at bounding box center [1177, 645] width 701 height 62
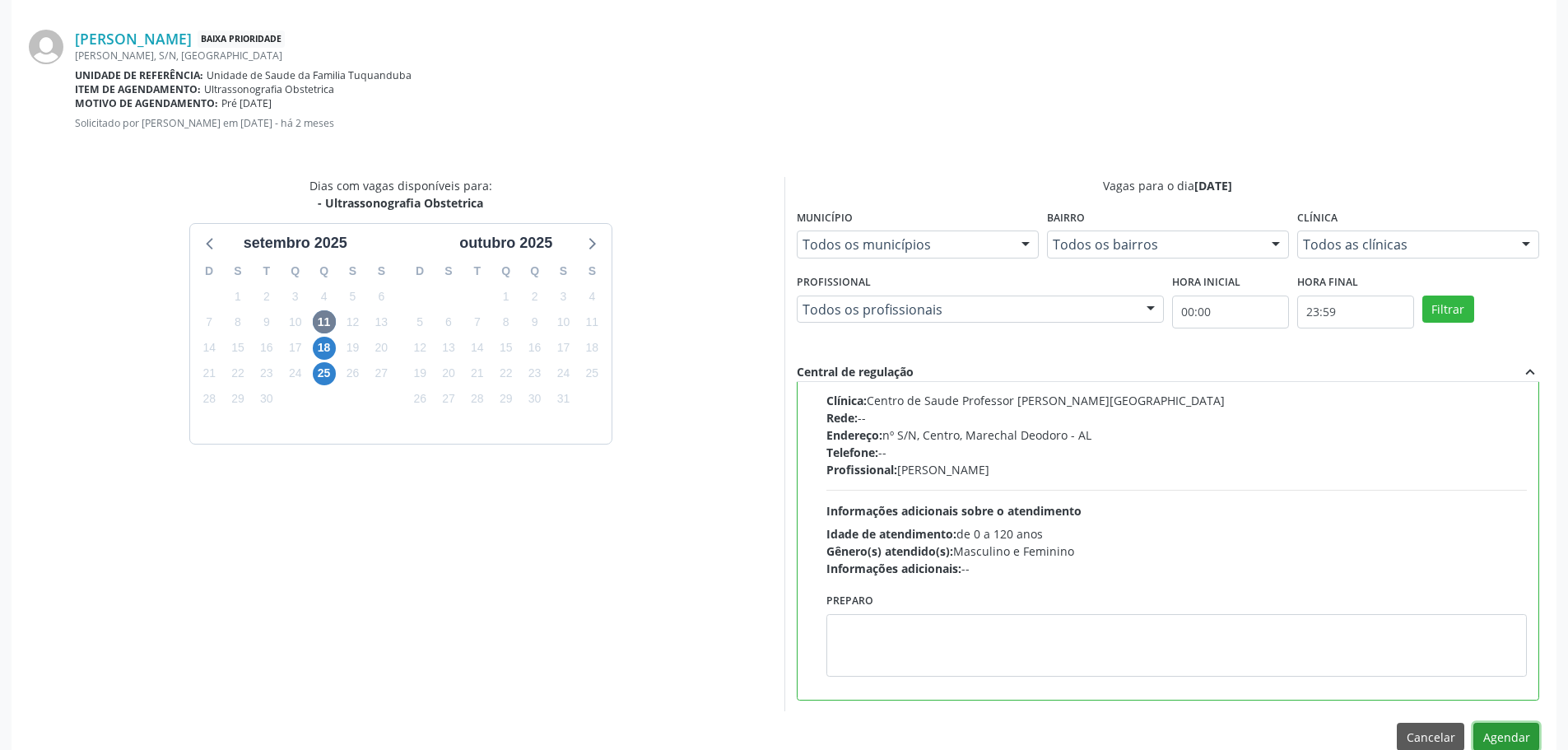
click at [1510, 729] on button "Agendar" at bounding box center [1506, 736] width 66 height 28
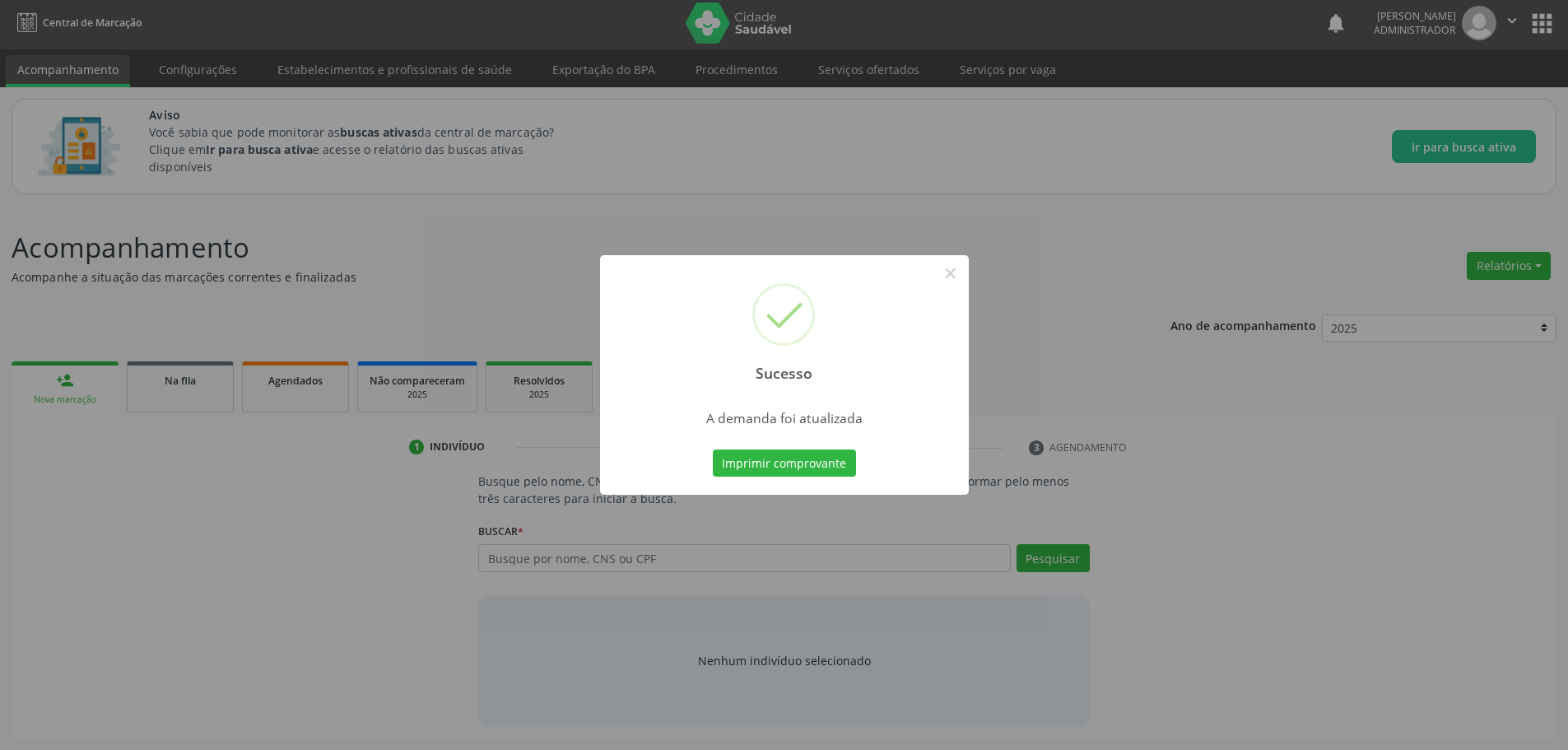
scroll to position [4, 0]
click at [949, 274] on button "×" at bounding box center [950, 273] width 28 height 28
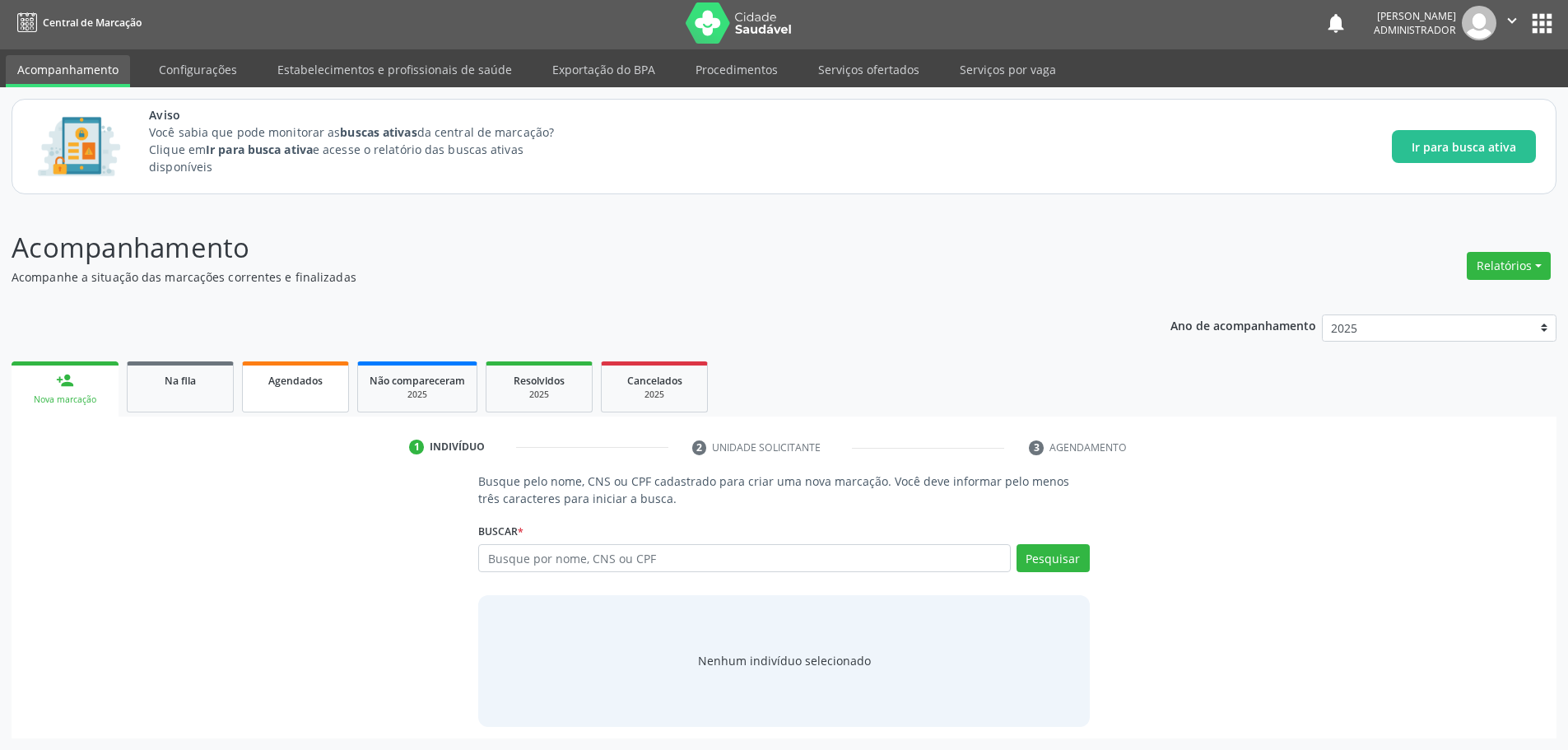
click at [274, 392] on link "Agendados" at bounding box center [296, 387] width 107 height 51
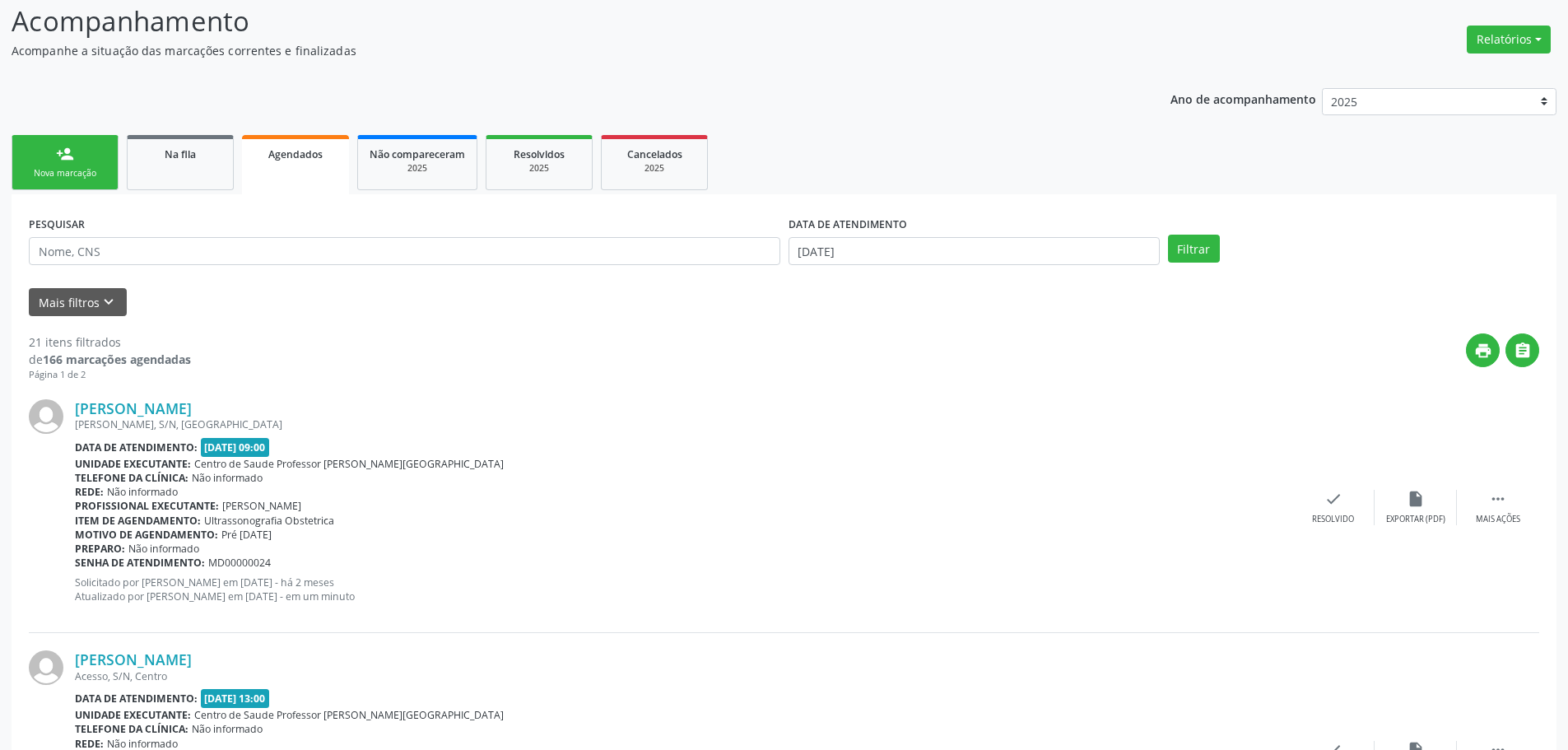
scroll to position [230, 0]
click at [1497, 521] on div "Mais ações" at bounding box center [1497, 518] width 44 height 12
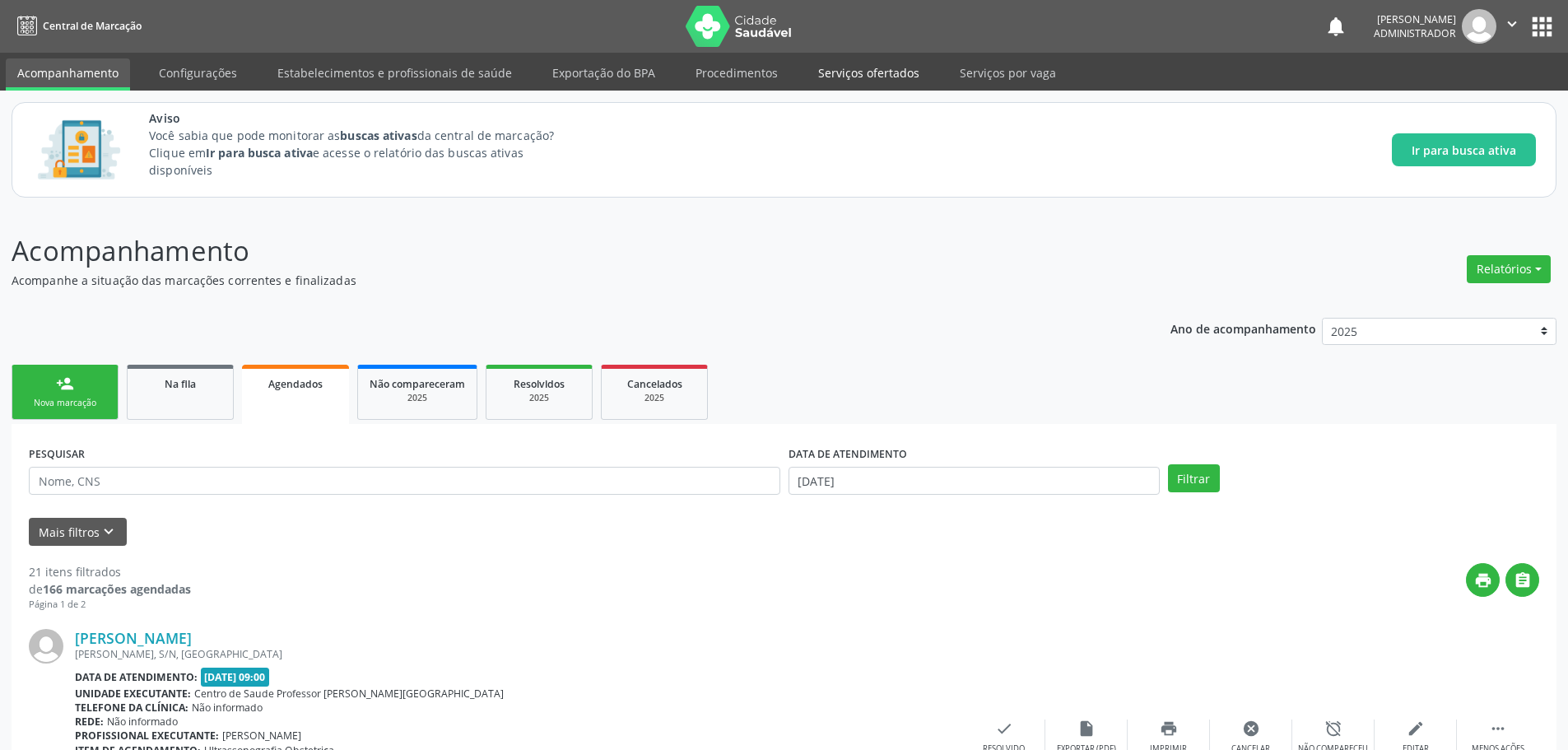
click at [850, 64] on link "Serviços ofertados" at bounding box center [868, 73] width 124 height 28
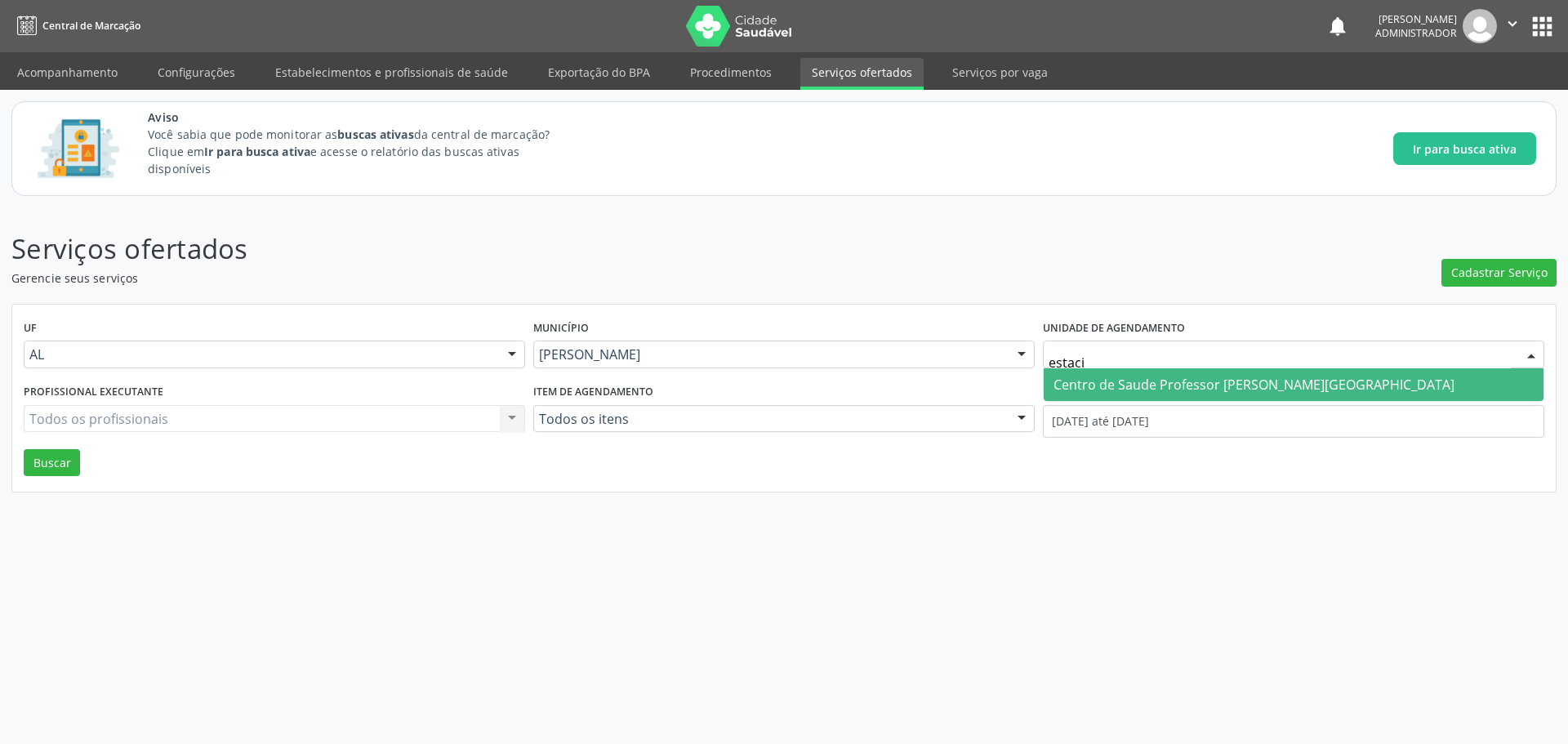
type input "estacio"
click at [1109, 380] on span "Centro de Saude [PERSON_NAME] [PERSON_NAME][GEOGRAPHIC_DATA]" at bounding box center [1254, 384] width 401 height 18
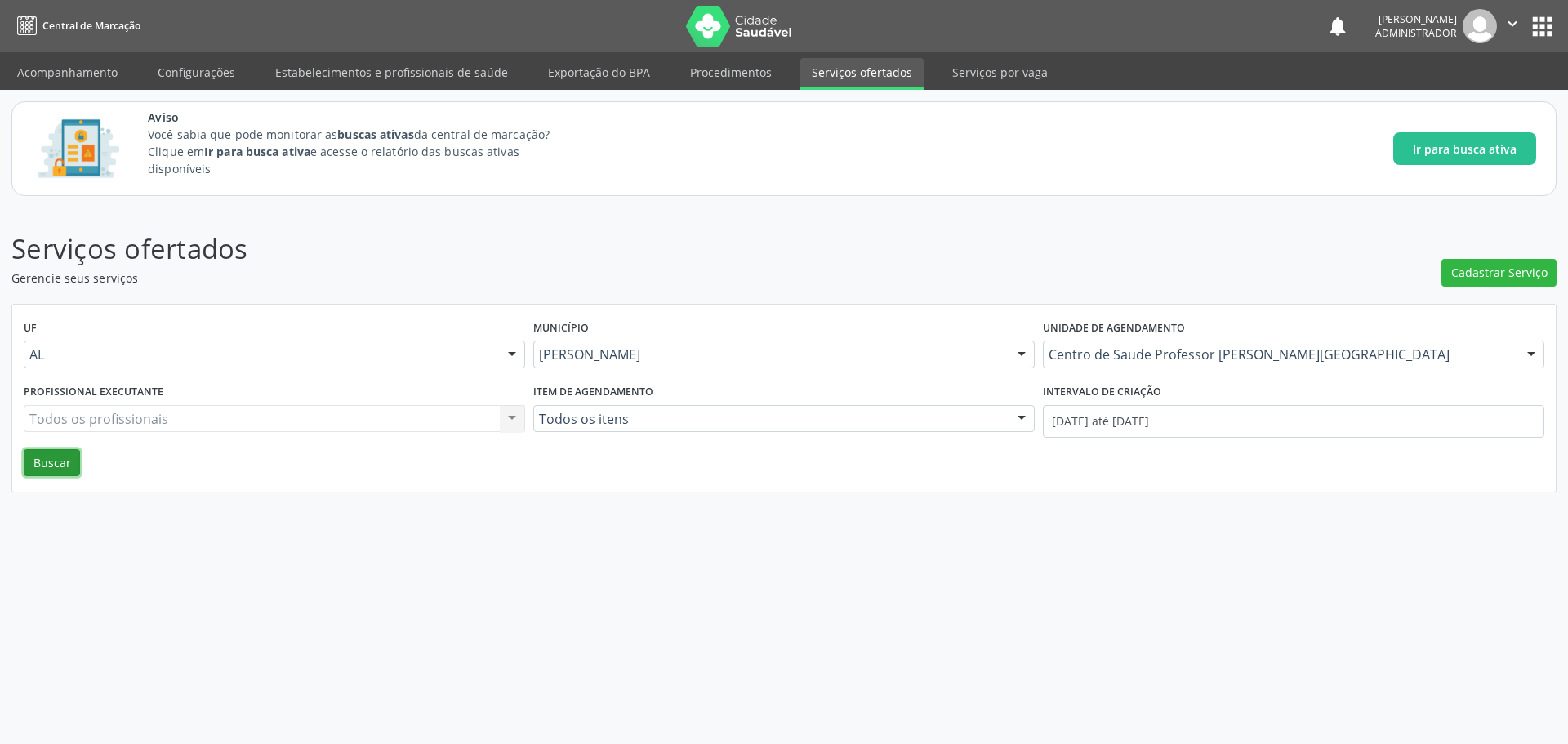
click at [67, 461] on button "Buscar" at bounding box center [52, 463] width 56 height 27
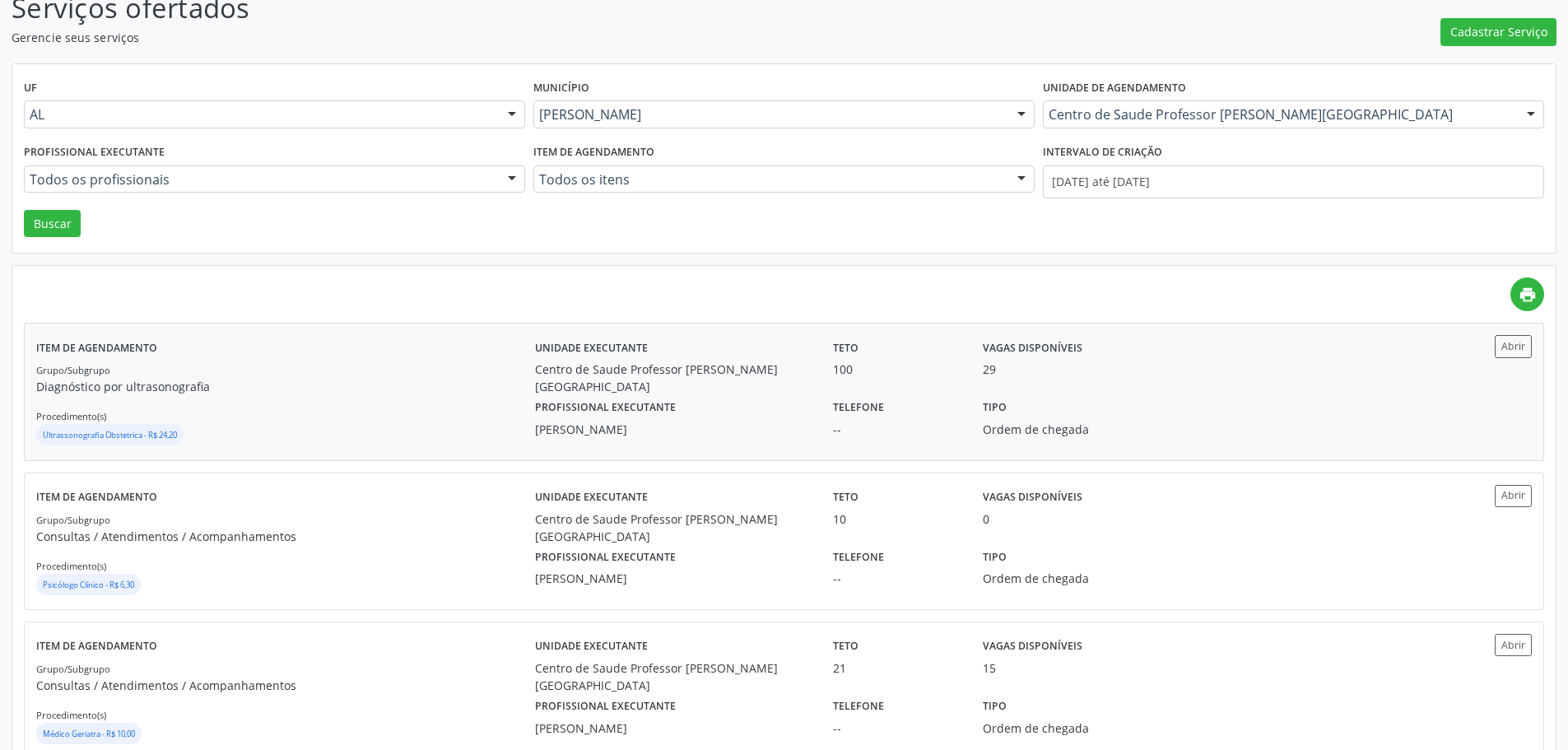
scroll to position [244, 0]
click at [1517, 342] on button "Abrir" at bounding box center [1513, 344] width 37 height 22
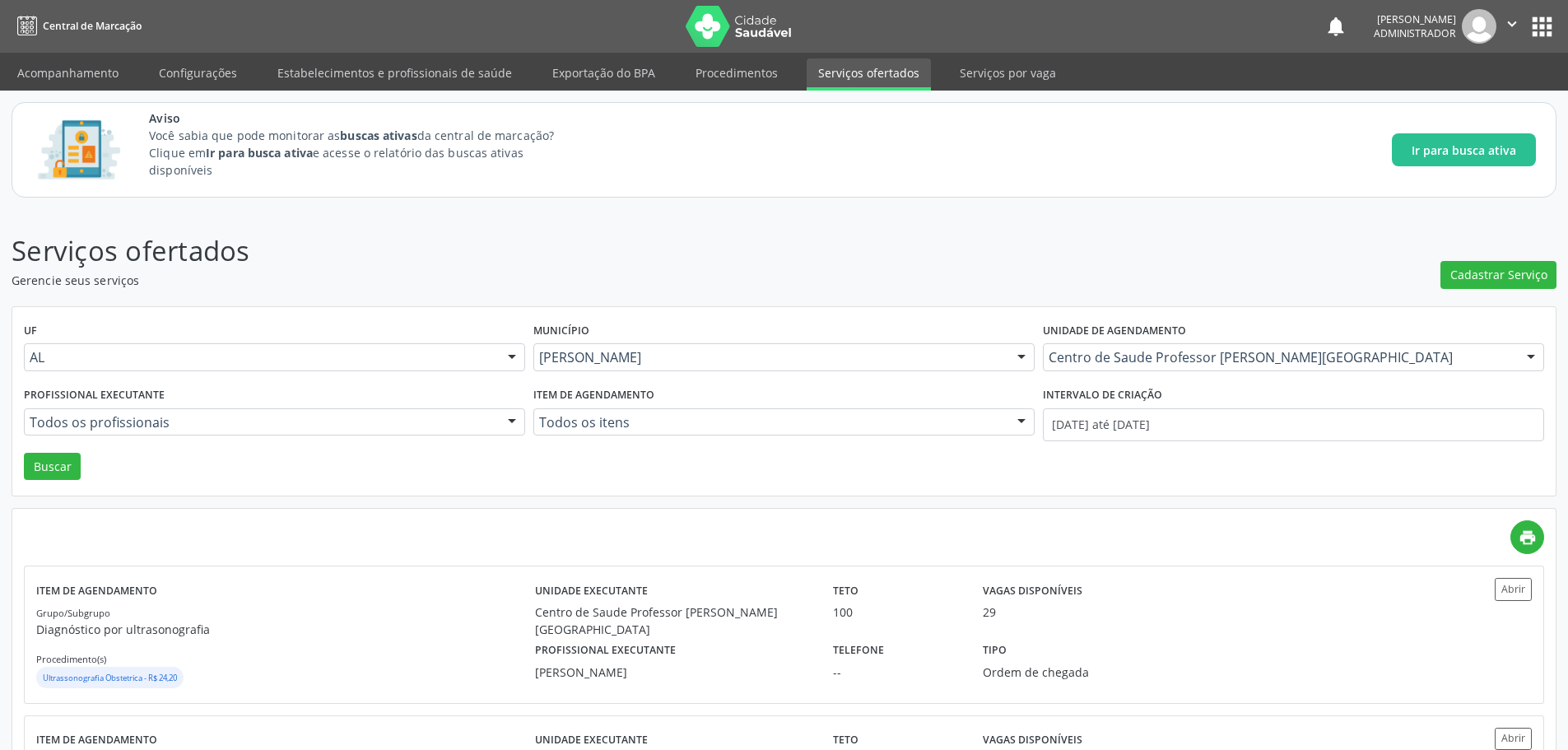
click at [711, 40] on img at bounding box center [739, 26] width 107 height 41
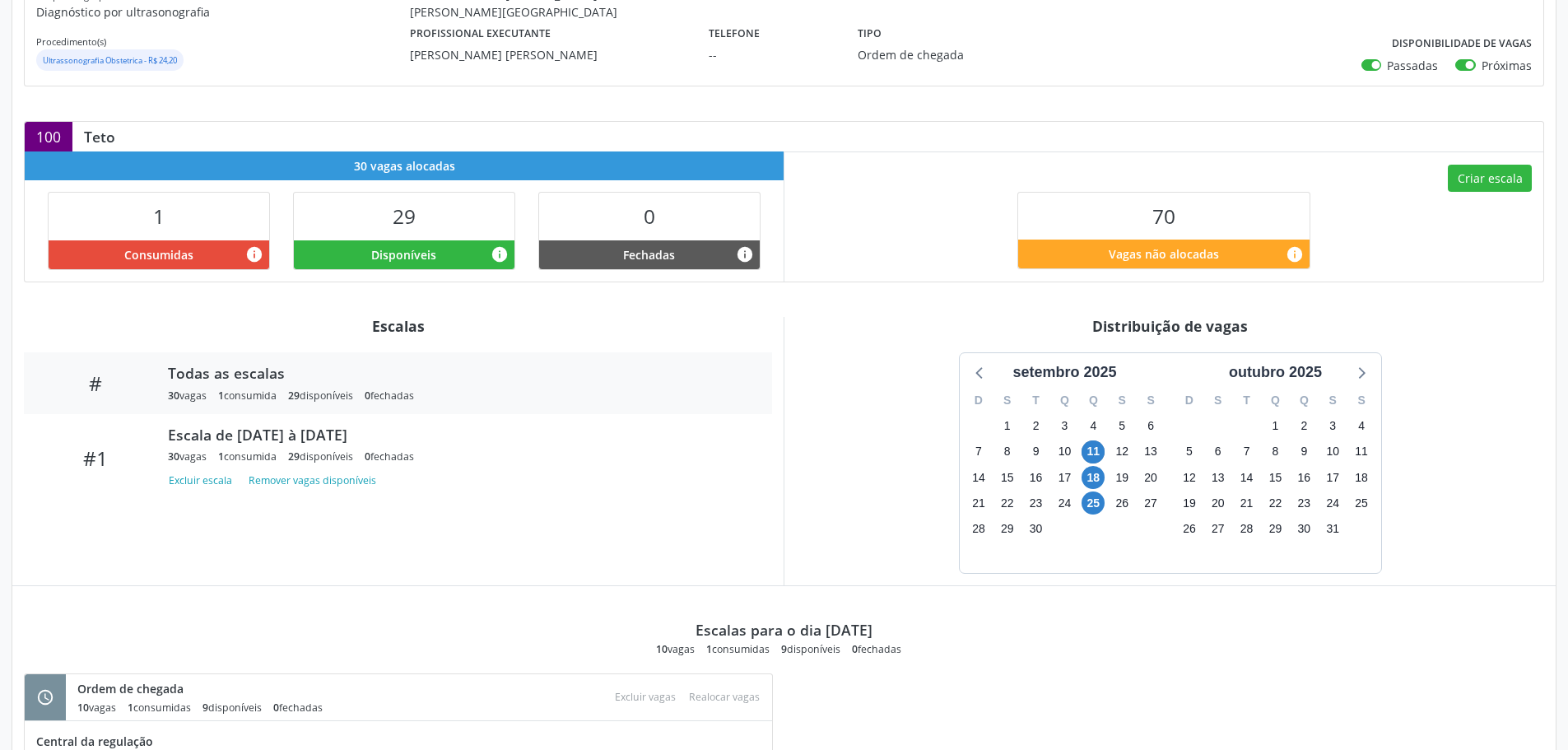
scroll to position [496, 0]
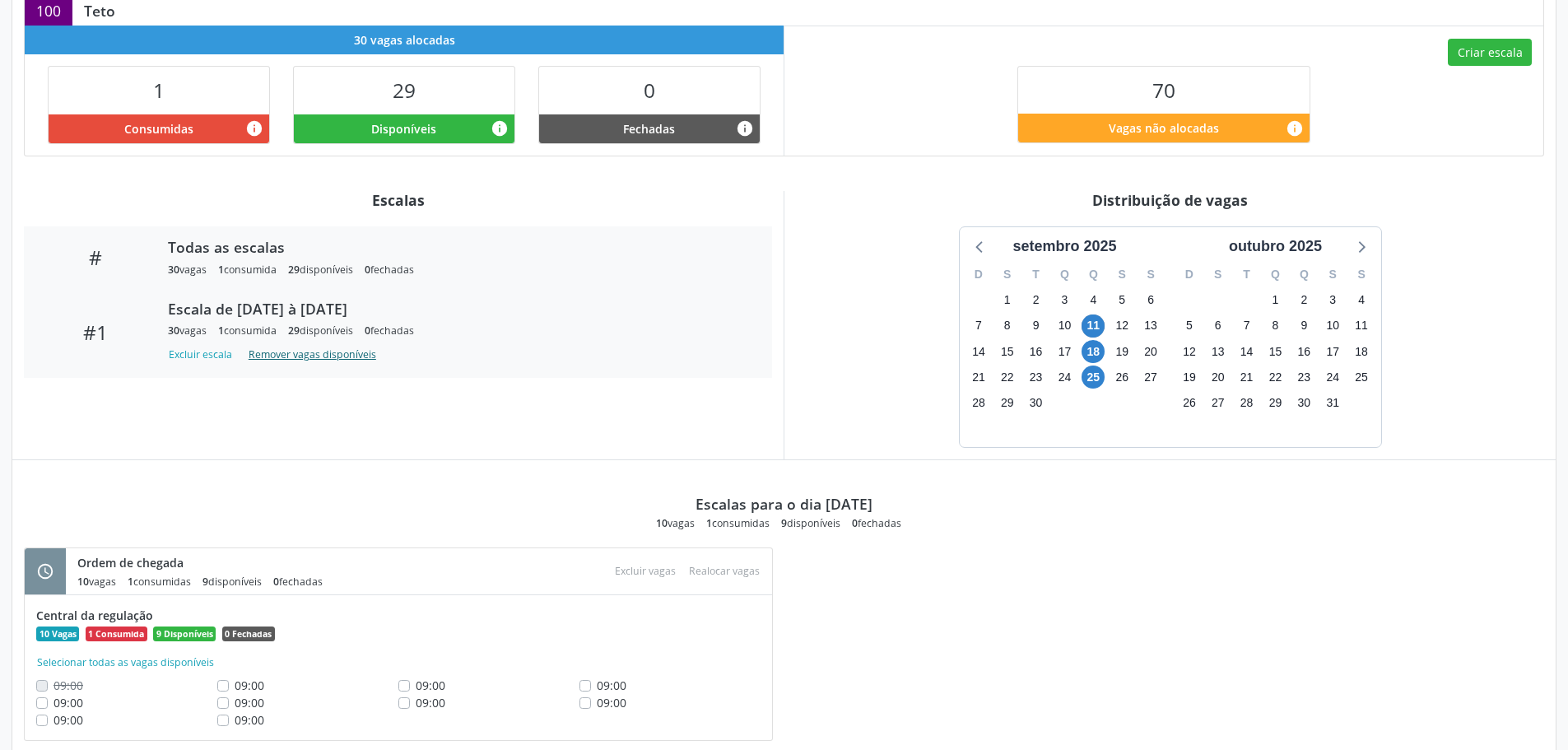
click at [278, 354] on button "Remover vagas disponíveis" at bounding box center [312, 354] width 140 height 22
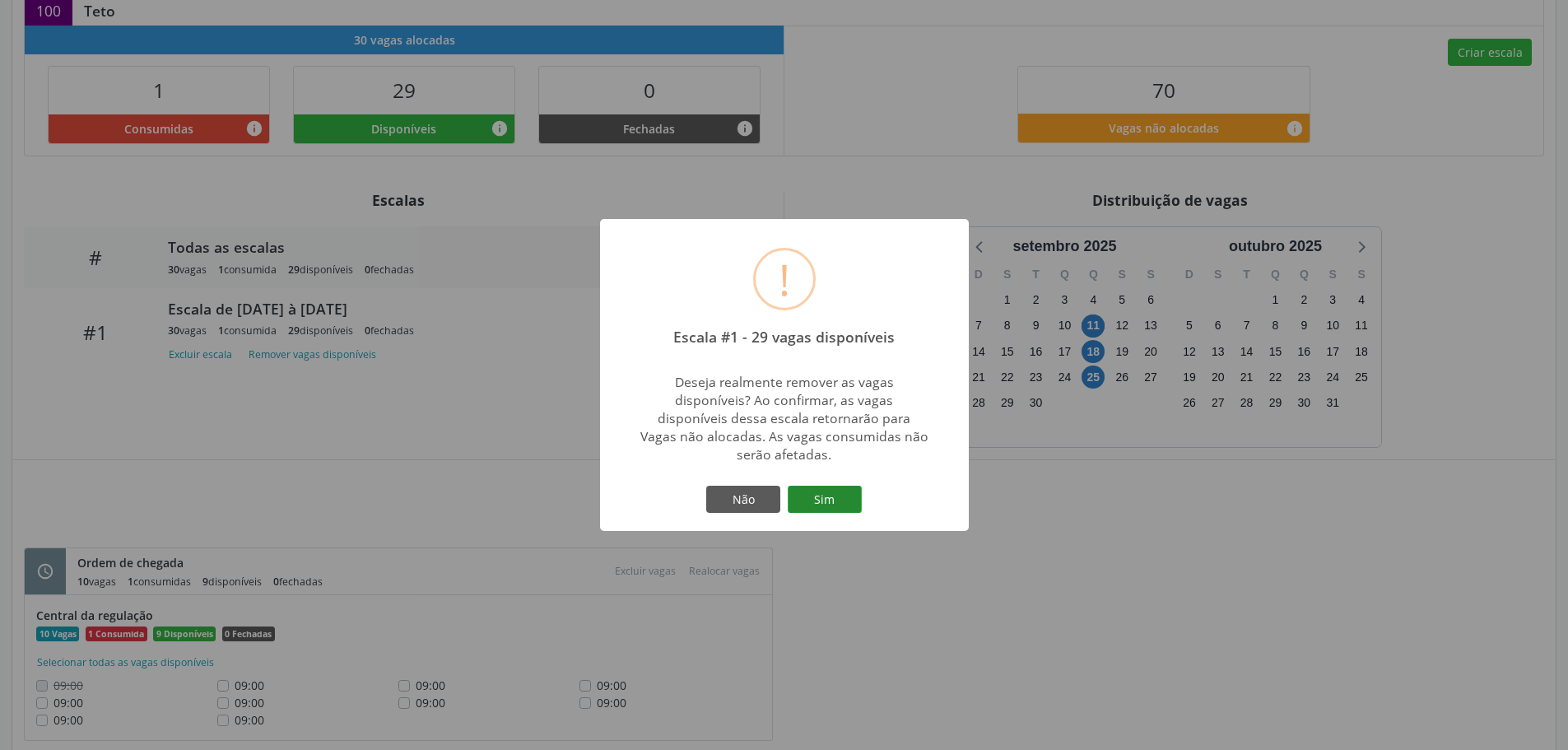
click at [831, 509] on button "Sim" at bounding box center [824, 499] width 74 height 28
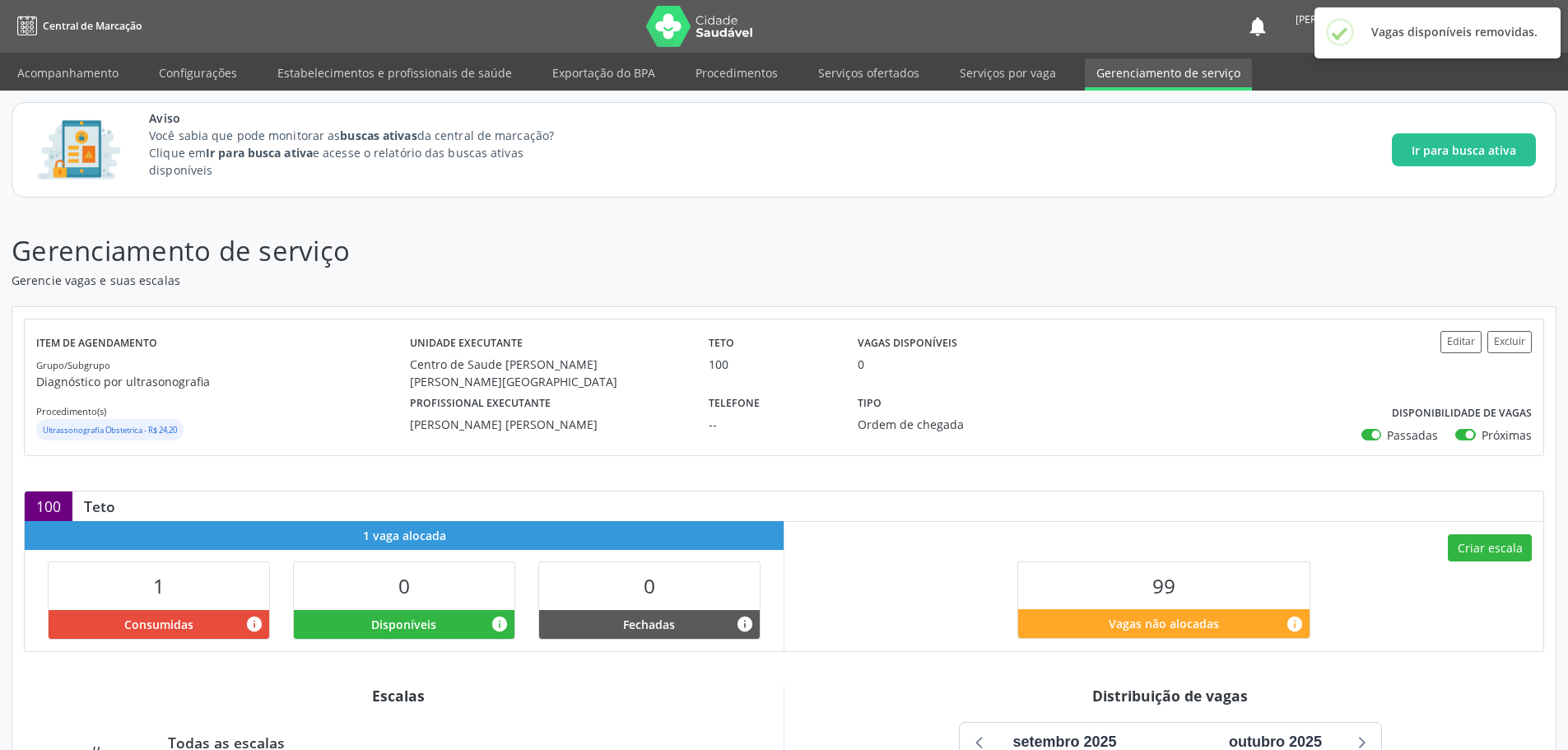
scroll to position [240, 0]
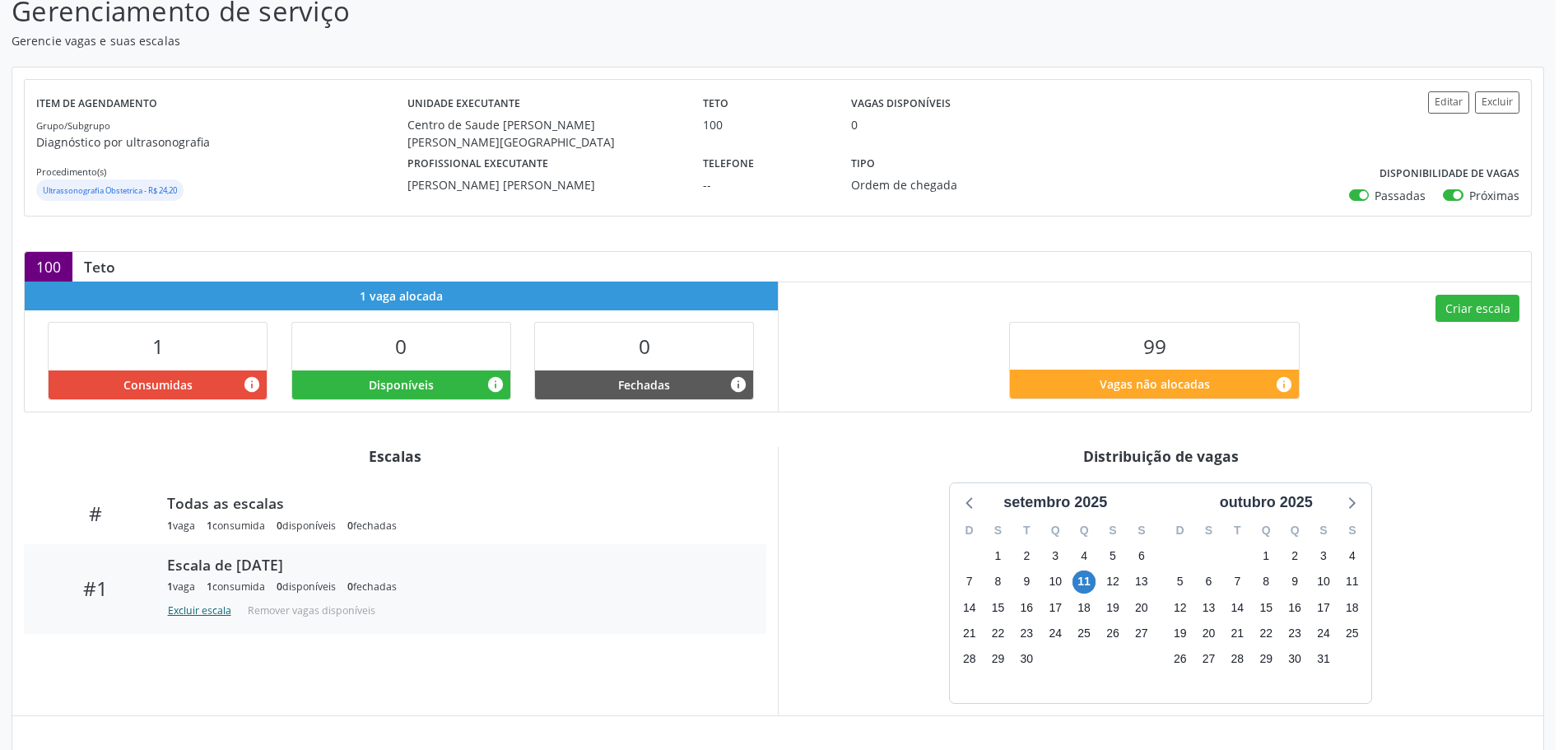
click at [189, 608] on button "Excluir escala" at bounding box center [202, 610] width 71 height 22
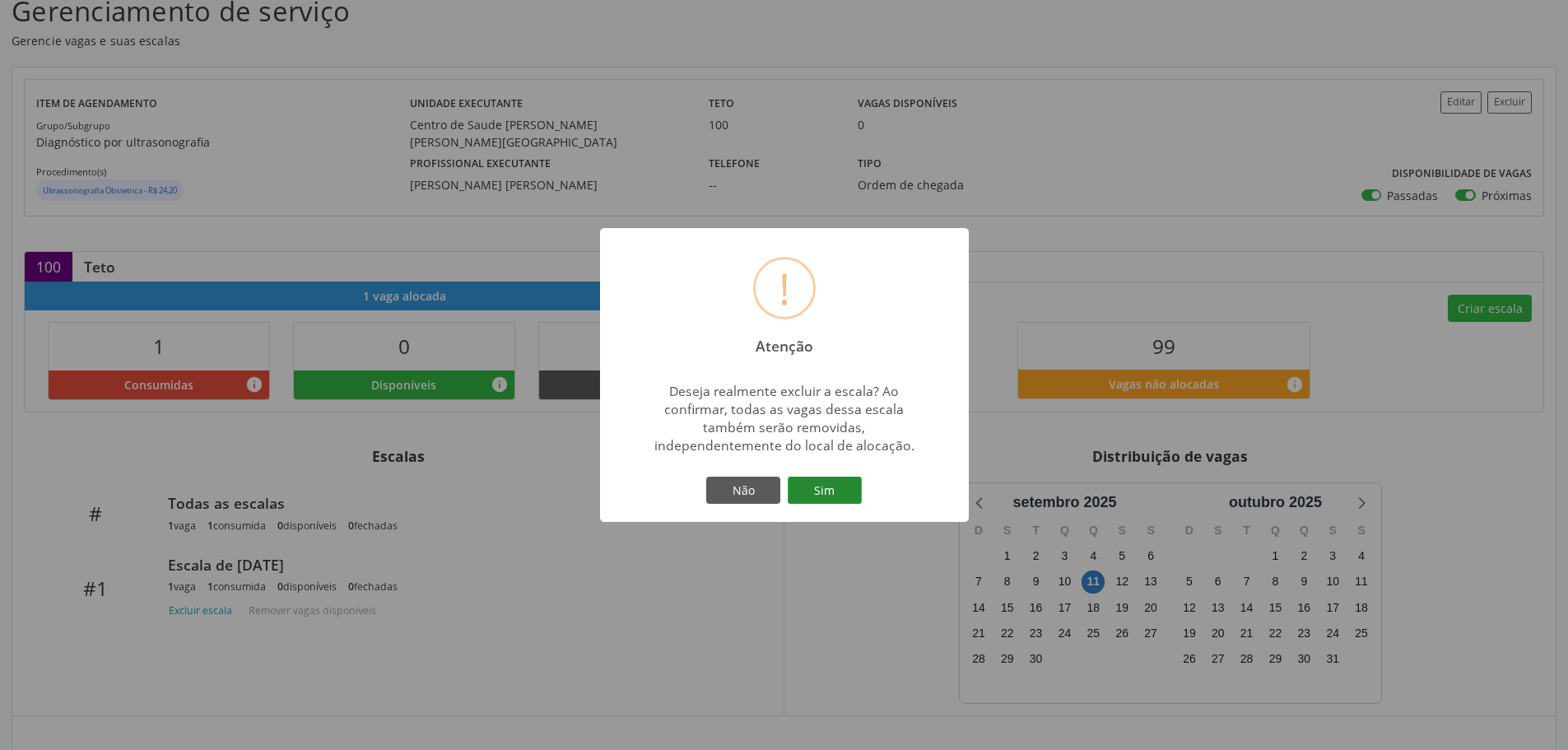
click at [820, 486] on button "Sim" at bounding box center [824, 490] width 74 height 28
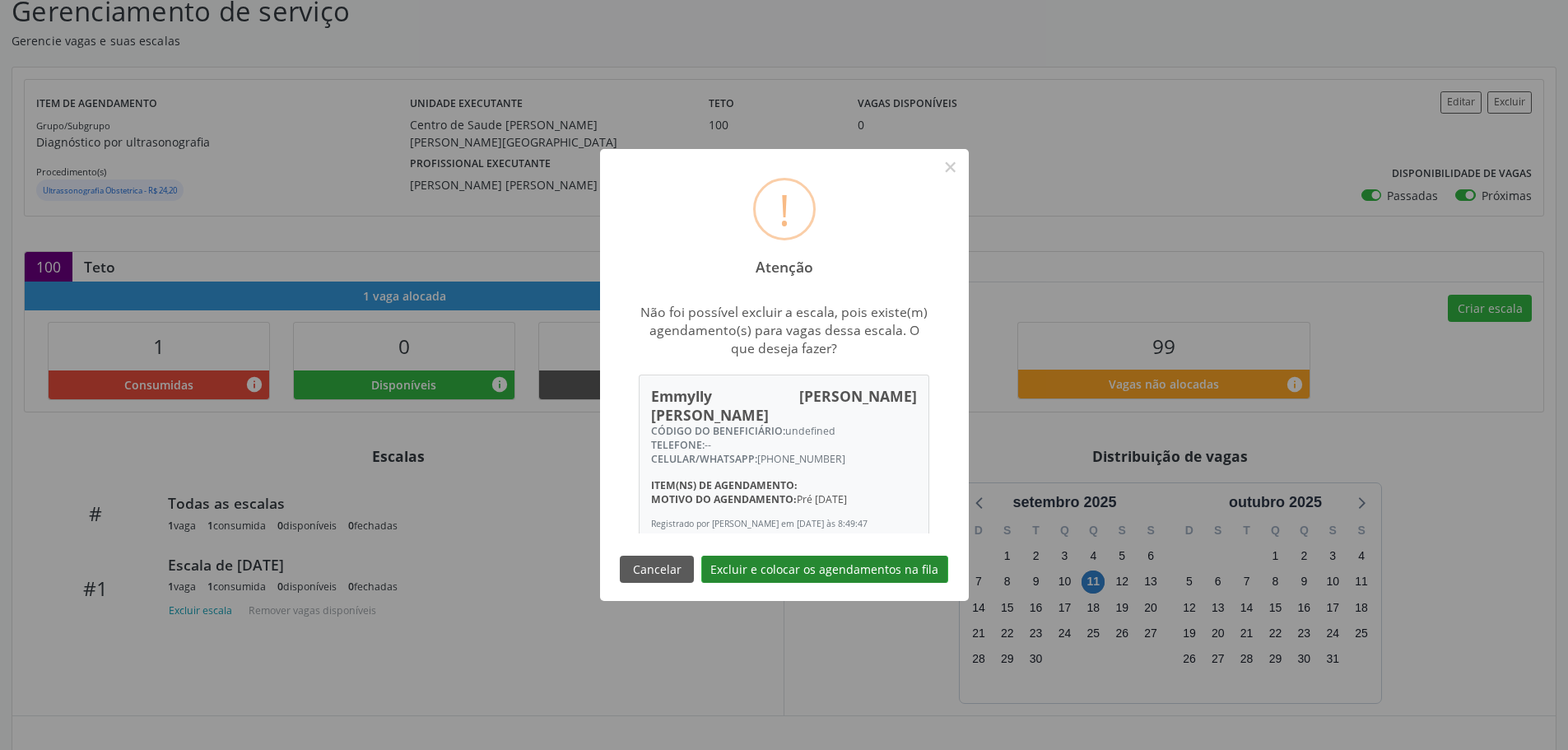
click at [767, 565] on button "Excluir e colocar os agendamentos na fila" at bounding box center [824, 569] width 247 height 28
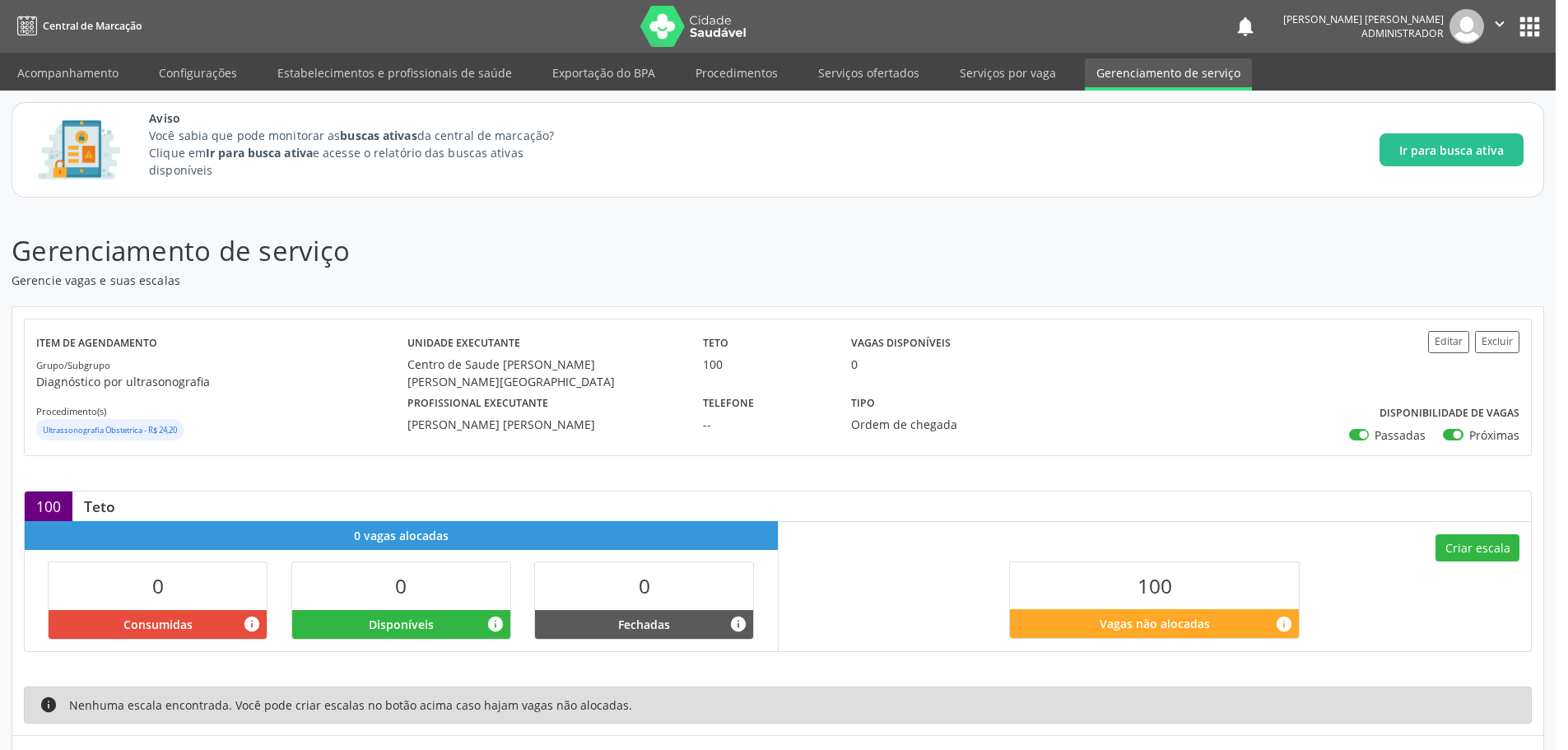
scroll to position [86, 0]
